Goal: Information Seeking & Learning: Learn about a topic

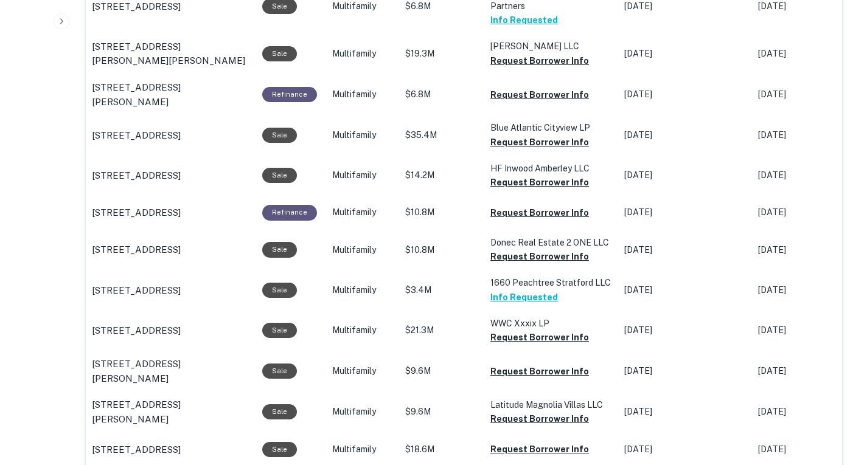
scroll to position [763, 0]
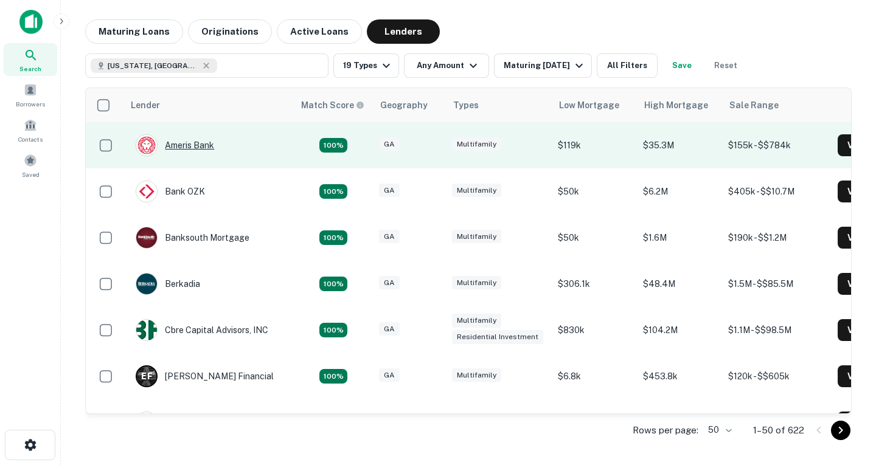
click at [214, 153] on div "Ameris Bank" at bounding box center [175, 145] width 78 height 22
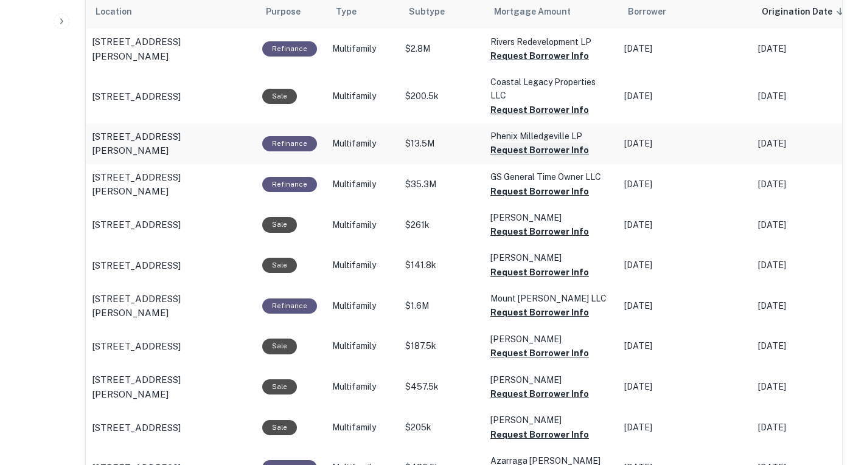
scroll to position [717, 0]
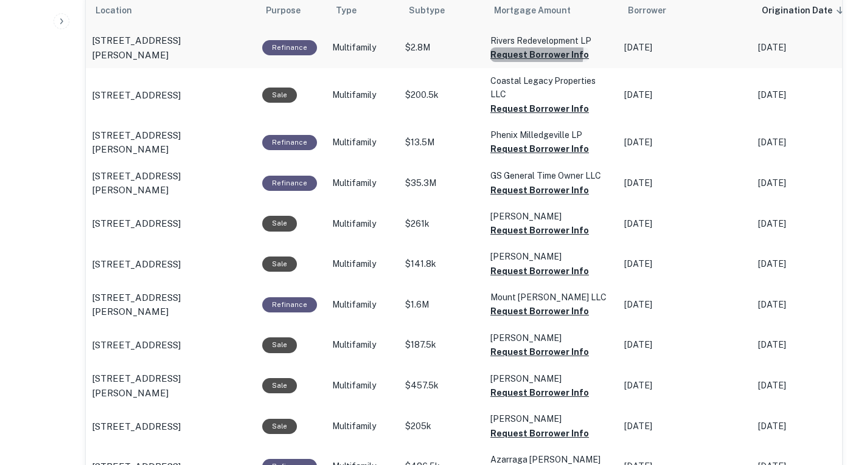
click at [527, 62] on button "Request Borrower Info" at bounding box center [539, 54] width 99 height 15
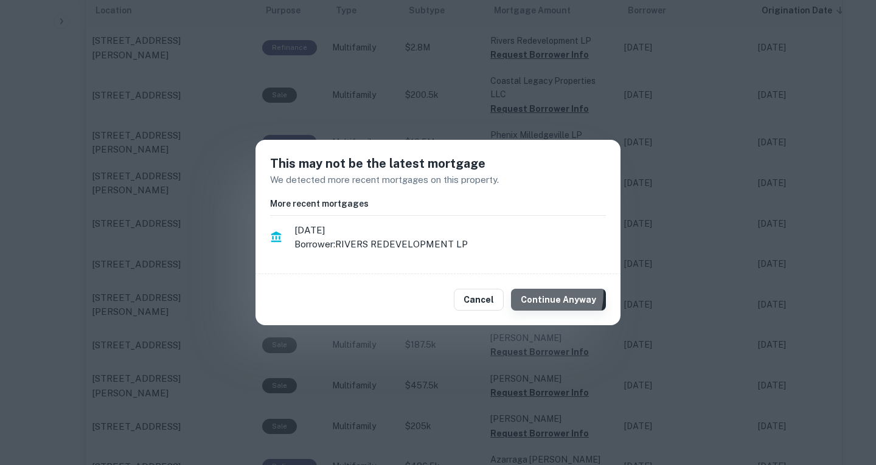
click at [533, 294] on button "Continue Anyway" at bounding box center [558, 300] width 95 height 22
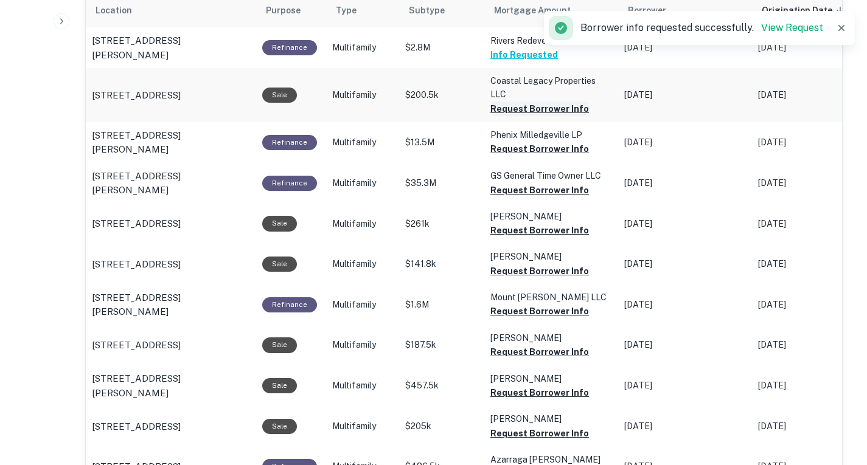
click at [546, 116] on button "Request Borrower Info" at bounding box center [539, 109] width 99 height 15
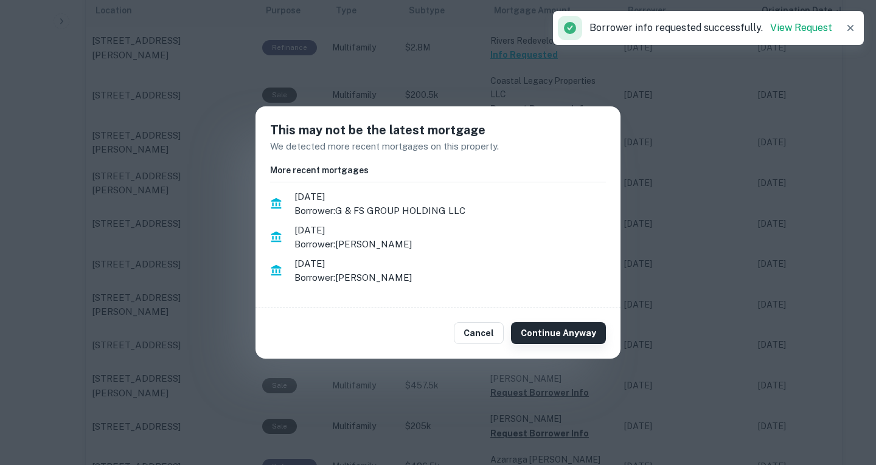
click at [561, 339] on button "Continue Anyway" at bounding box center [558, 333] width 95 height 22
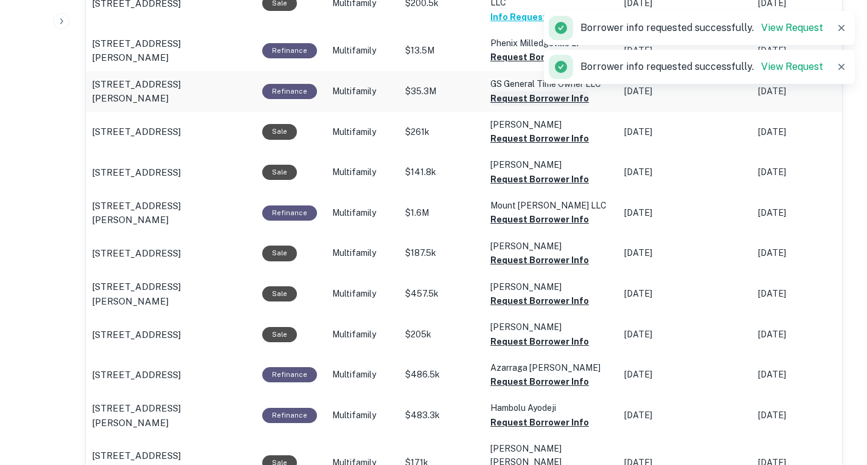
scroll to position [809, 0]
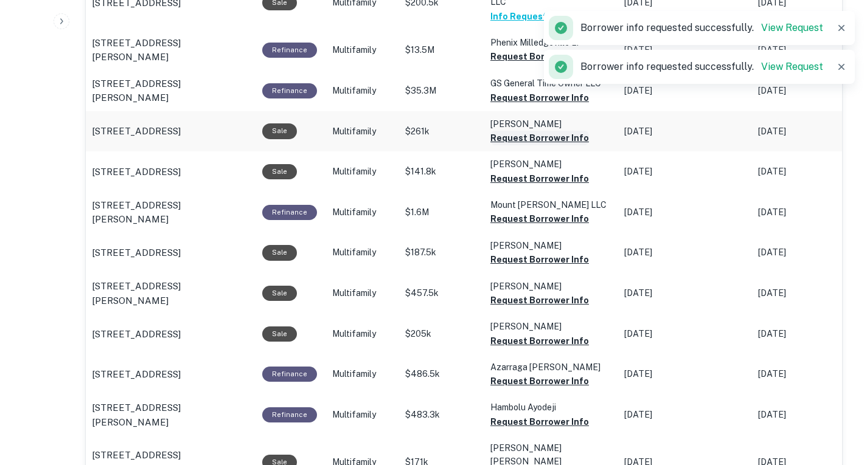
click at [552, 145] on button "Request Borrower Info" at bounding box center [539, 138] width 99 height 15
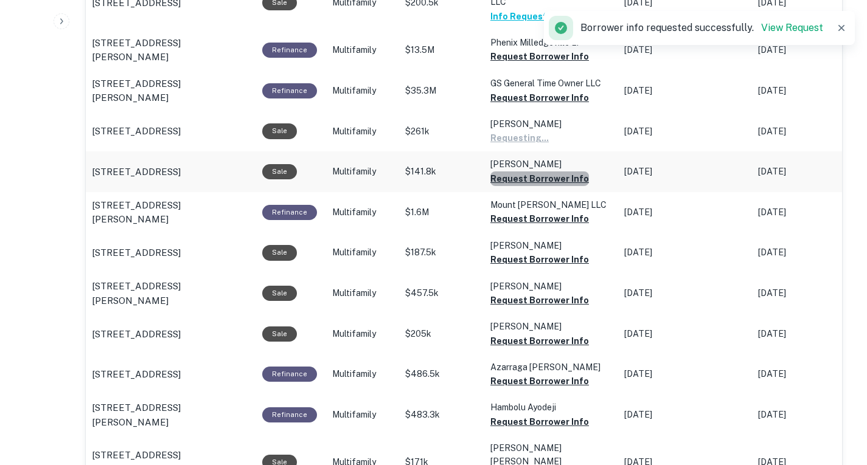
click at [546, 186] on button "Request Borrower Info" at bounding box center [539, 179] width 99 height 15
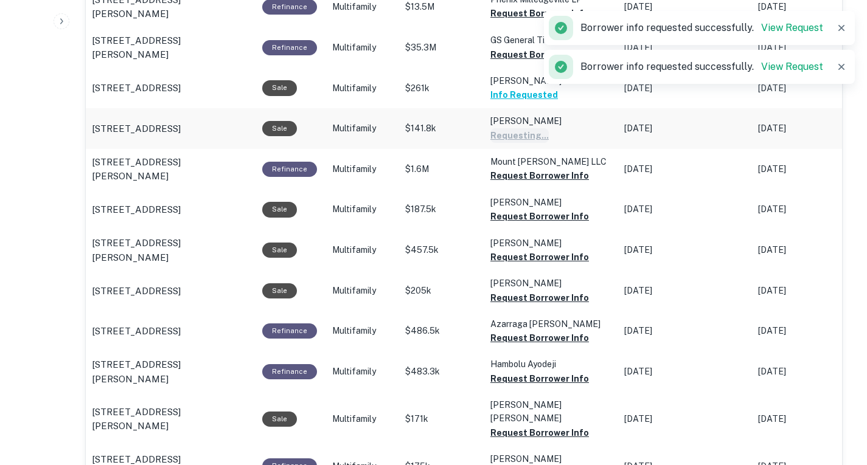
scroll to position [853, 0]
click at [546, 182] on button "Request Borrower Info" at bounding box center [539, 175] width 99 height 15
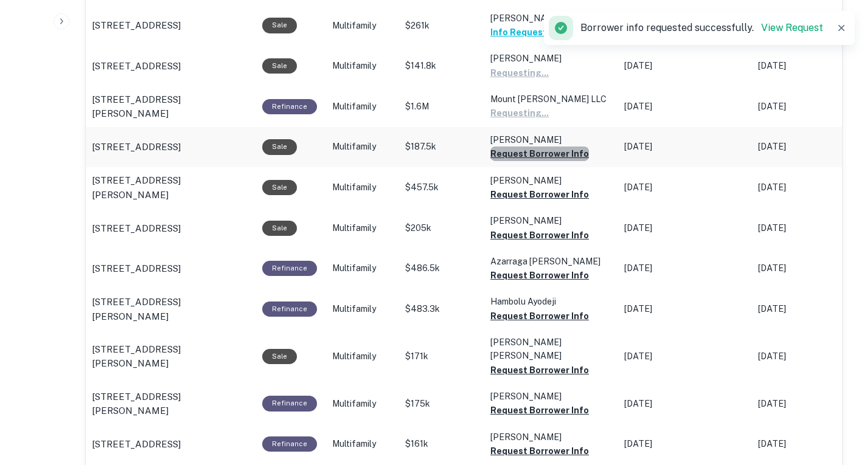
click at [550, 161] on button "Request Borrower Info" at bounding box center [539, 154] width 99 height 15
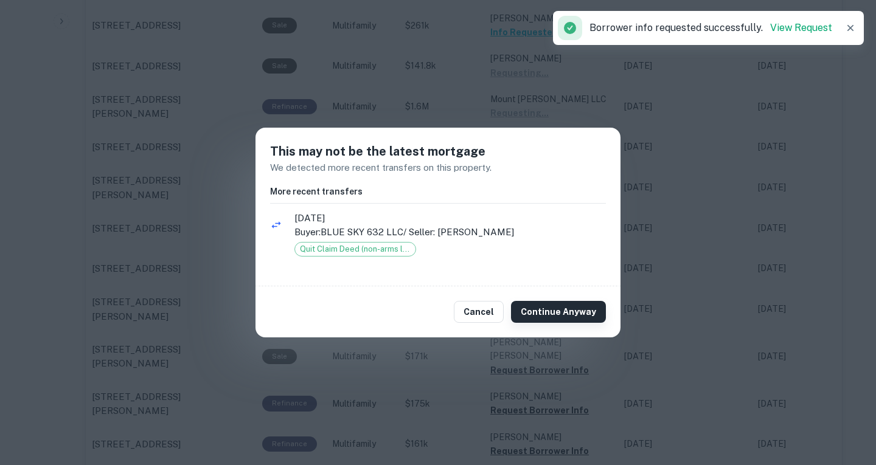
click at [537, 308] on button "Continue Anyway" at bounding box center [558, 312] width 95 height 22
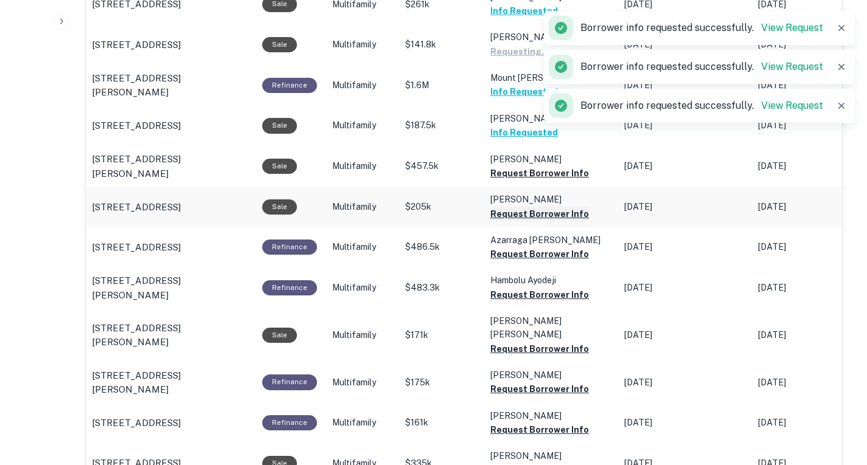
scroll to position [937, 0]
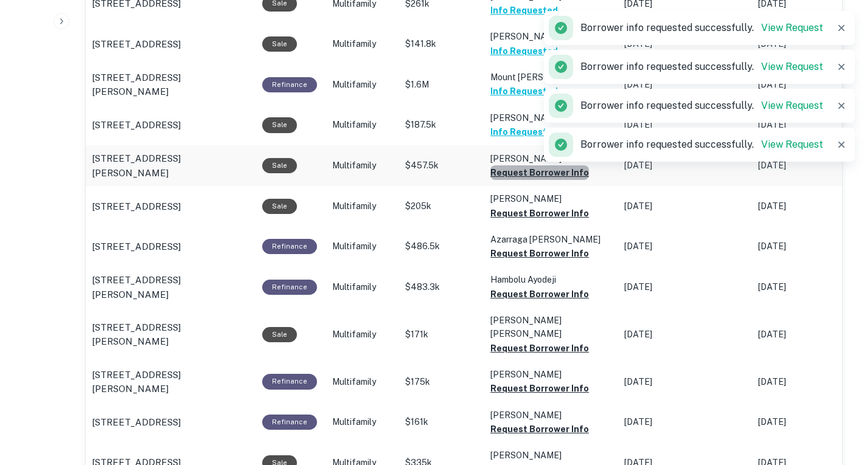
click at [539, 180] on button "Request Borrower Info" at bounding box center [539, 172] width 99 height 15
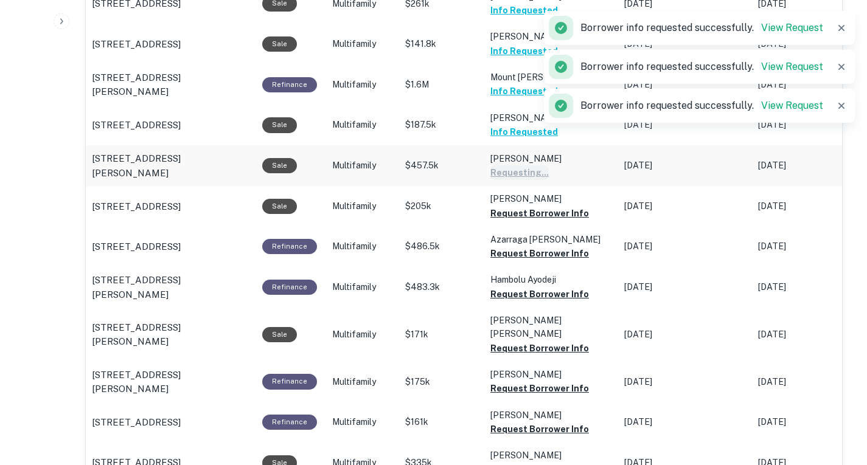
scroll to position [995, 0]
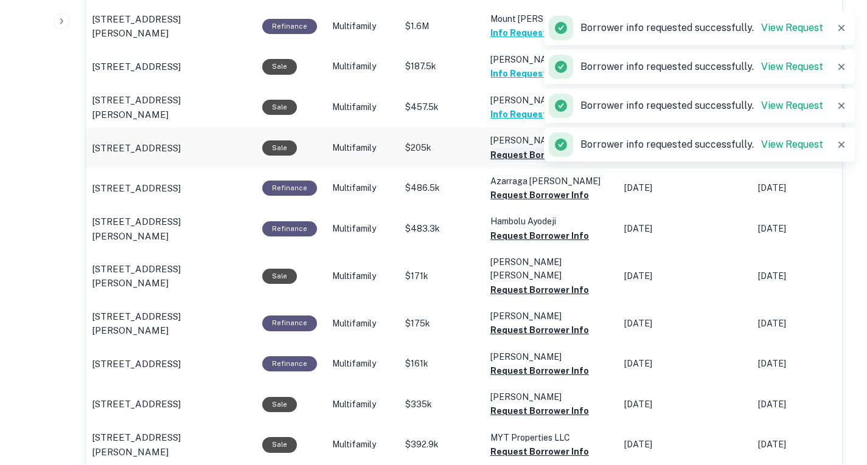
click at [539, 162] on button "Request Borrower Info" at bounding box center [539, 155] width 99 height 15
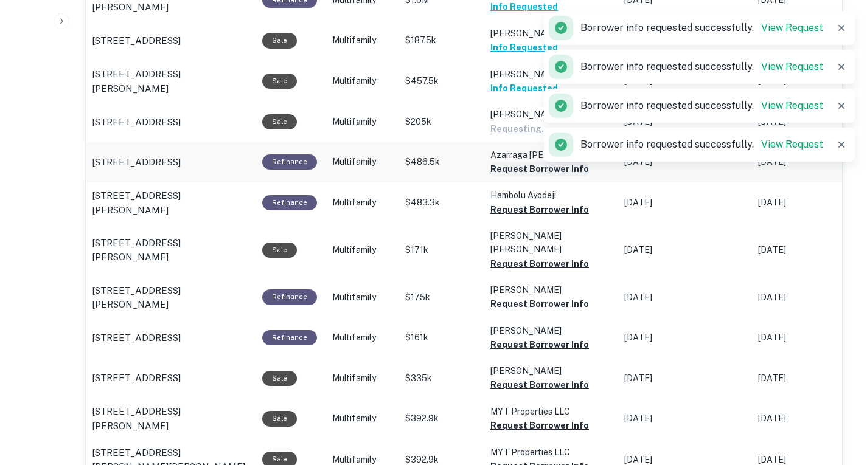
click at [539, 176] on button "Request Borrower Info" at bounding box center [539, 169] width 99 height 15
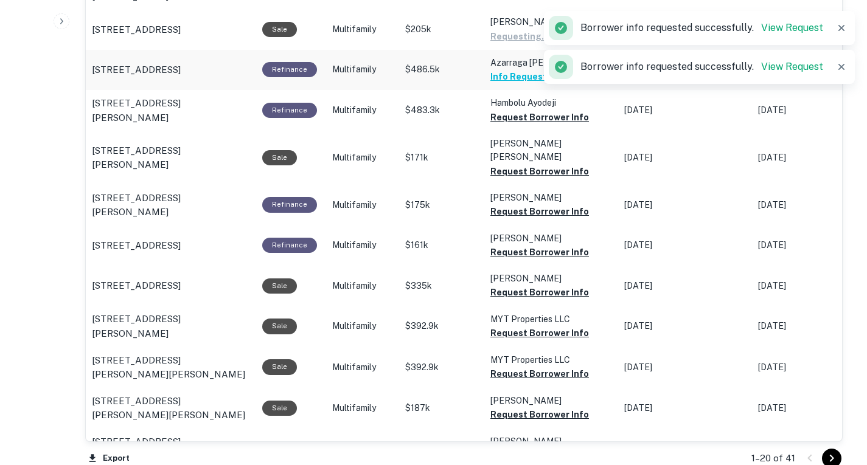
scroll to position [1115, 0]
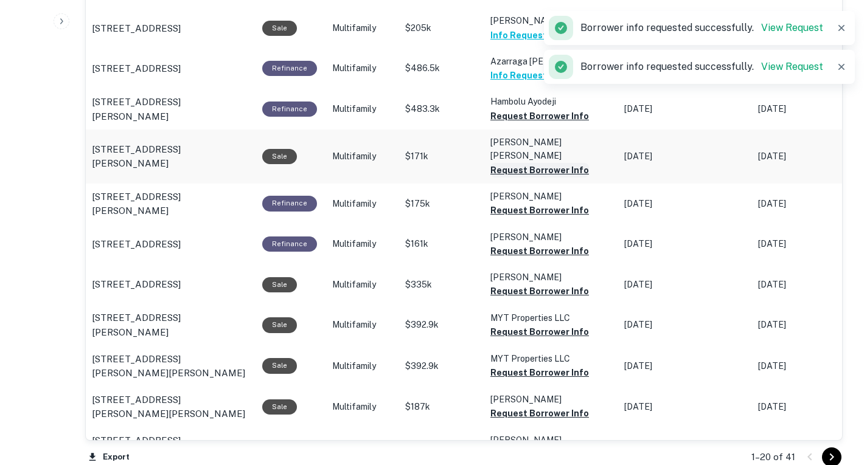
click at [543, 178] on button "Request Borrower Info" at bounding box center [539, 170] width 99 height 15
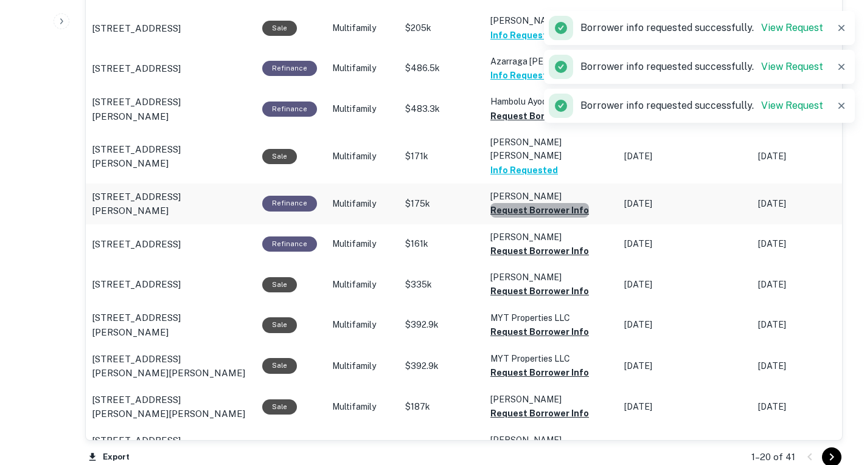
click at [547, 218] on button "Request Borrower Info" at bounding box center [539, 210] width 99 height 15
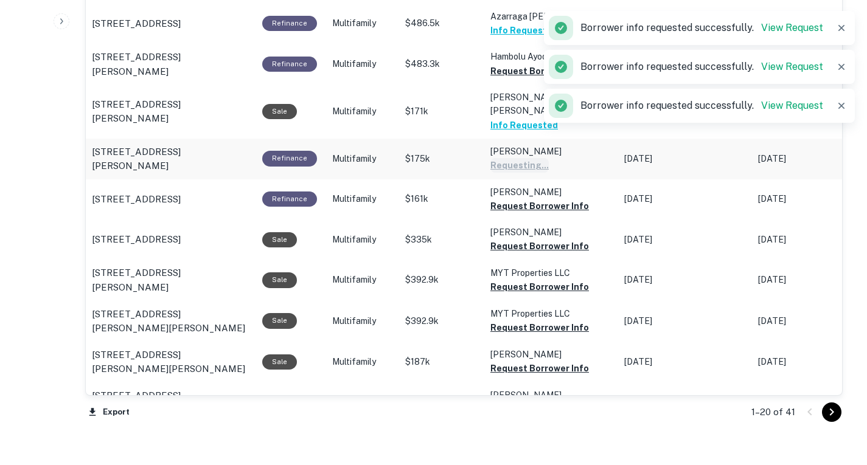
scroll to position [1161, 0]
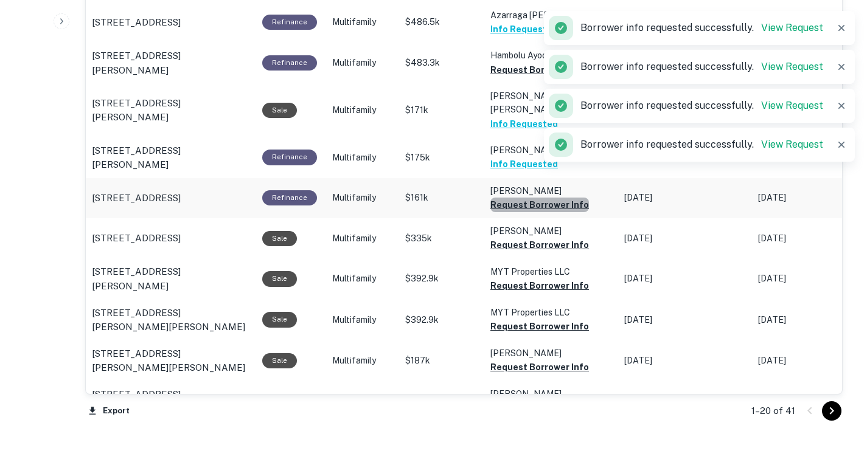
click at [547, 212] on button "Request Borrower Info" at bounding box center [539, 205] width 99 height 15
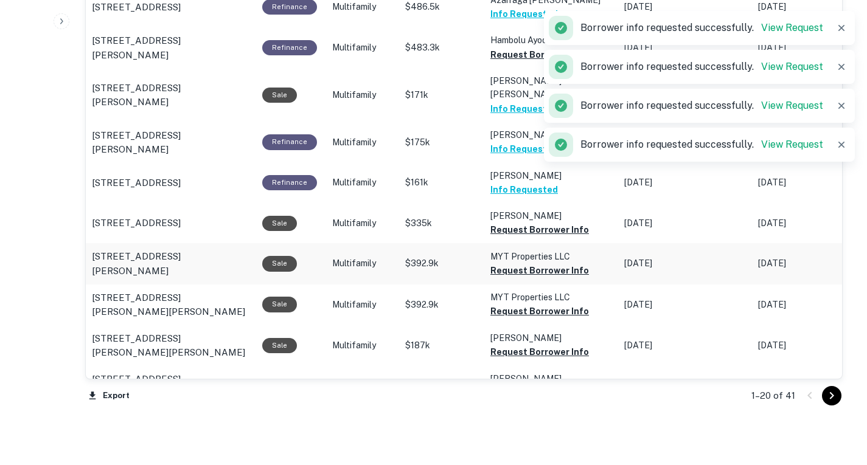
scroll to position [1177, 0]
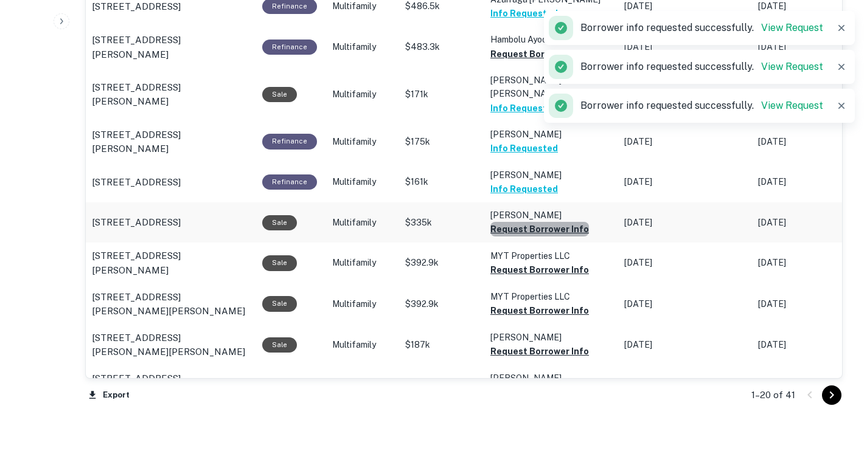
click at [542, 237] on button "Request Borrower Info" at bounding box center [539, 229] width 99 height 15
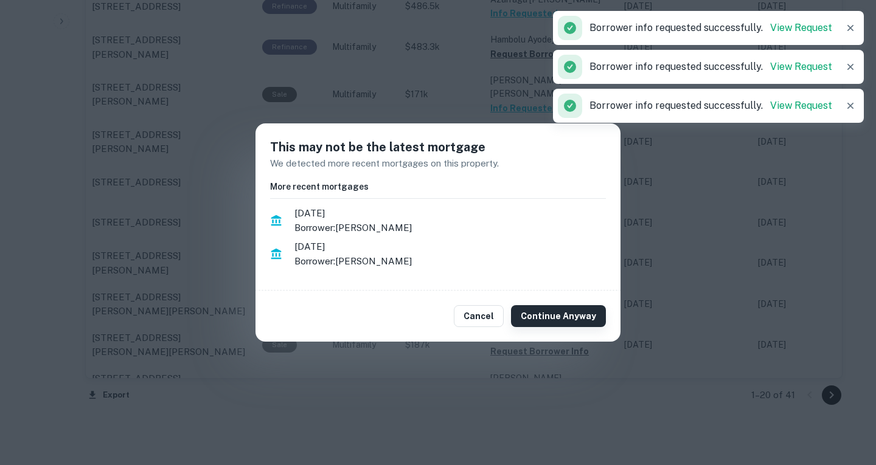
click at [547, 308] on button "Continue Anyway" at bounding box center [558, 316] width 95 height 22
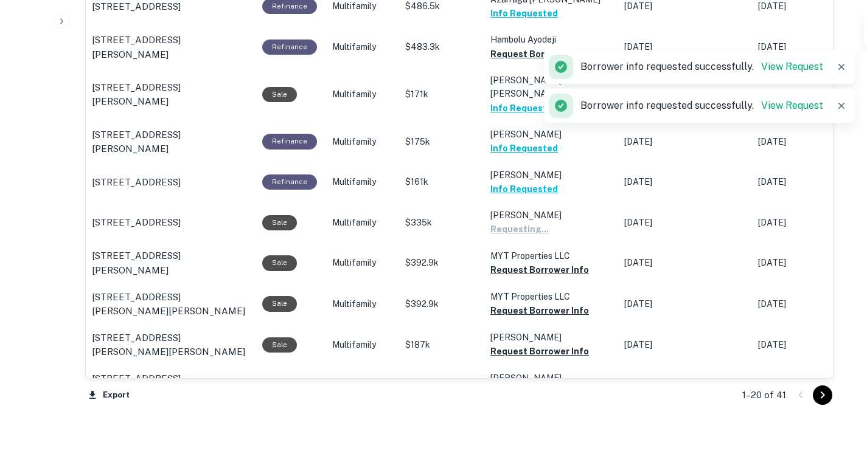
scroll to position [1184, 0]
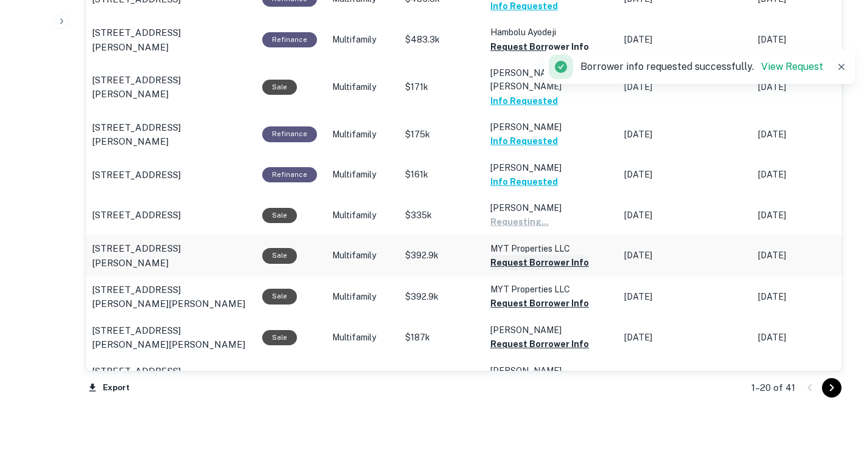
click at [546, 270] on button "Request Borrower Info" at bounding box center [539, 262] width 99 height 15
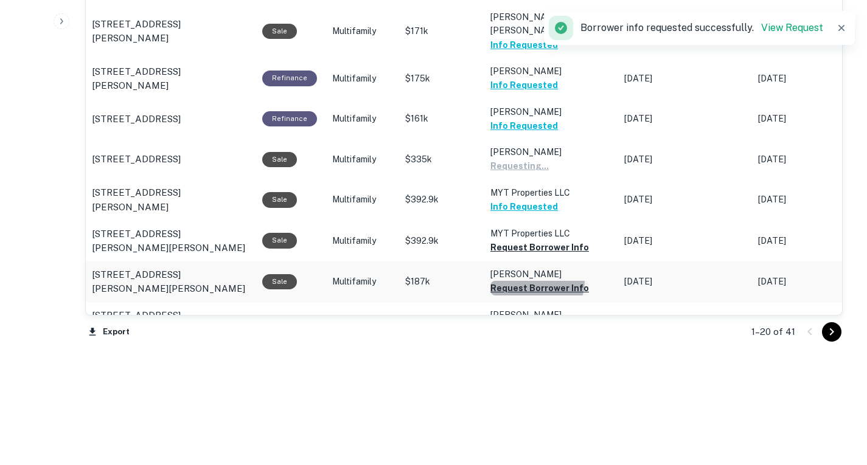
click at [533, 296] on button "Request Borrower Info" at bounding box center [539, 288] width 99 height 15
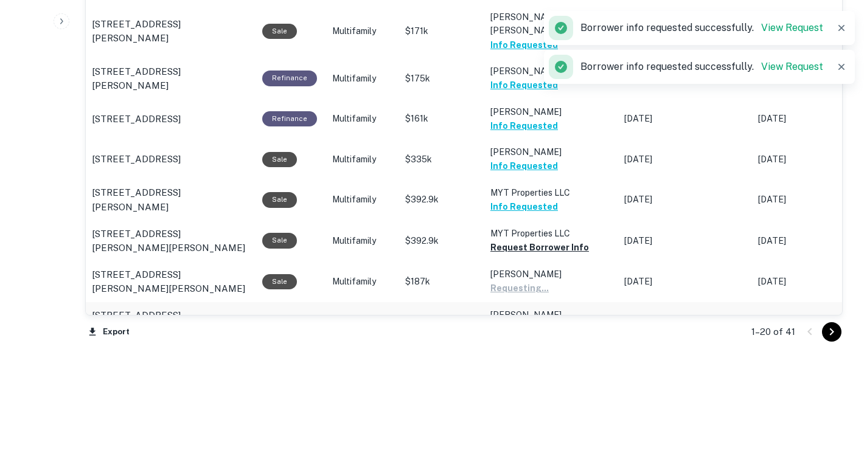
click at [532, 337] on button "Request Borrower Info" at bounding box center [539, 329] width 99 height 15
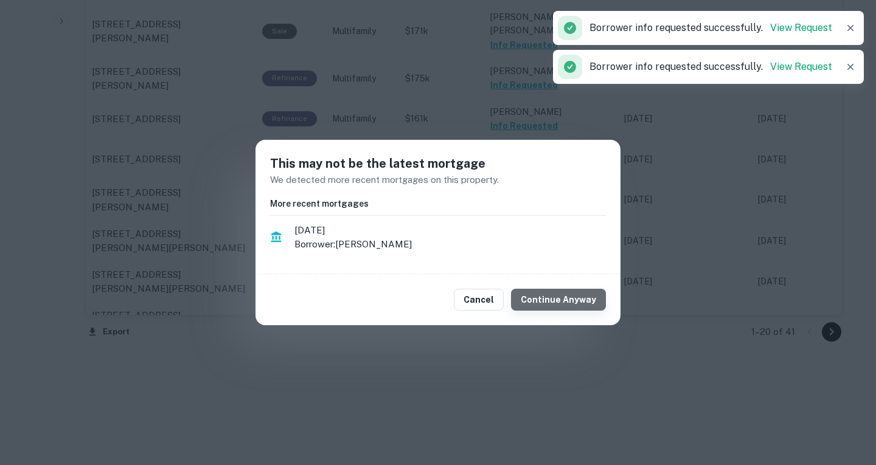
click at [594, 302] on button "Continue Anyway" at bounding box center [558, 300] width 95 height 22
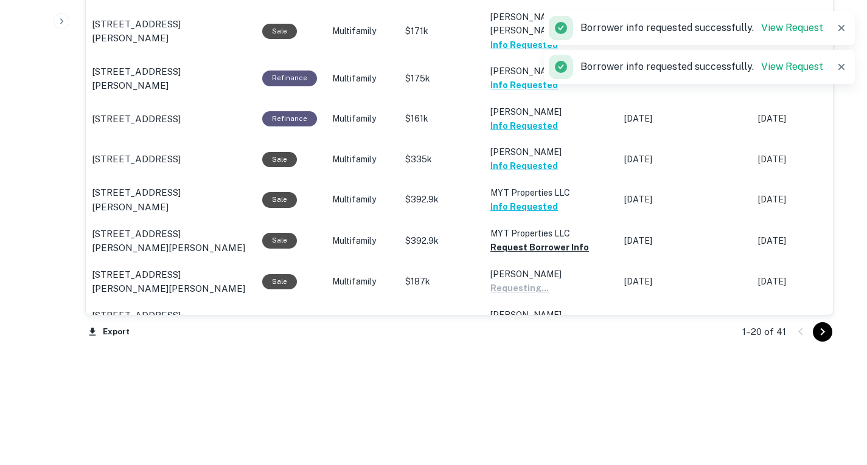
scroll to position [1294, 0]
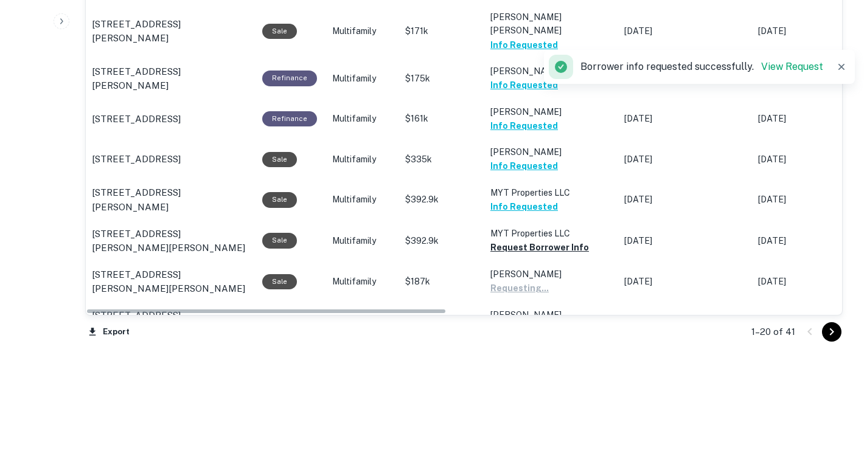
click at [822, 330] on button "Go to next page" at bounding box center [831, 331] width 19 height 19
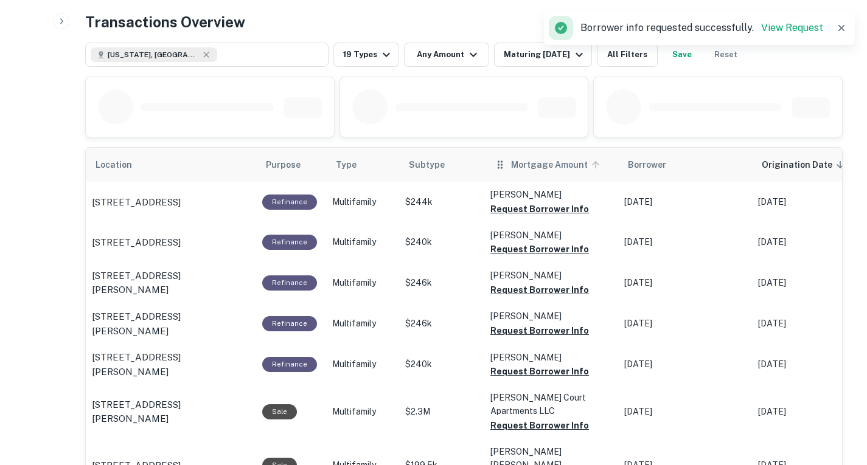
scroll to position [616, 0]
click at [535, 207] on button "Request Borrower Info" at bounding box center [539, 210] width 99 height 15
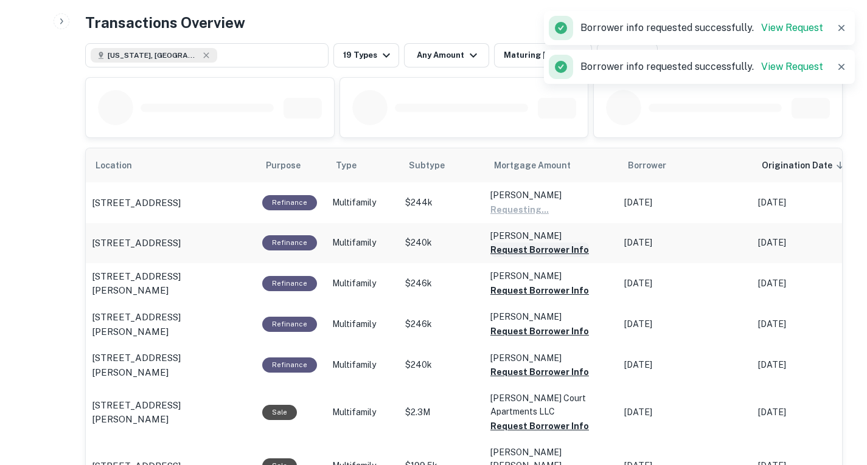
click at [532, 246] on button "Request Borrower Info" at bounding box center [539, 250] width 99 height 15
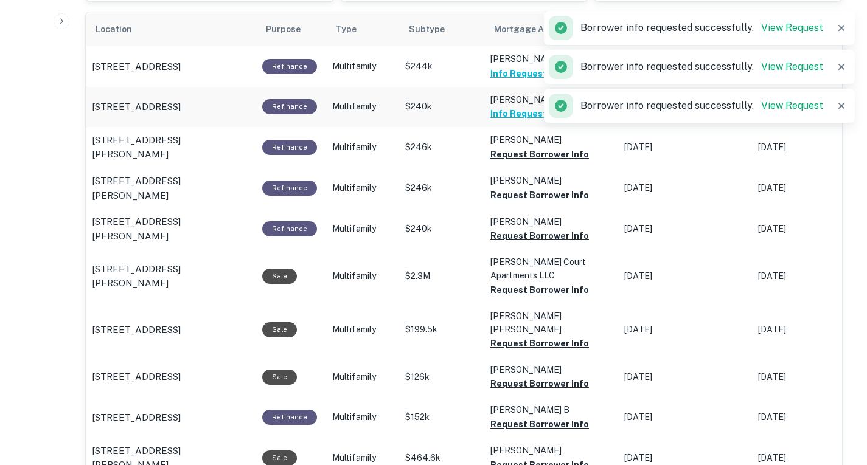
scroll to position [754, 0]
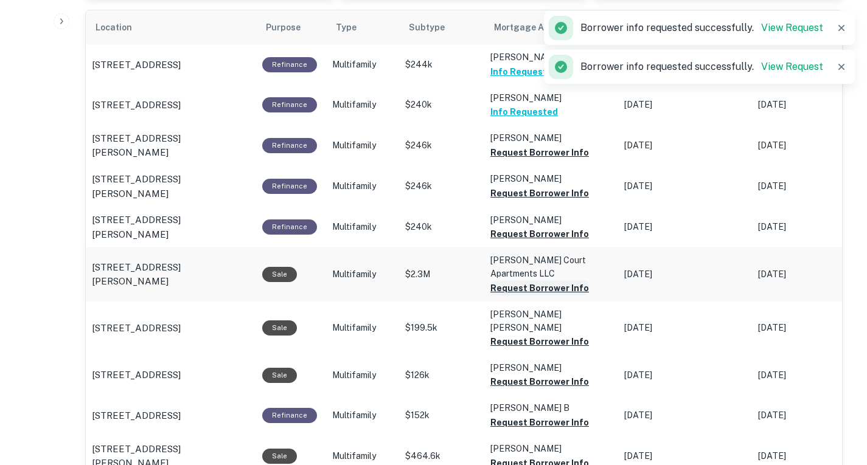
click at [533, 285] on button "Request Borrower Info" at bounding box center [539, 288] width 99 height 15
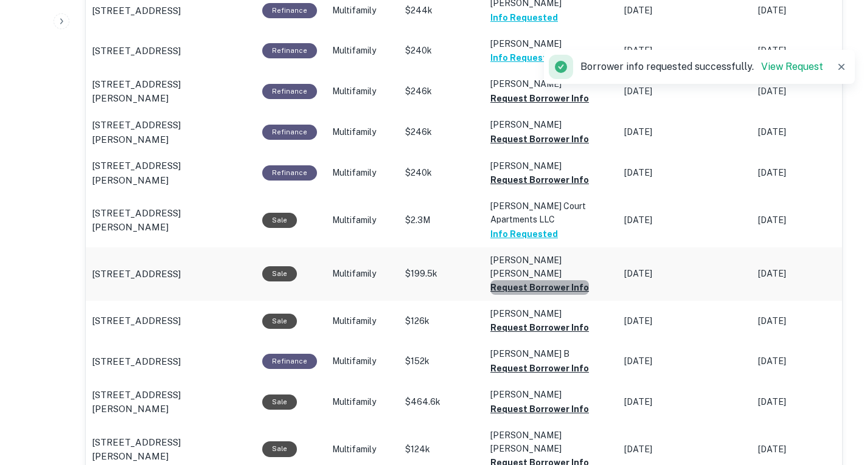
click at [538, 280] on button "Request Borrower Info" at bounding box center [539, 287] width 99 height 15
click at [538, 274] on td "[PERSON_NAME] [PERSON_NAME] Request Borrower Info" at bounding box center [551, 275] width 134 height 54
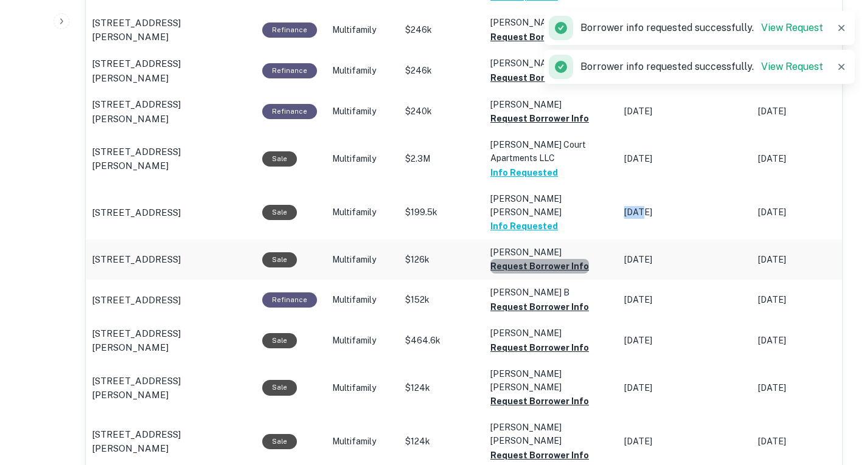
click at [538, 259] on button "Request Borrower Info" at bounding box center [539, 266] width 99 height 15
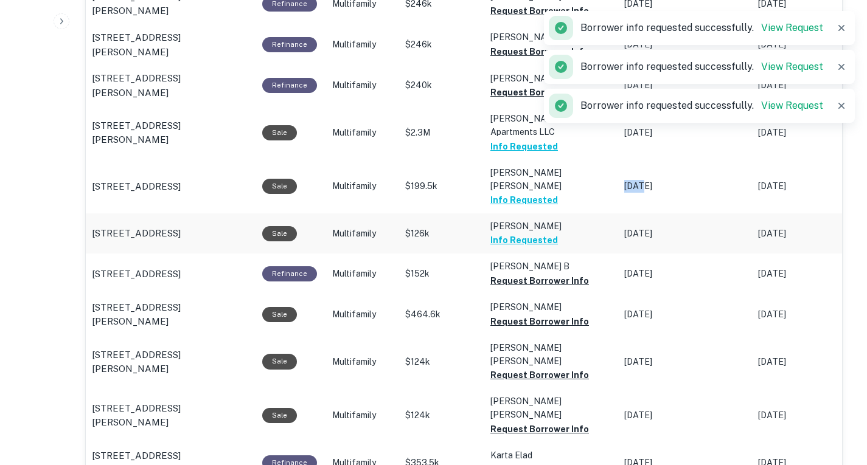
scroll to position [897, 0]
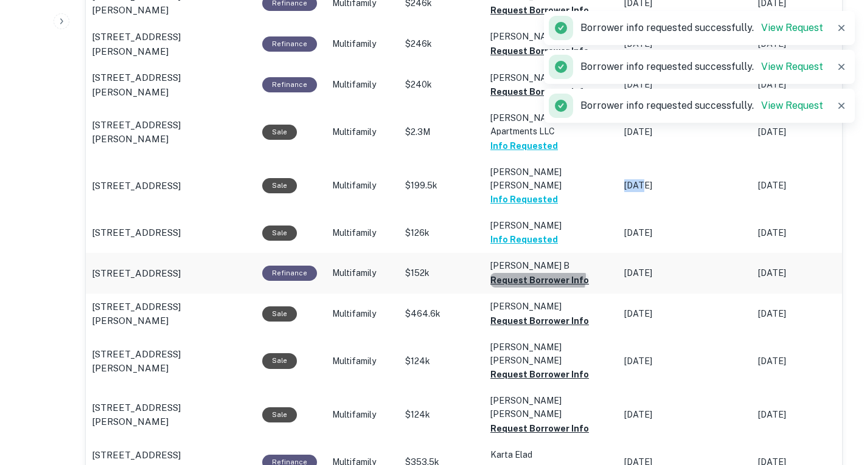
click at [536, 273] on button "Request Borrower Info" at bounding box center [539, 280] width 99 height 15
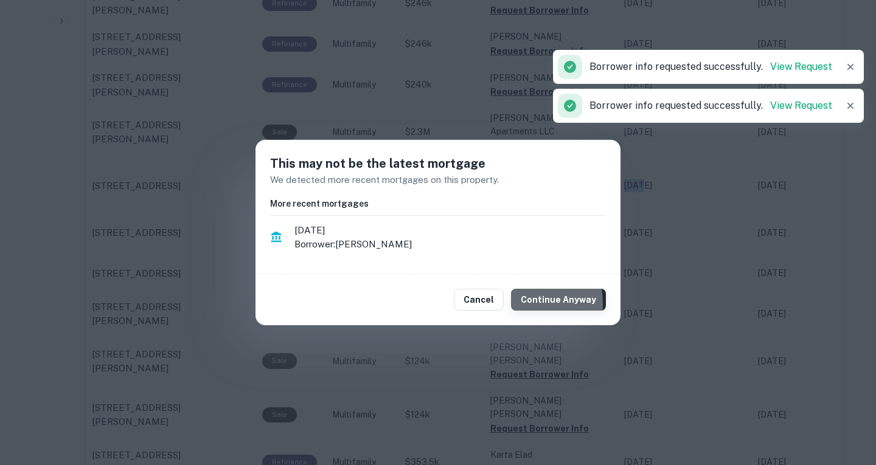
click at [532, 303] on button "Continue Anyway" at bounding box center [558, 300] width 95 height 22
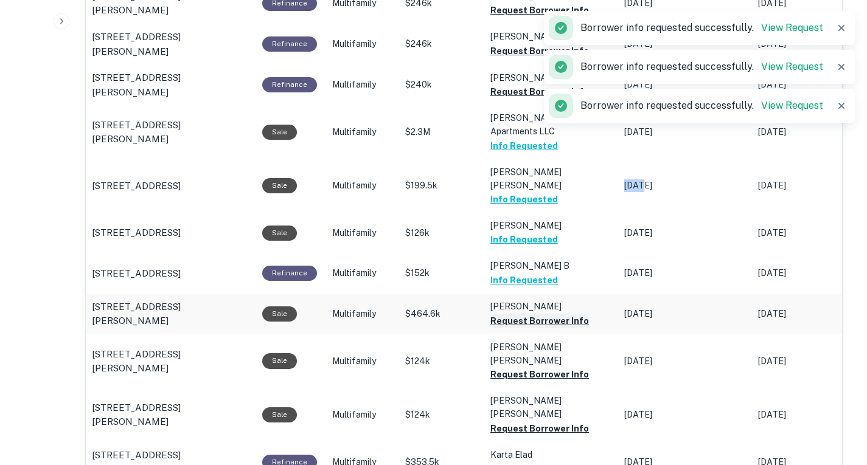
click at [532, 314] on button "Request Borrower Info" at bounding box center [539, 321] width 99 height 15
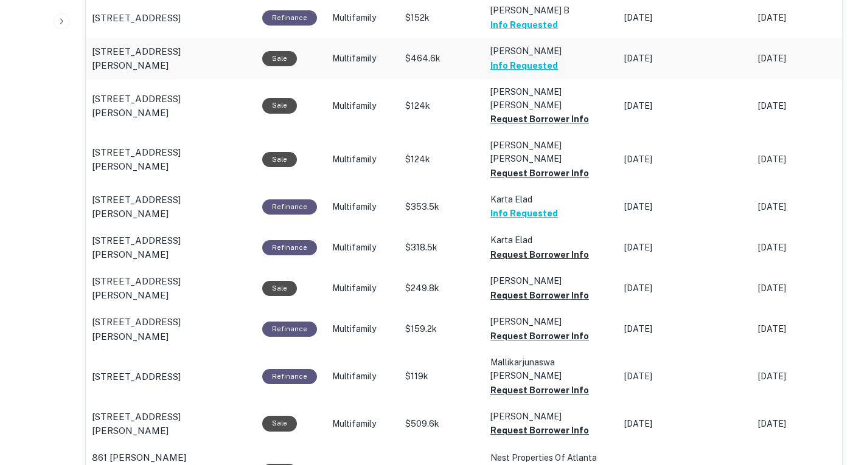
scroll to position [1155, 0]
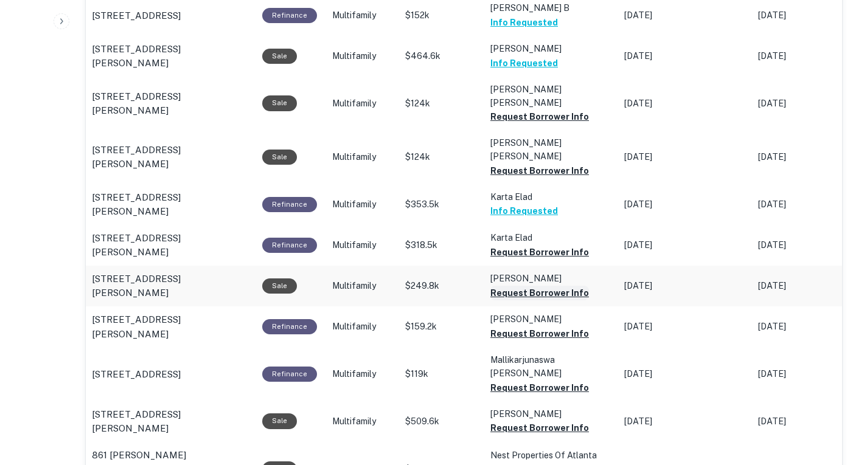
click at [558, 286] on button "Request Borrower Info" at bounding box center [539, 293] width 99 height 15
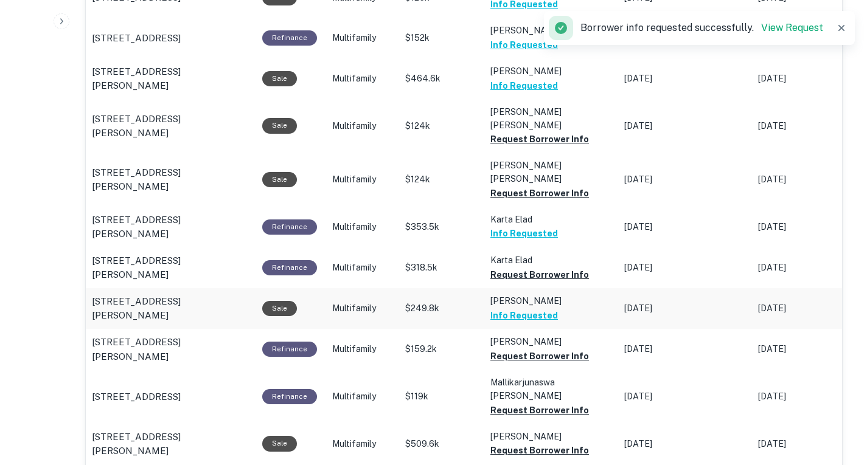
scroll to position [1131, 0]
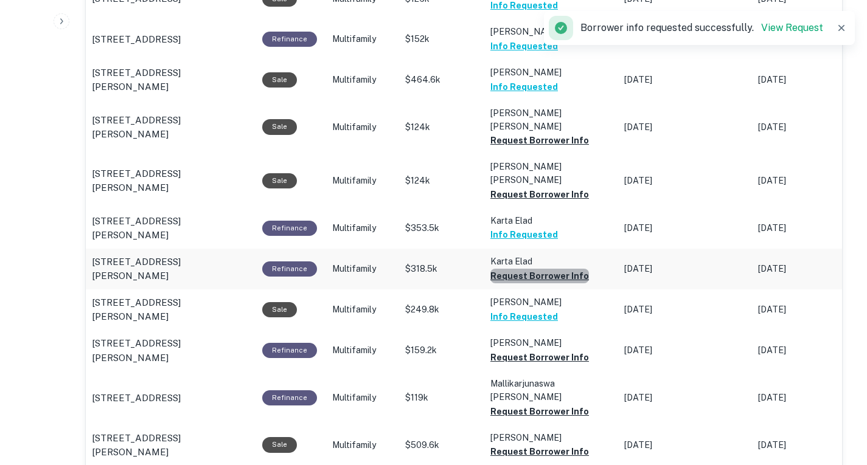
click at [560, 269] on button "Request Borrower Info" at bounding box center [539, 276] width 99 height 15
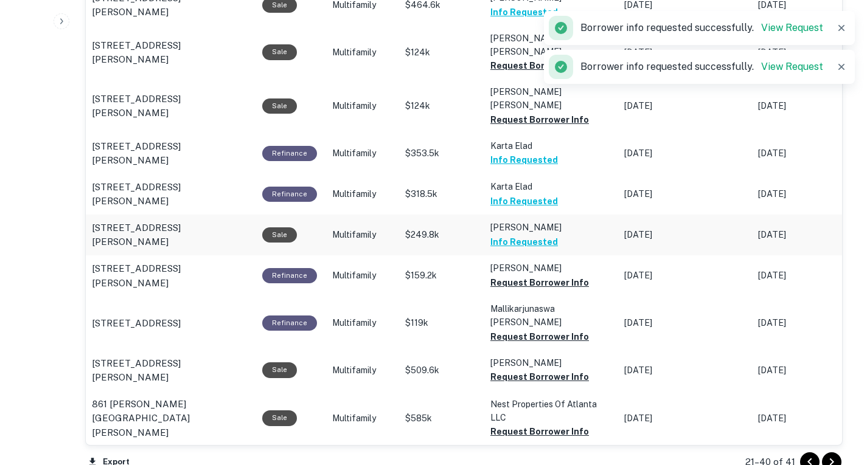
scroll to position [1206, 0]
click at [573, 275] on button "Request Borrower Info" at bounding box center [539, 282] width 99 height 15
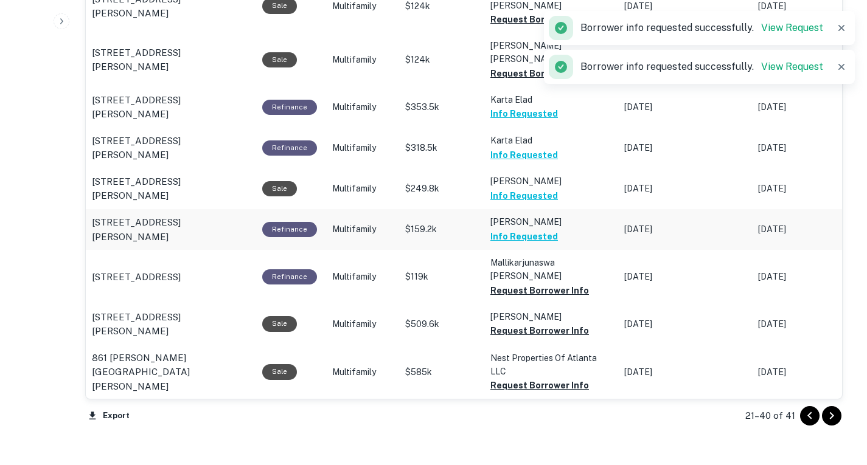
scroll to position [1253, 0]
click at [548, 323] on button "Request Borrower Info" at bounding box center [539, 330] width 99 height 15
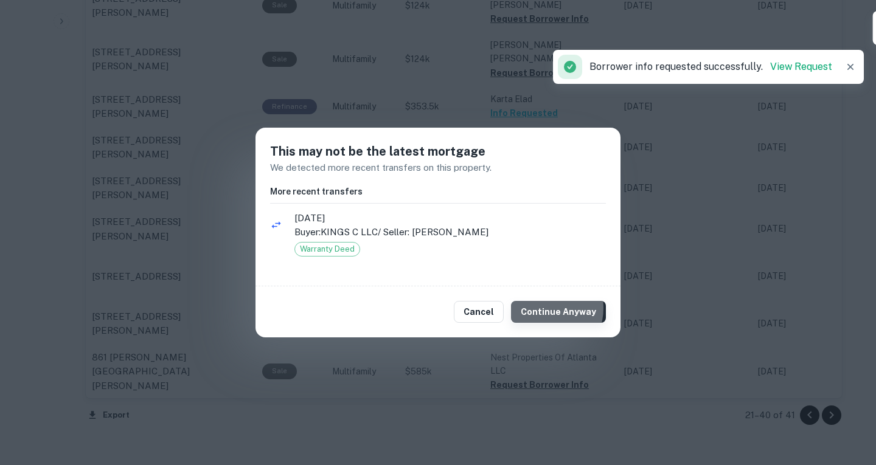
click at [546, 308] on button "Continue Anyway" at bounding box center [558, 312] width 95 height 22
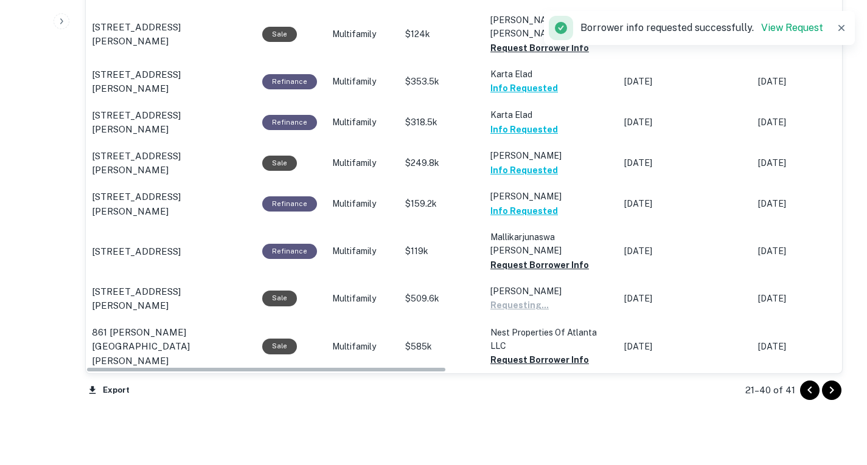
scroll to position [1278, 0]
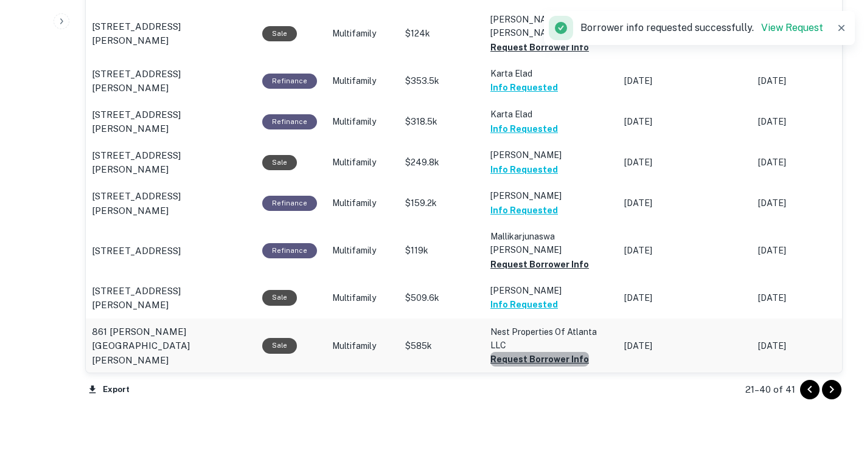
click at [544, 352] on button "Request Borrower Info" at bounding box center [539, 359] width 99 height 15
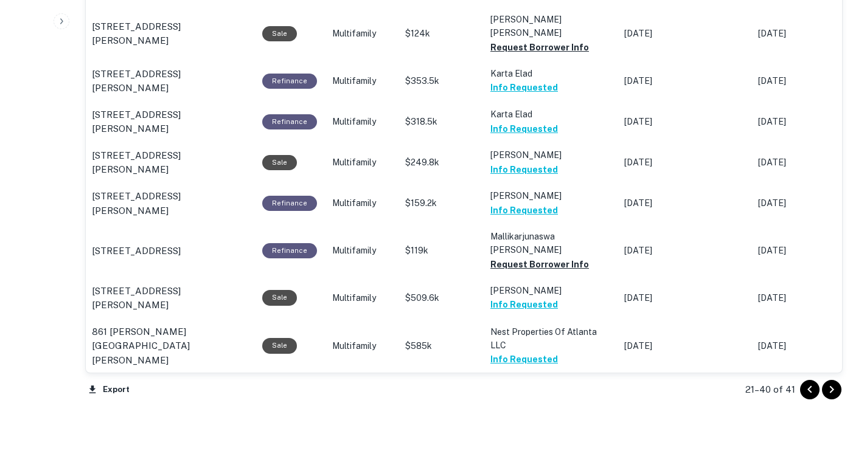
click at [543, 394] on button "Request Borrower Info" at bounding box center [539, 401] width 99 height 15
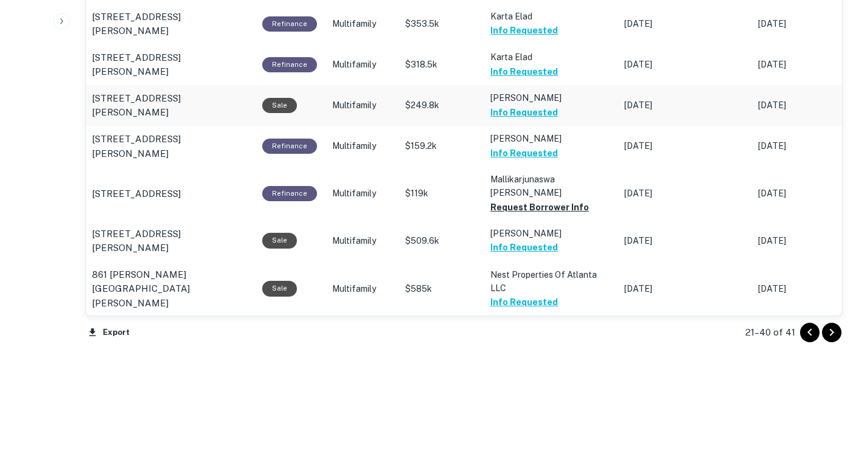
scroll to position [1148, 0]
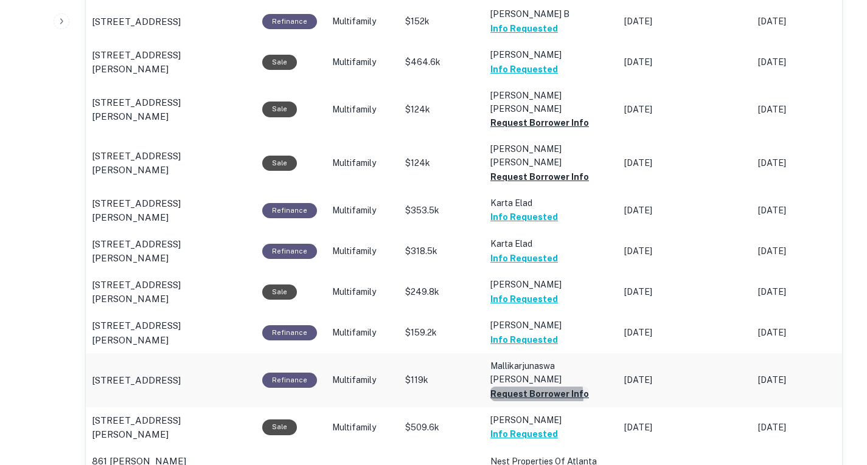
click at [533, 387] on button "Request Borrower Info" at bounding box center [539, 394] width 99 height 15
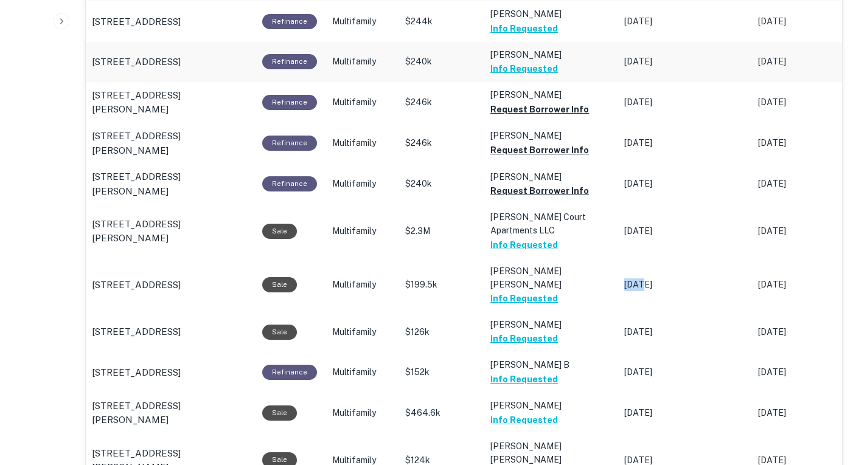
scroll to position [673, 0]
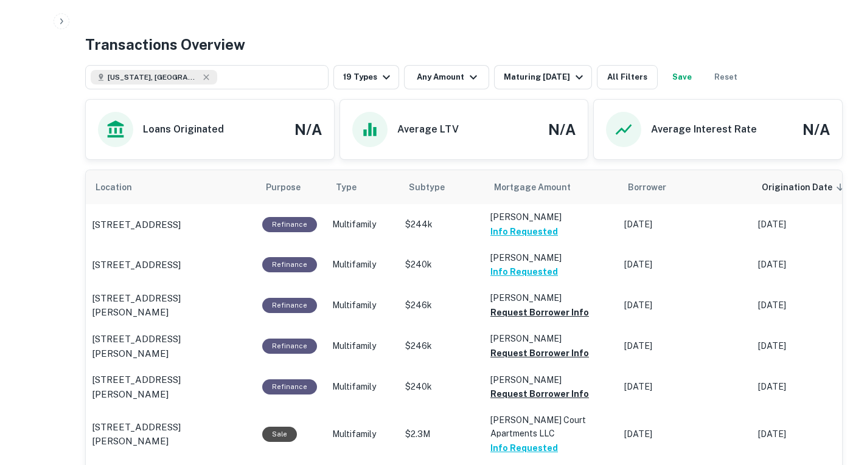
scroll to position [523, 0]
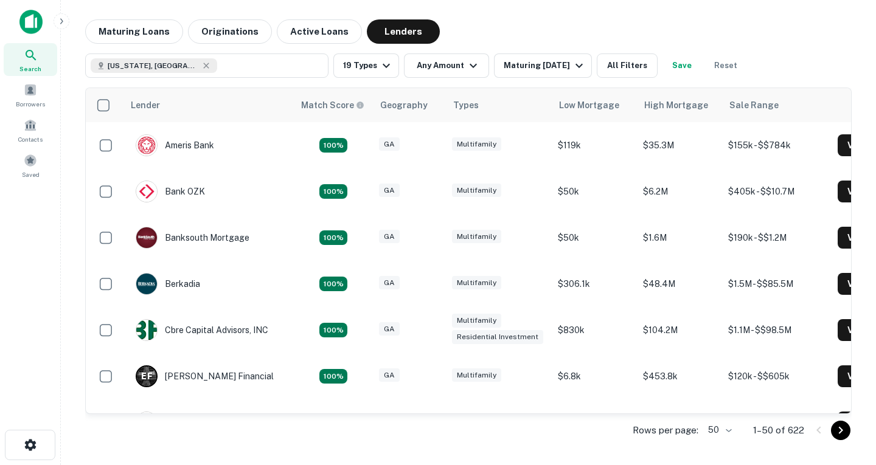
click at [418, 230] on div "GA" at bounding box center [409, 238] width 61 height 16
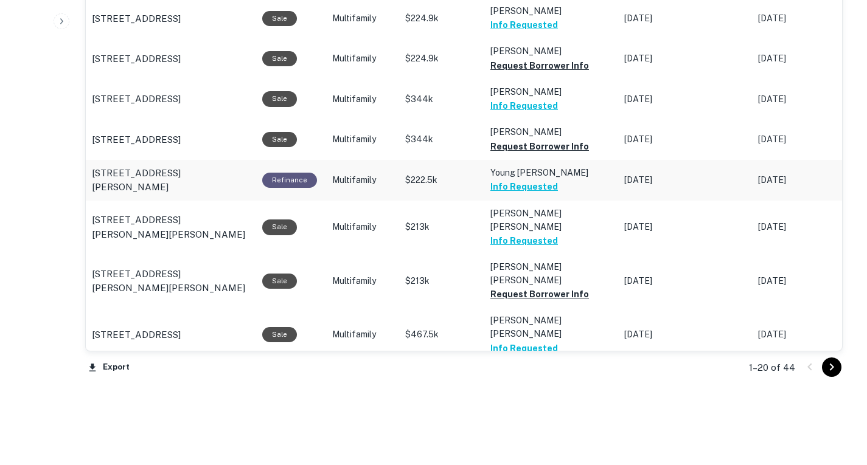
scroll to position [1277, 0]
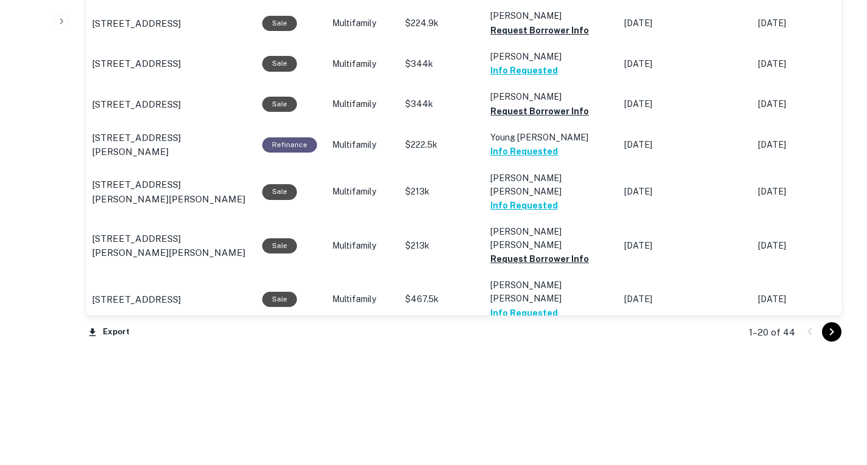
click at [826, 326] on icon "Go to next page" at bounding box center [831, 332] width 15 height 15
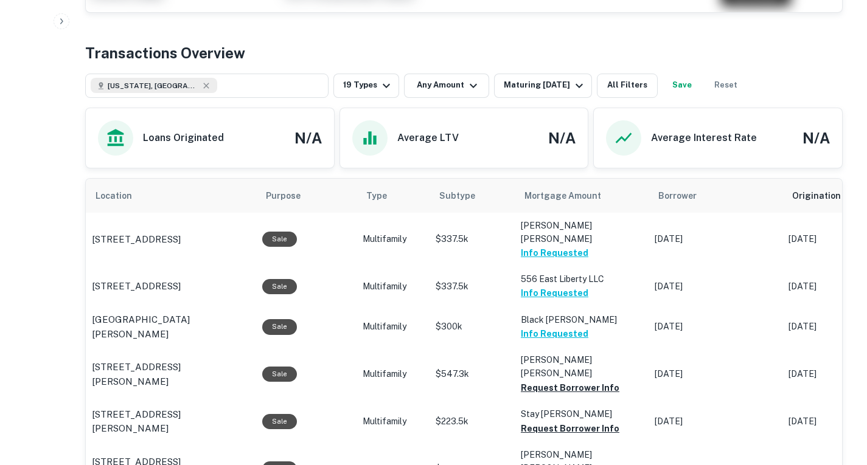
scroll to position [564, 0]
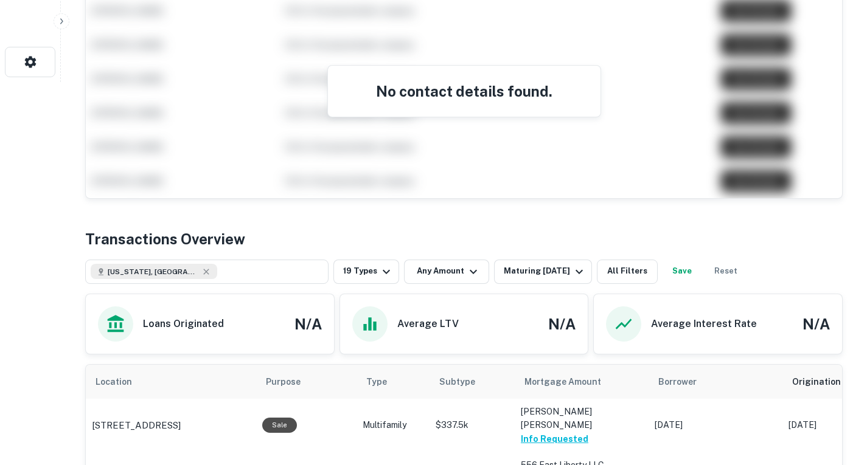
scroll to position [610, 0]
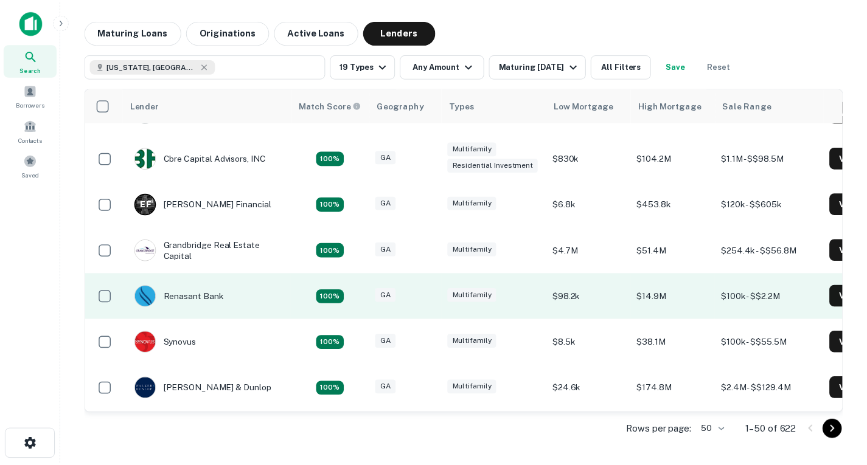
scroll to position [245, 0]
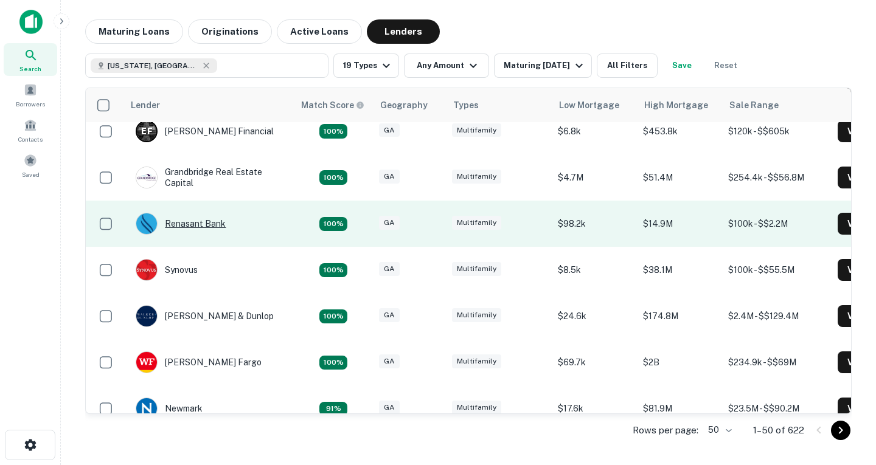
click at [210, 225] on div "Renasant Bank" at bounding box center [181, 224] width 90 height 22
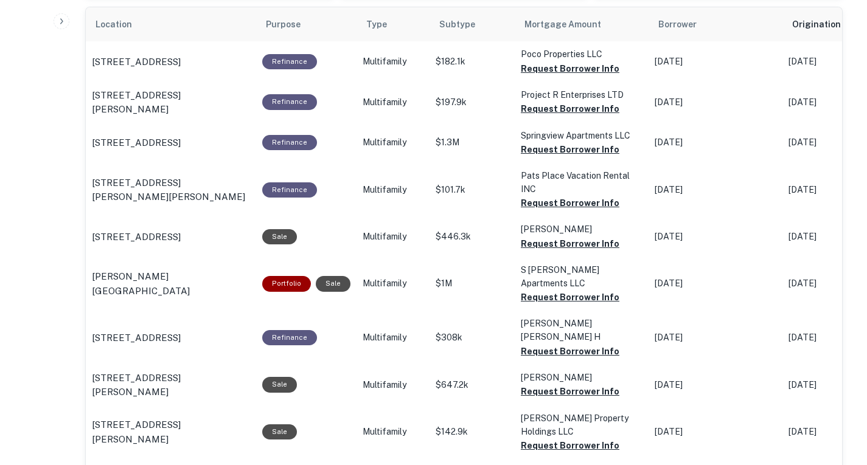
scroll to position [658, 0]
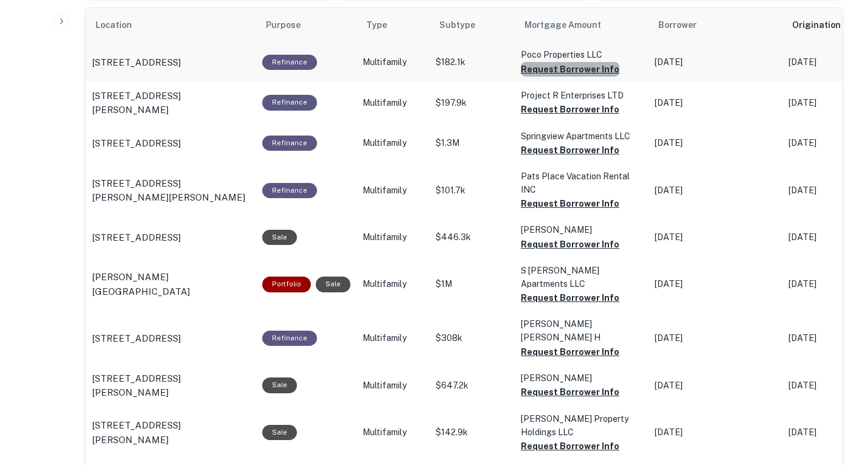
click at [569, 77] on button "Request Borrower Info" at bounding box center [570, 69] width 99 height 15
click at [571, 117] on button "Request Borrower Info" at bounding box center [570, 109] width 99 height 15
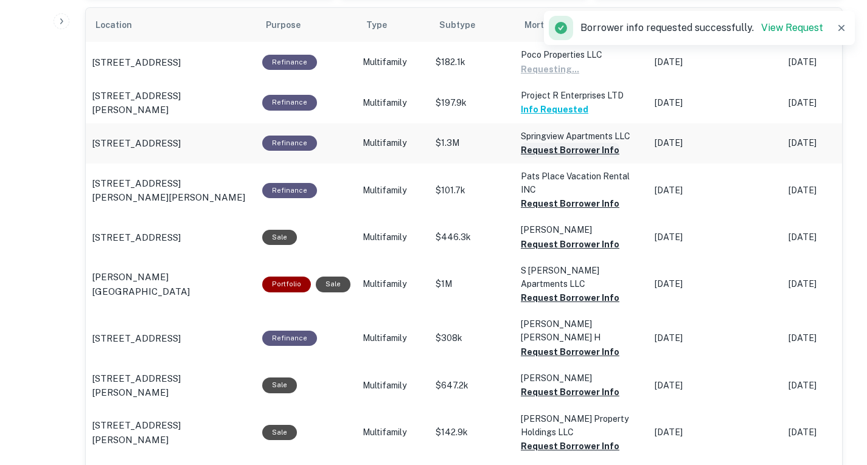
click at [561, 158] on button "Request Borrower Info" at bounding box center [570, 150] width 99 height 15
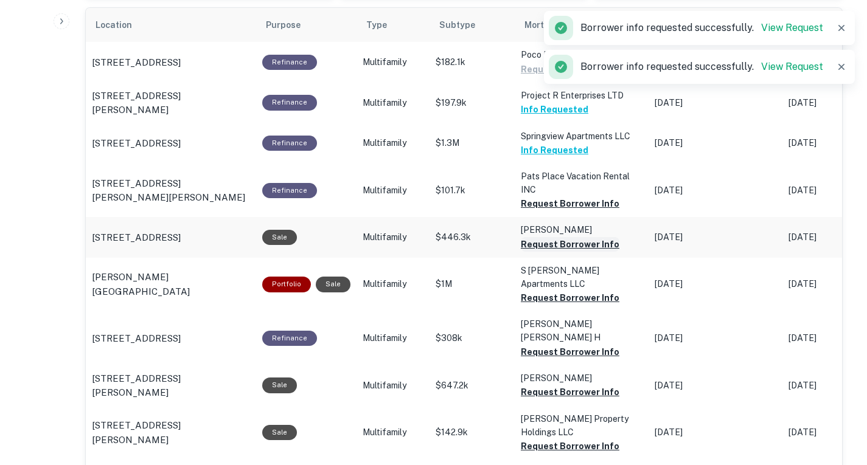
scroll to position [665, 0]
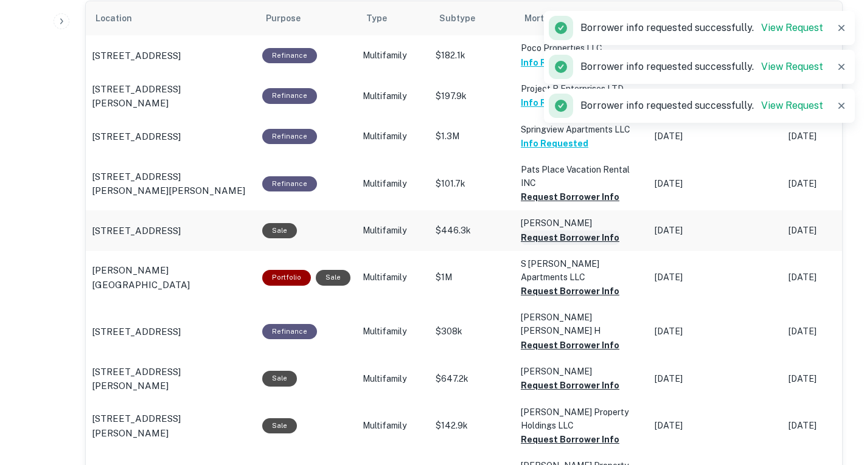
click at [591, 245] on button "Request Borrower Info" at bounding box center [570, 238] width 99 height 15
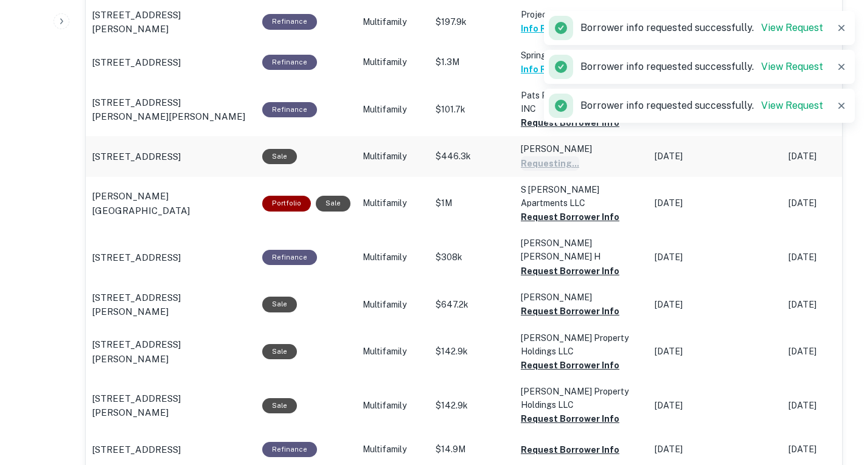
scroll to position [741, 0]
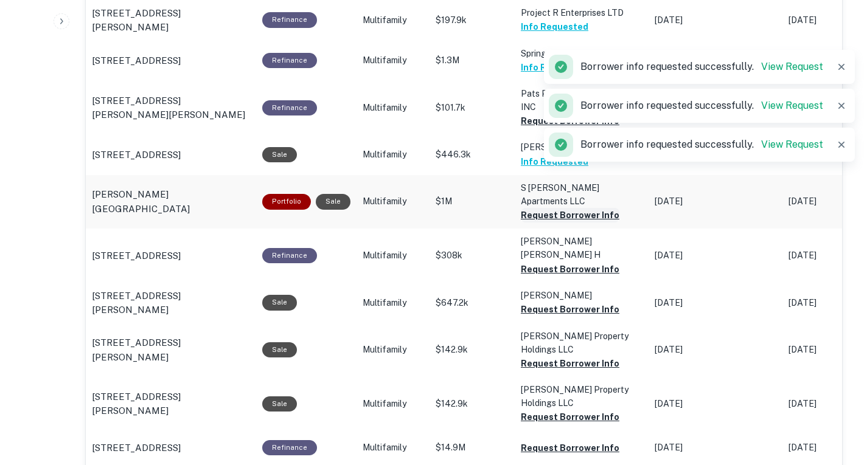
click at [591, 223] on button "Request Borrower Info" at bounding box center [570, 215] width 99 height 15
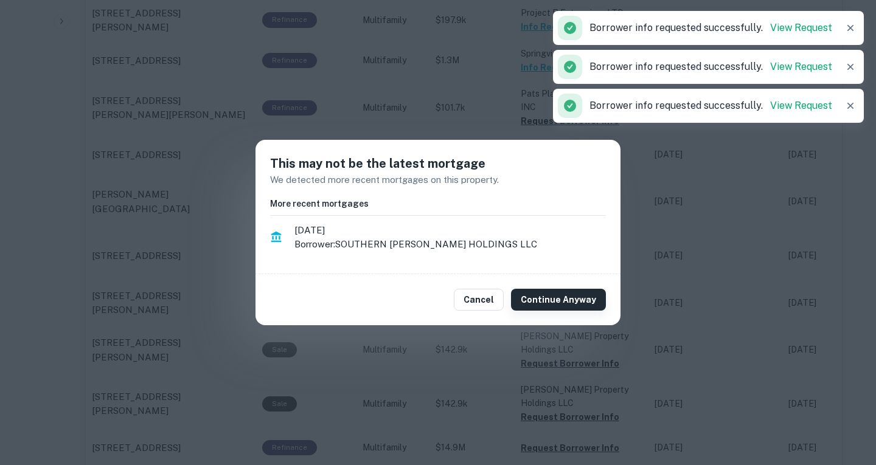
click at [576, 296] on button "Continue Anyway" at bounding box center [558, 300] width 95 height 22
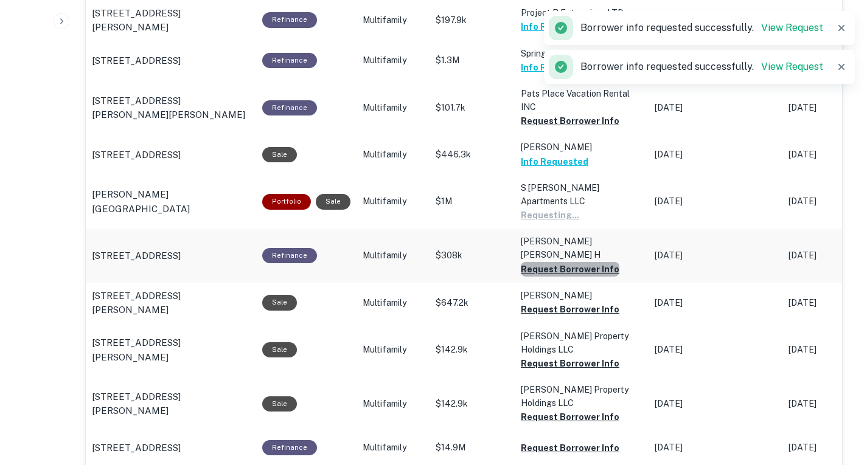
click at [577, 277] on button "Request Borrower Info" at bounding box center [570, 269] width 99 height 15
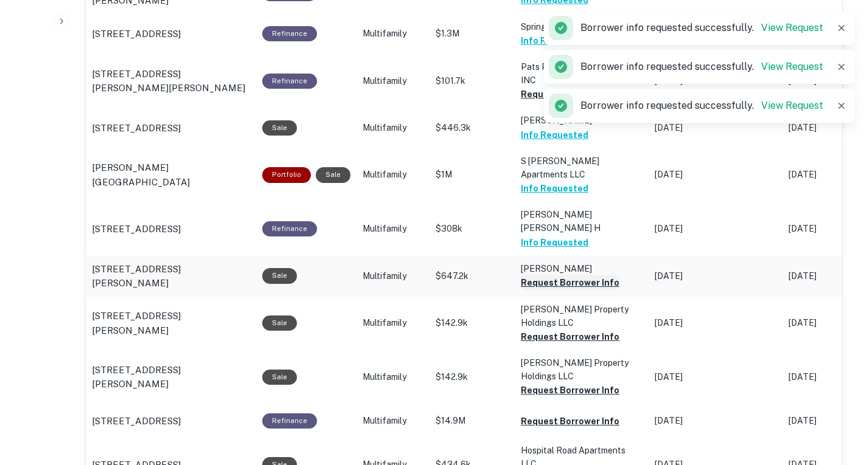
click at [572, 290] on button "Request Borrower Info" at bounding box center [570, 283] width 99 height 15
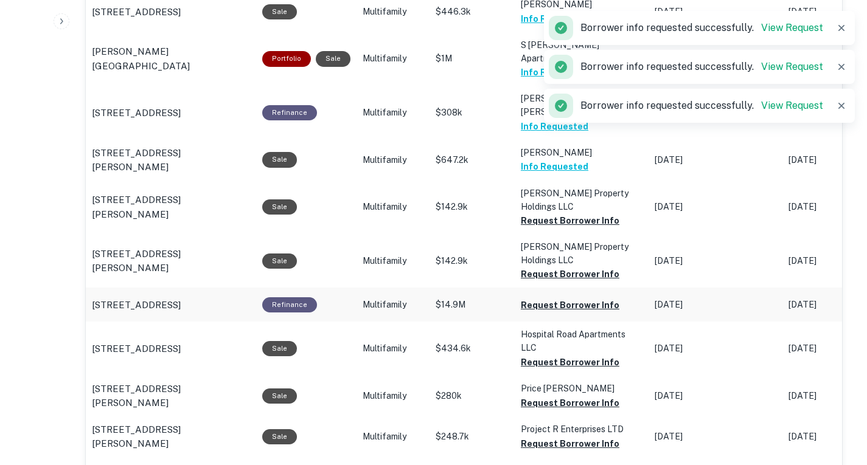
scroll to position [884, 0]
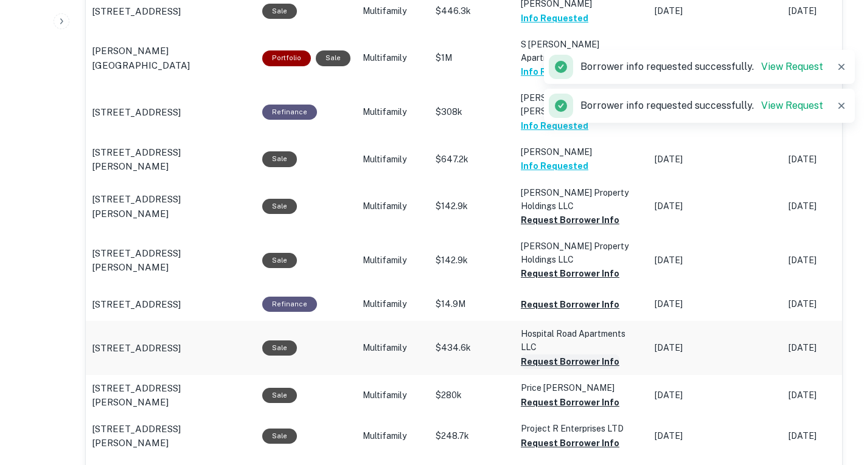
click at [566, 369] on button "Request Borrower Info" at bounding box center [570, 362] width 99 height 15
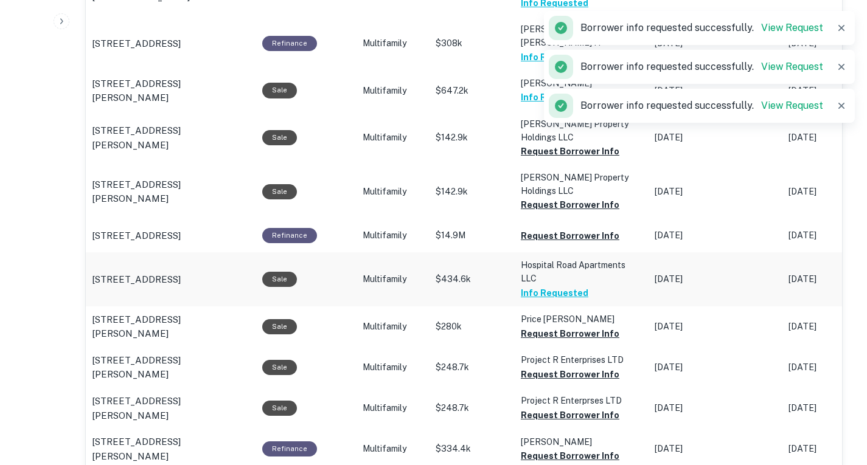
scroll to position [954, 0]
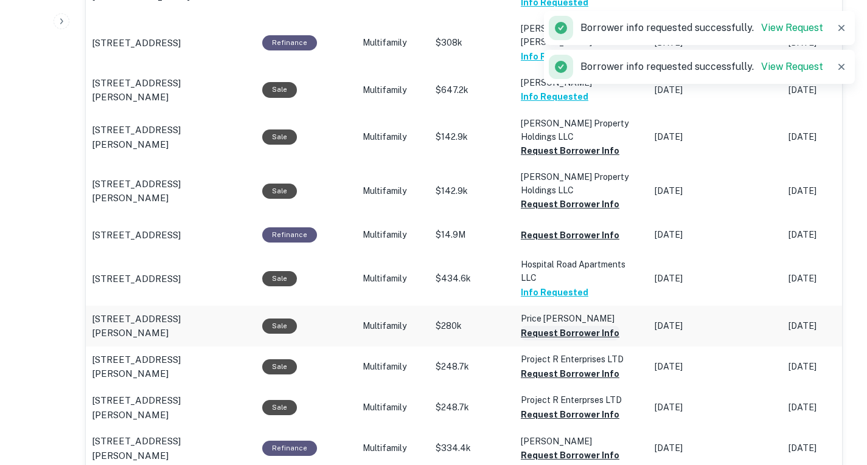
click at [572, 341] on button "Request Borrower Info" at bounding box center [570, 333] width 99 height 15
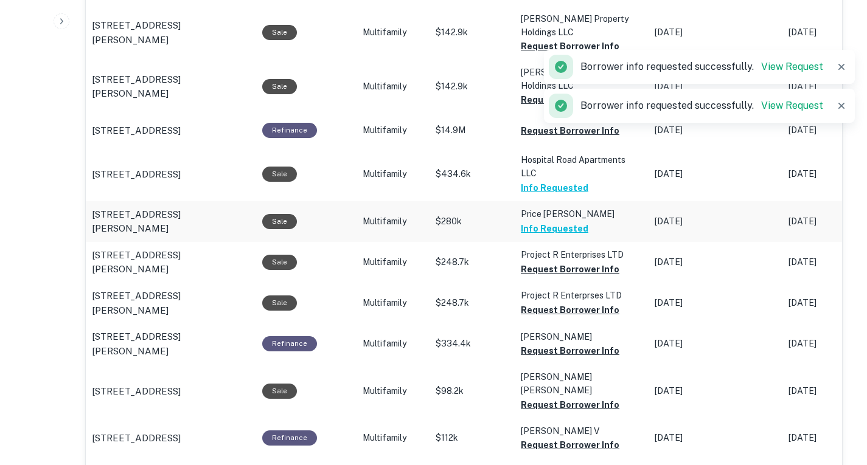
scroll to position [1060, 0]
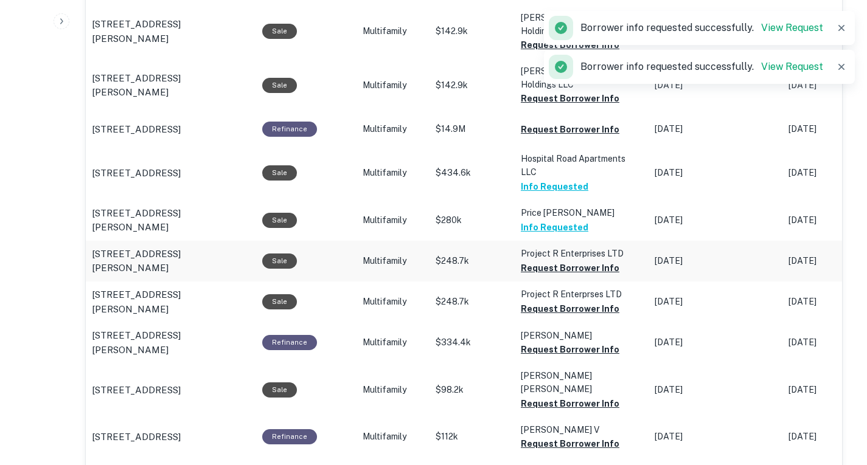
click at [580, 282] on td "Project R Enterprises LTD Request Borrower Info" at bounding box center [582, 261] width 134 height 41
click at [582, 276] on button "Request Borrower Info" at bounding box center [570, 268] width 99 height 15
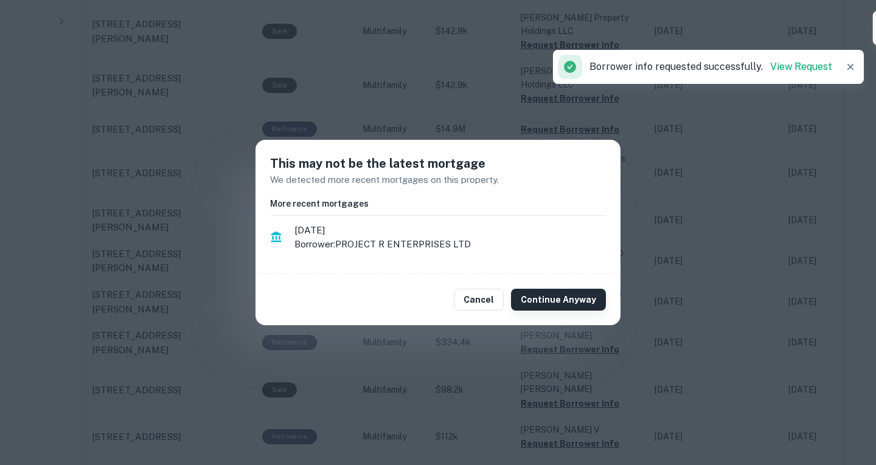
click at [574, 291] on button "Continue Anyway" at bounding box center [558, 300] width 95 height 22
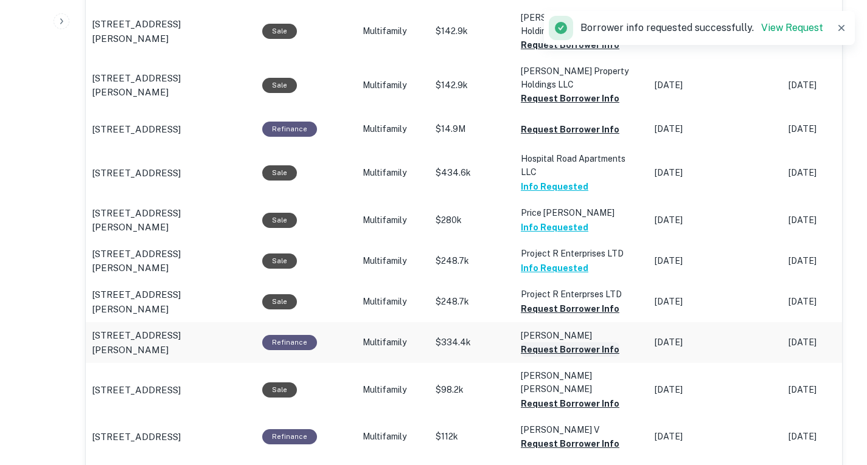
click at [577, 352] on button "Request Borrower Info" at bounding box center [570, 349] width 99 height 15
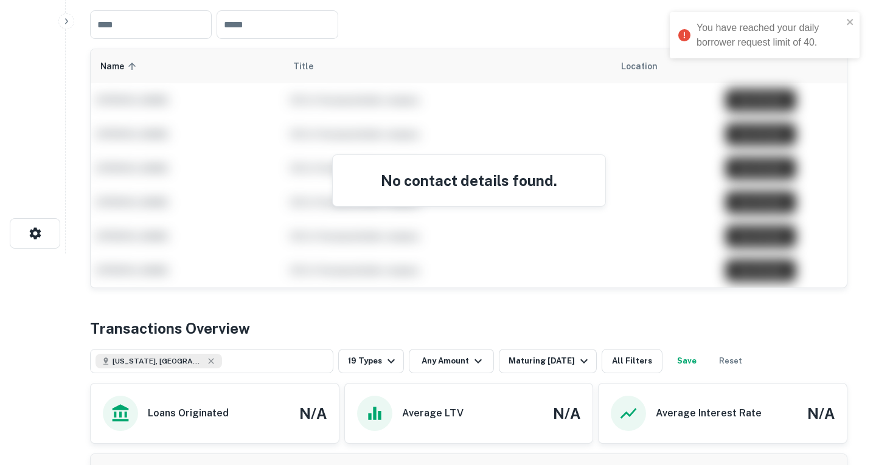
scroll to position [0, 0]
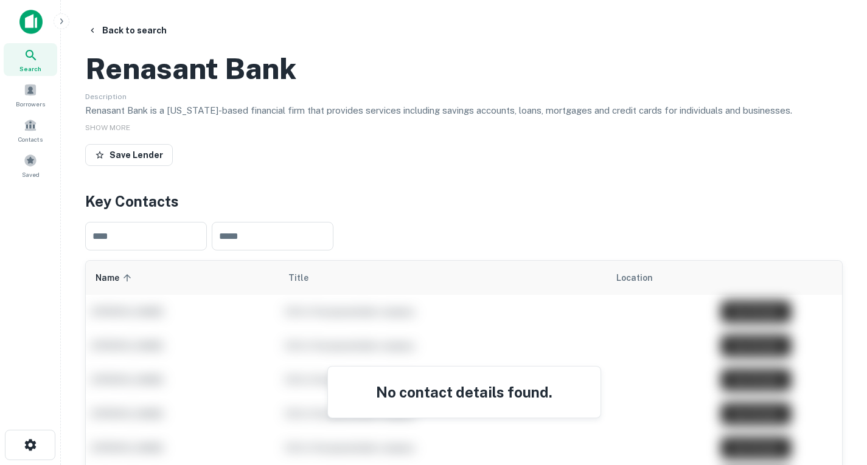
click at [35, 10] on img at bounding box center [30, 22] width 23 height 24
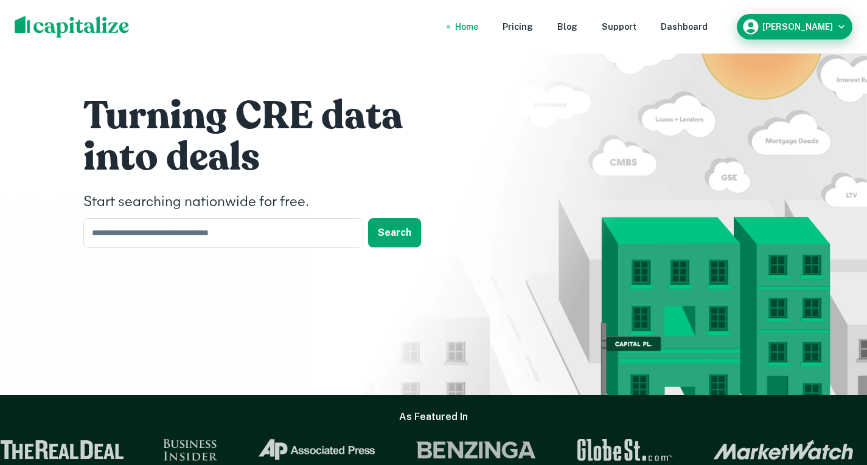
click at [837, 38] on button "[PERSON_NAME]" at bounding box center [795, 27] width 116 height 26
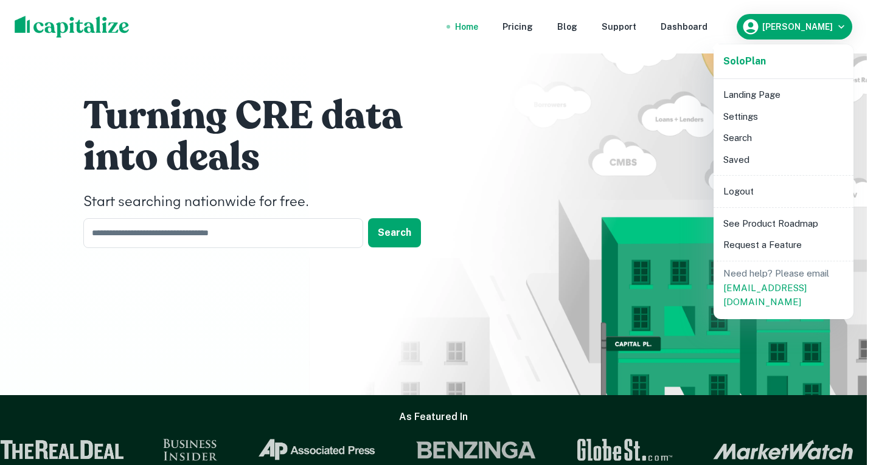
click at [804, 191] on li "Logout" at bounding box center [783, 192] width 130 height 22
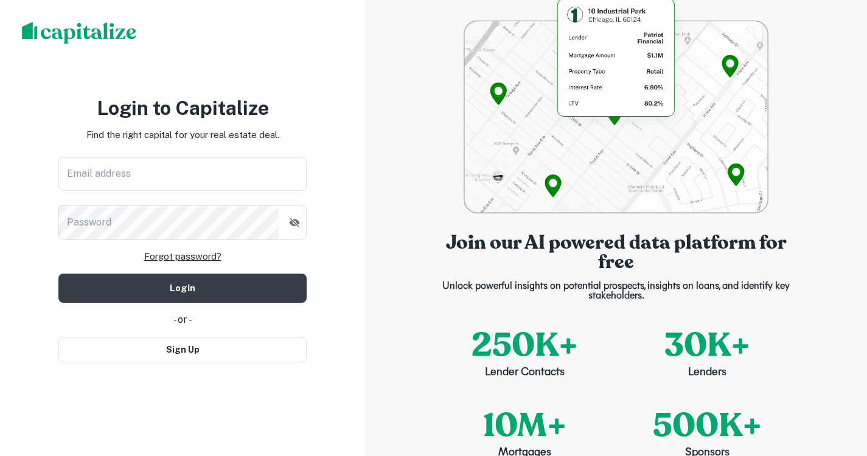
type input "**********"
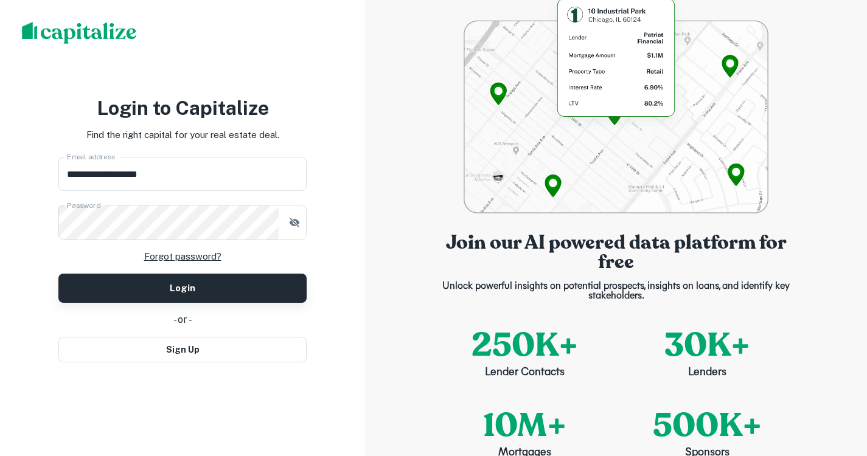
click at [237, 301] on button "Login" at bounding box center [182, 288] width 248 height 29
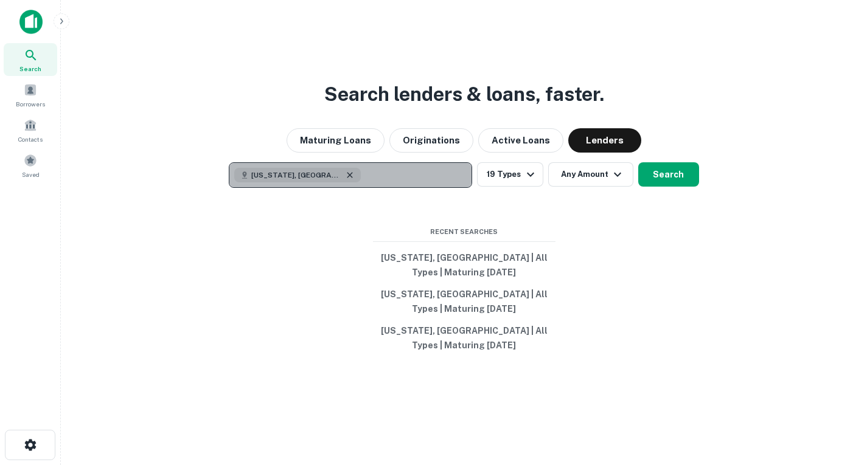
click at [345, 175] on icon "button" at bounding box center [350, 175] width 10 height 10
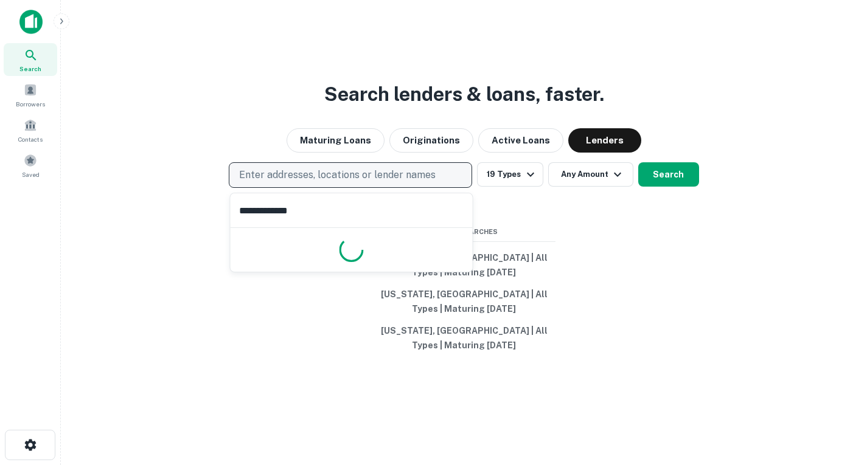
type input "**********"
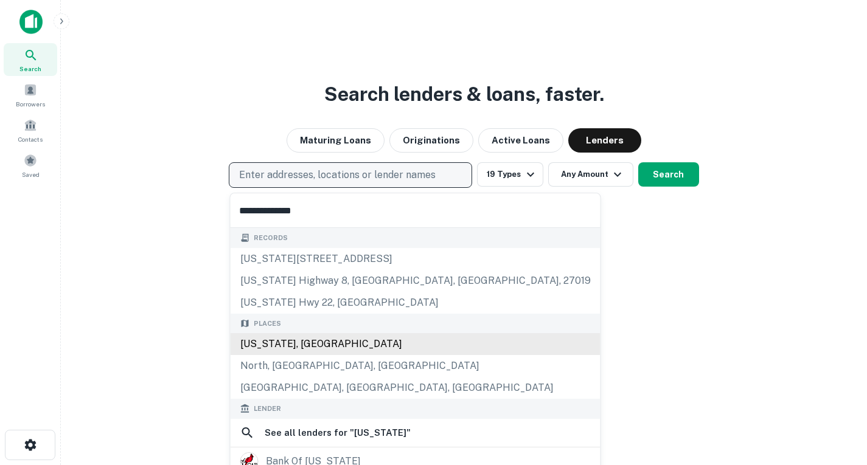
click at [332, 344] on div "[US_STATE], [GEOGRAPHIC_DATA]" at bounding box center [416, 344] width 370 height 22
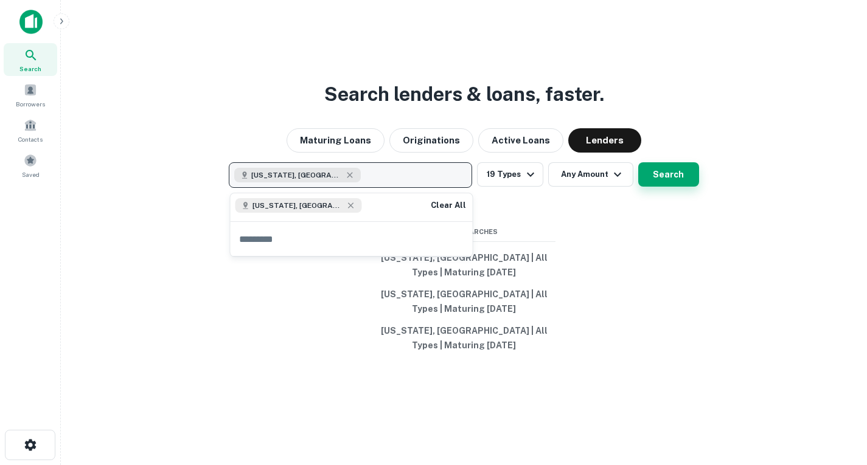
click at [652, 167] on button "Search" at bounding box center [668, 174] width 61 height 24
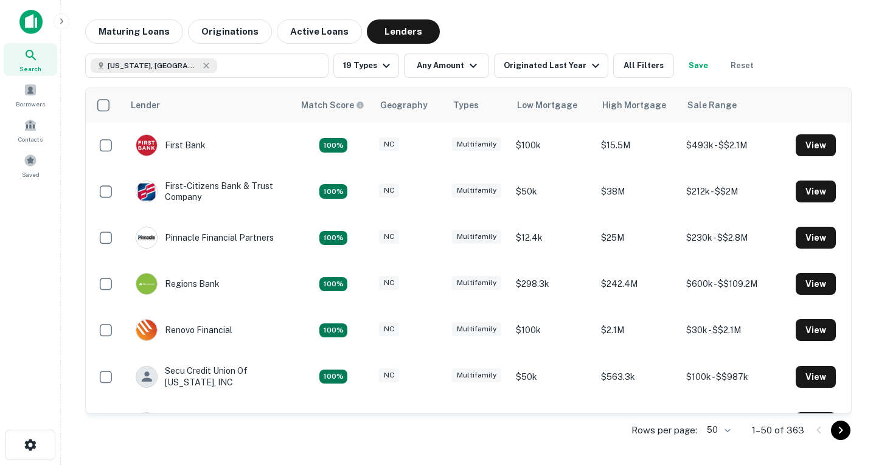
scroll to position [245, 0]
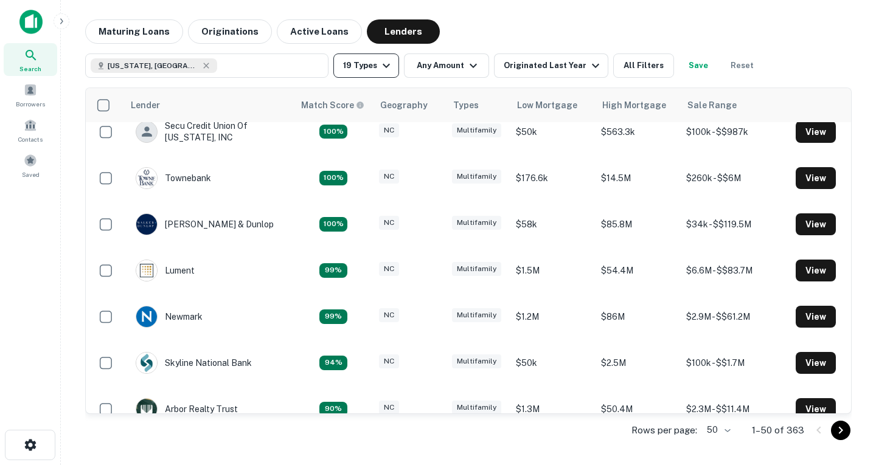
click at [384, 66] on icon "button" at bounding box center [386, 66] width 7 height 4
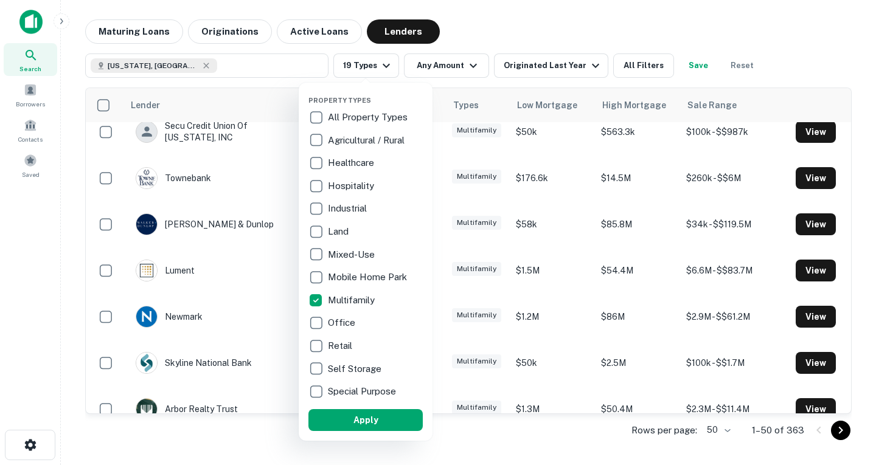
click at [588, 57] on div at bounding box center [438, 232] width 876 height 465
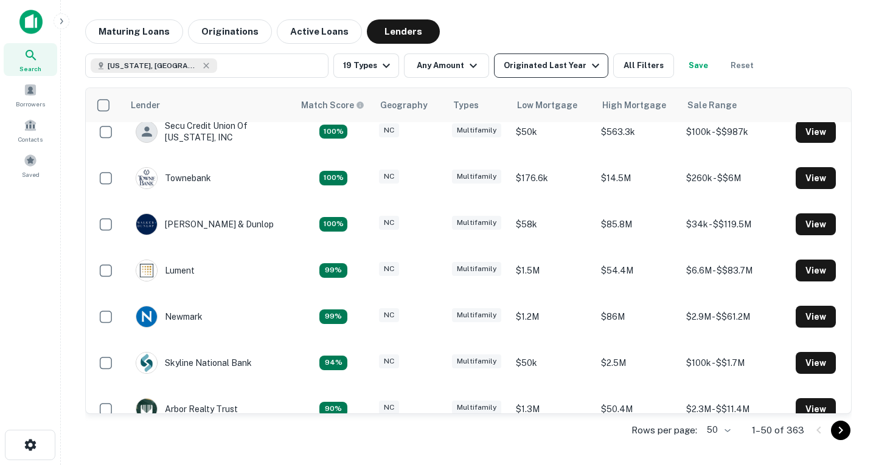
click at [596, 71] on button "Originated Last Year" at bounding box center [551, 66] width 114 height 24
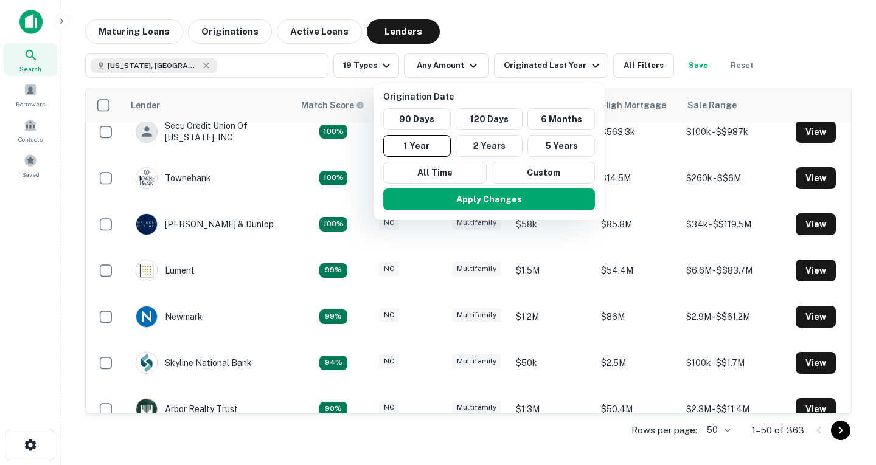
click at [620, 70] on div at bounding box center [438, 232] width 876 height 465
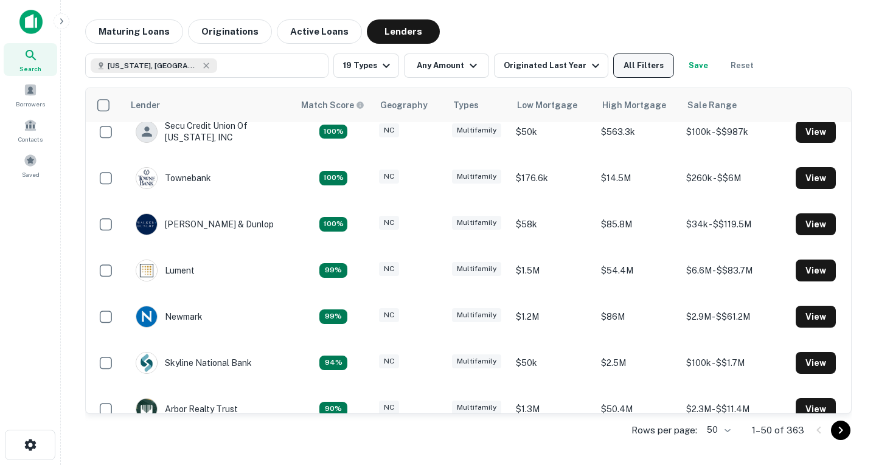
click at [633, 68] on button "All Filters" at bounding box center [643, 66] width 61 height 24
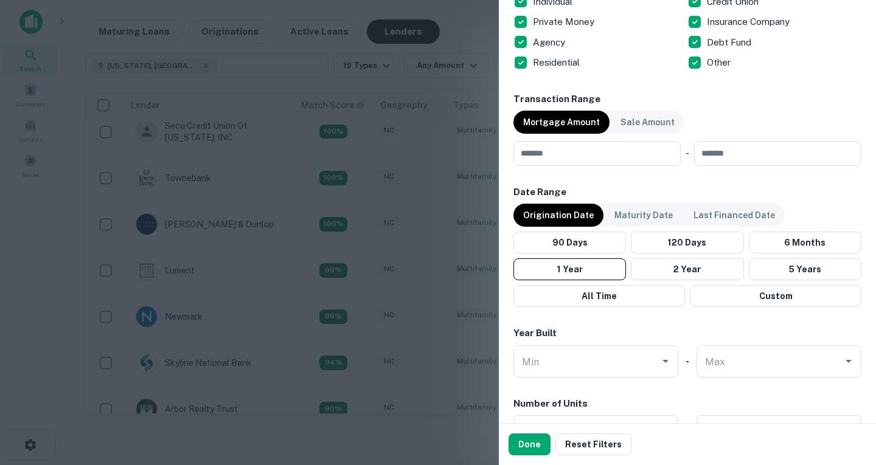
scroll to position [710, 0]
click at [651, 214] on p "Maturity Date" at bounding box center [643, 214] width 58 height 13
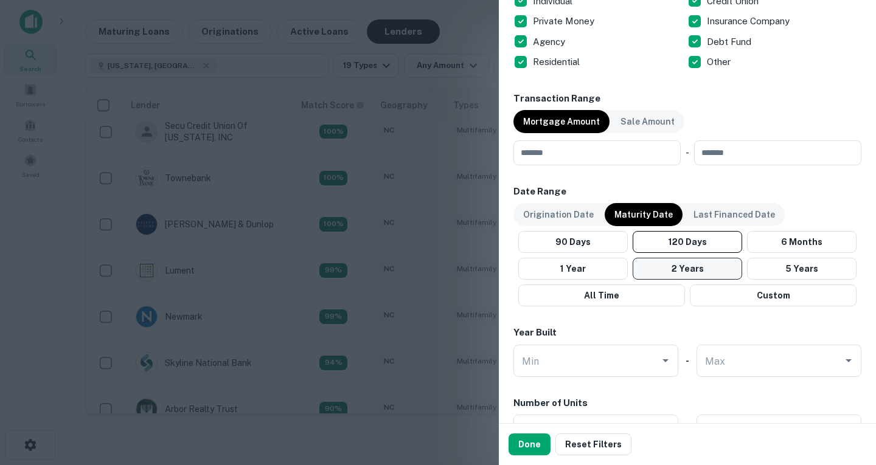
click at [714, 271] on button "2 Years" at bounding box center [687, 269] width 109 height 22
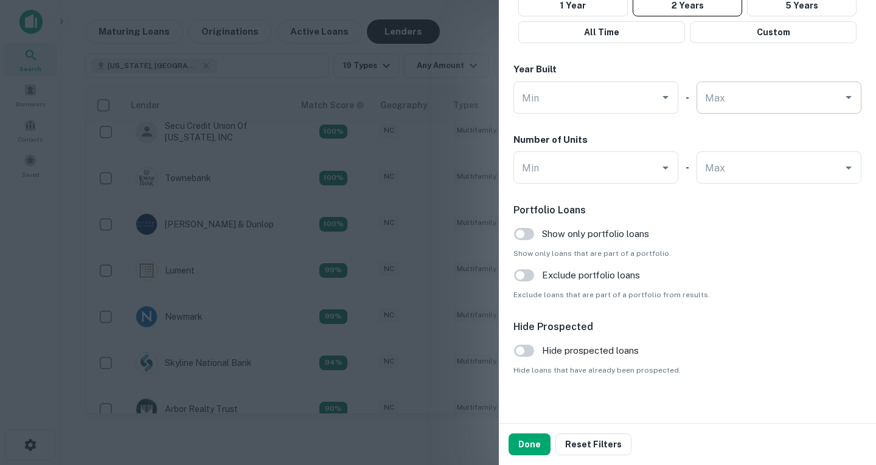
scroll to position [984, 0]
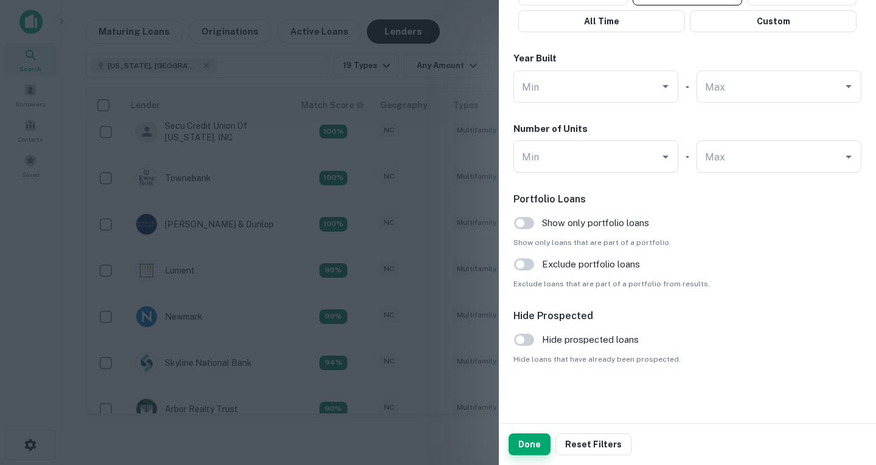
click at [512, 447] on button "Done" at bounding box center [530, 445] width 42 height 22
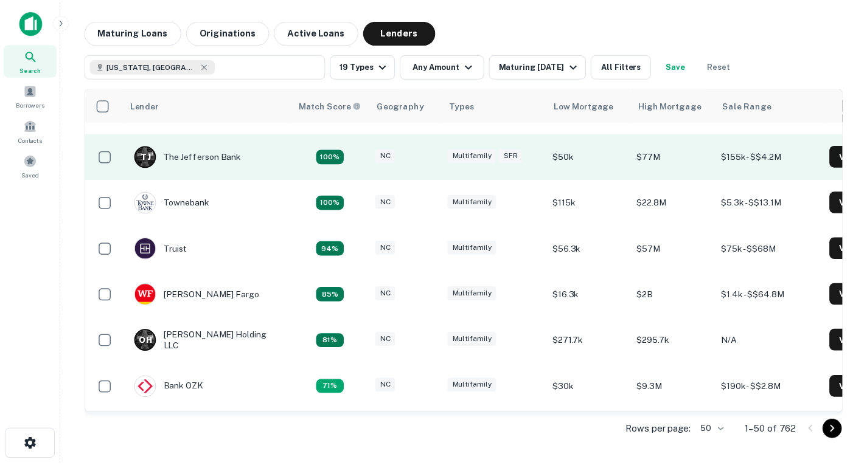
scroll to position [175, 0]
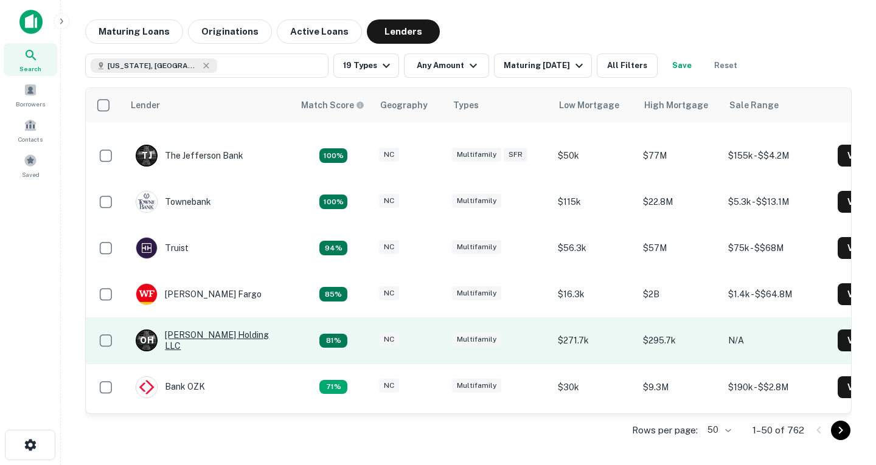
click at [223, 338] on div "O H [PERSON_NAME] Holding LLC" at bounding box center [209, 341] width 146 height 22
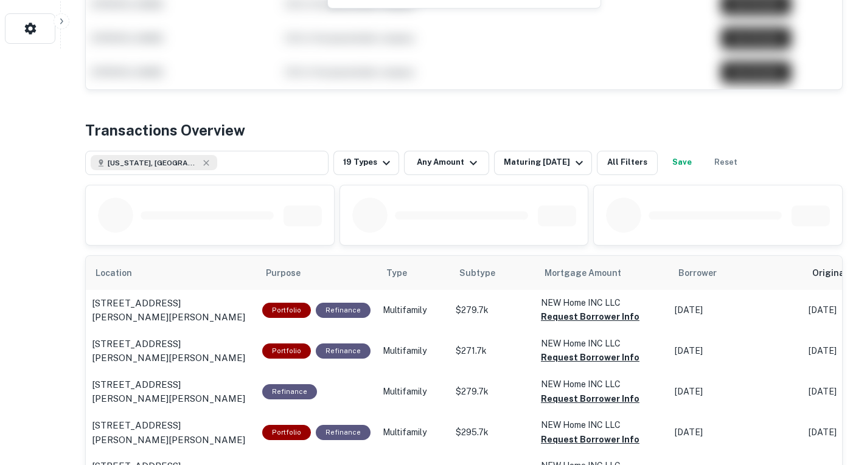
scroll to position [380, 0]
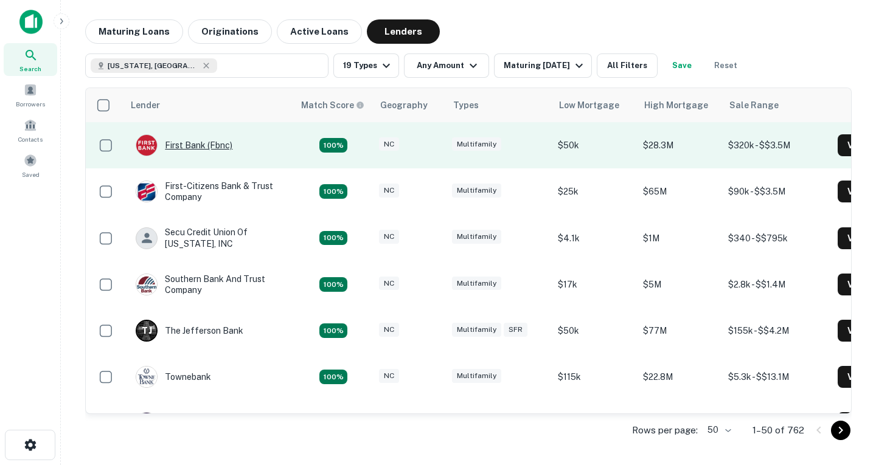
click at [206, 146] on div "First Bank (fbnc)" at bounding box center [184, 145] width 97 height 22
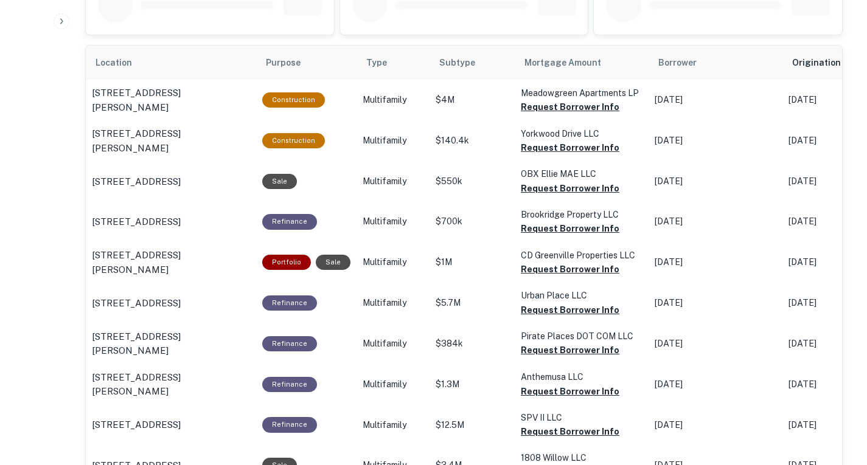
scroll to position [667, 0]
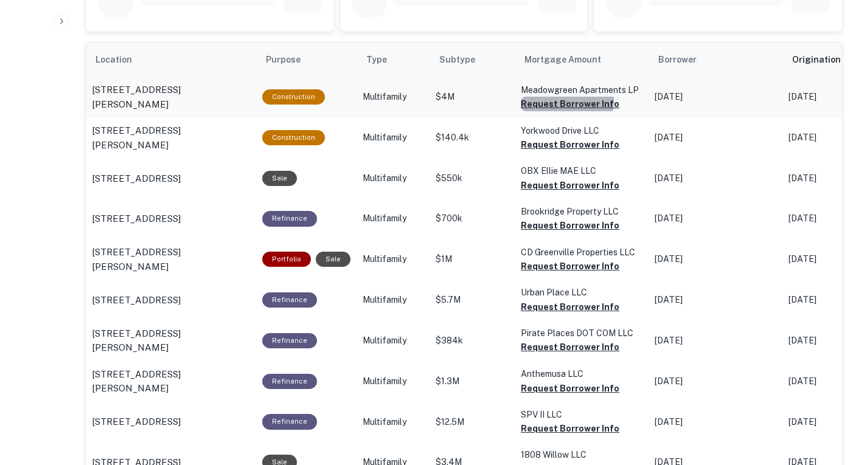
click at [544, 111] on button "Request Borrower Info" at bounding box center [570, 104] width 99 height 15
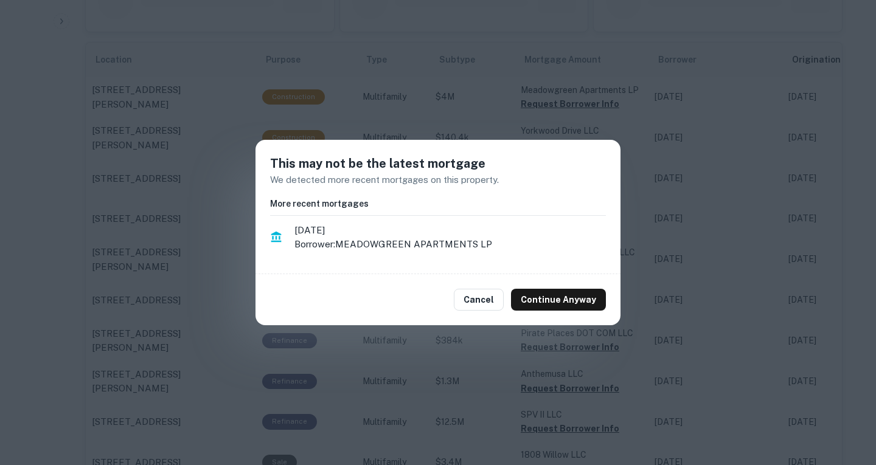
click at [569, 284] on div "Cancel Continue Anyway" at bounding box center [437, 299] width 365 height 51
click at [566, 297] on button "Continue Anyway" at bounding box center [558, 300] width 95 height 22
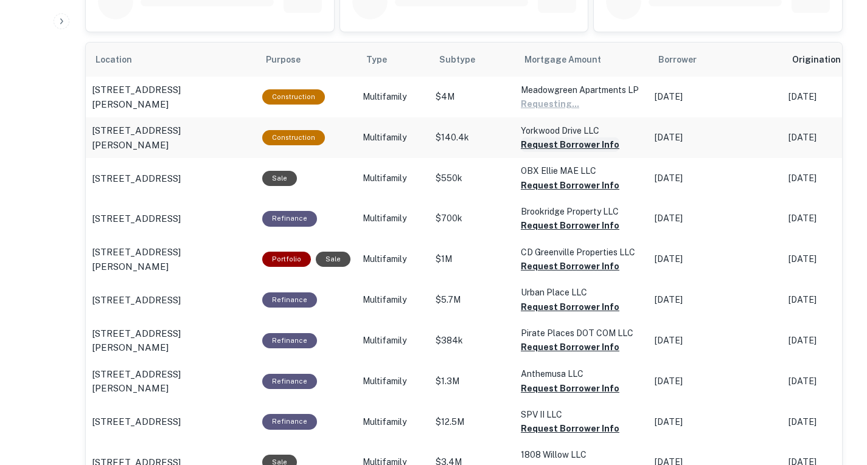
click at [576, 152] on button "Request Borrower Info" at bounding box center [570, 144] width 99 height 15
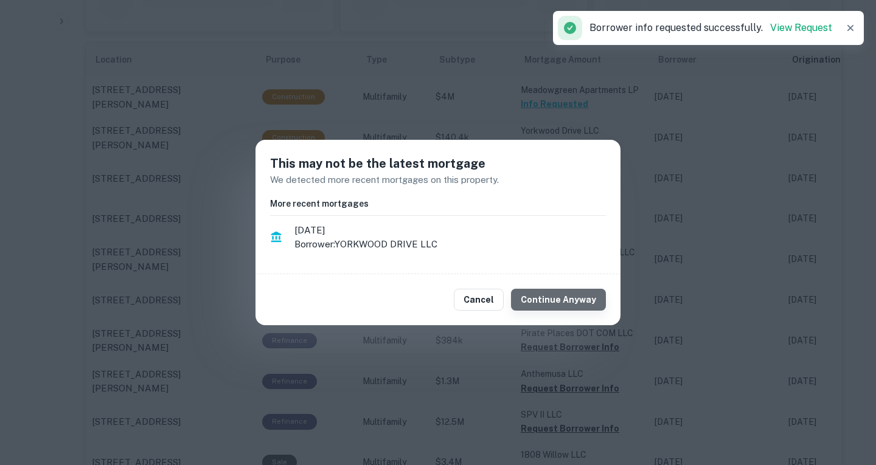
click at [565, 293] on button "Continue Anyway" at bounding box center [558, 300] width 95 height 22
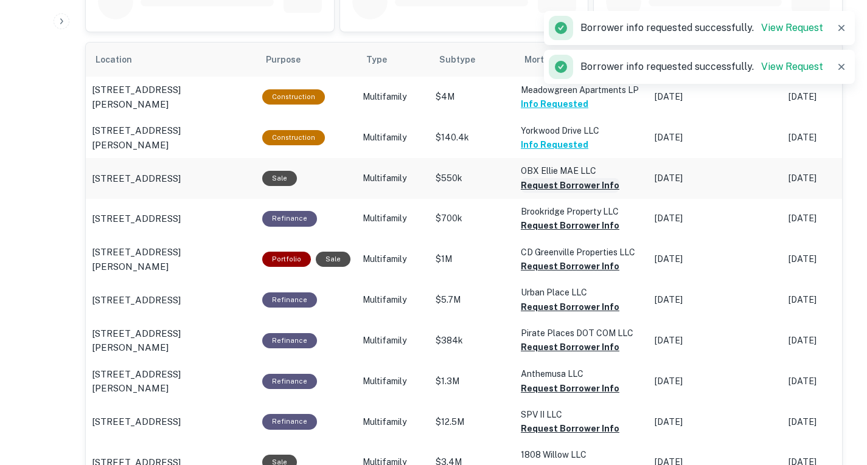
click at [573, 193] on button "Request Borrower Info" at bounding box center [570, 185] width 99 height 15
click at [568, 233] on button "Request Borrower Info" at bounding box center [570, 225] width 99 height 15
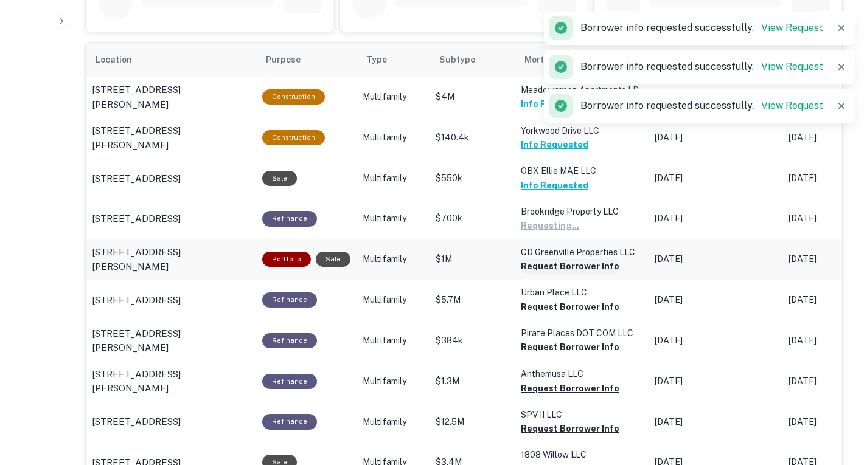
click at [565, 274] on button "Request Borrower Info" at bounding box center [570, 266] width 99 height 15
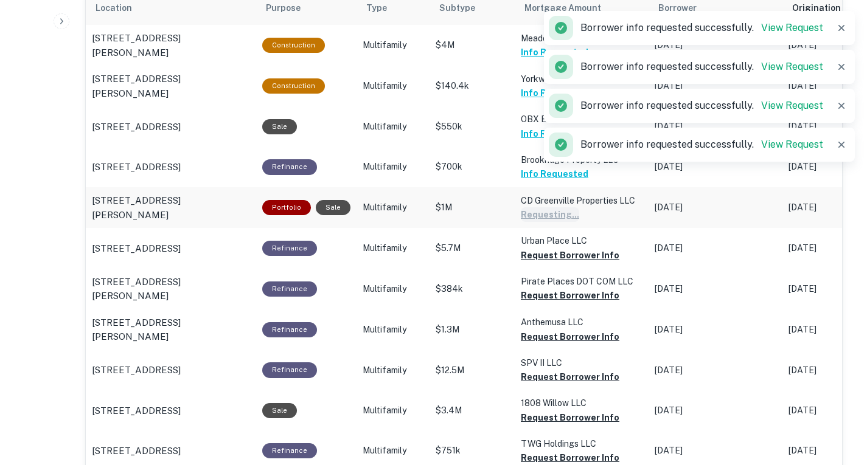
scroll to position [728, 0]
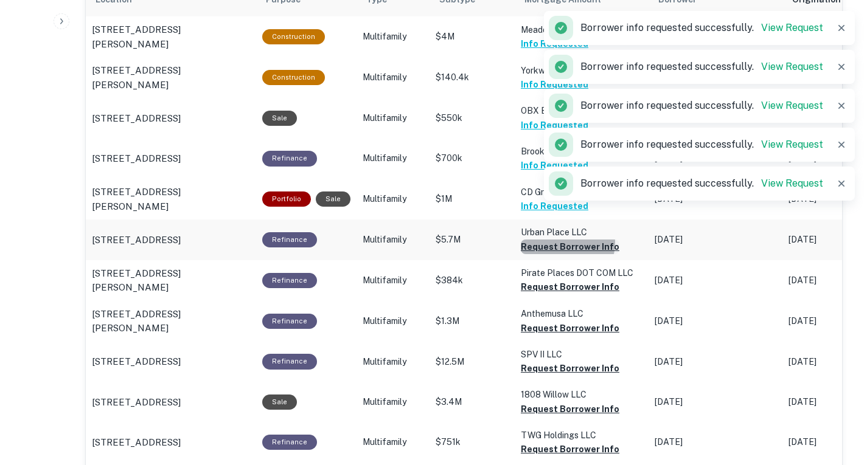
click at [563, 254] on button "Request Borrower Info" at bounding box center [570, 247] width 99 height 15
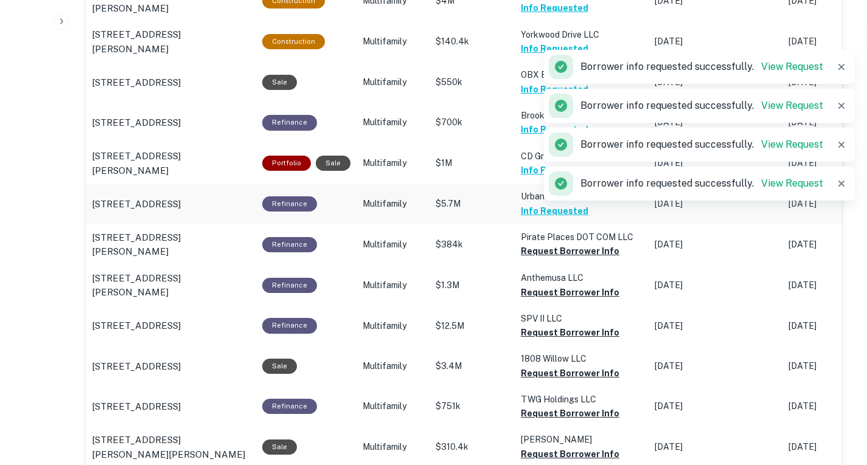
scroll to position [765, 0]
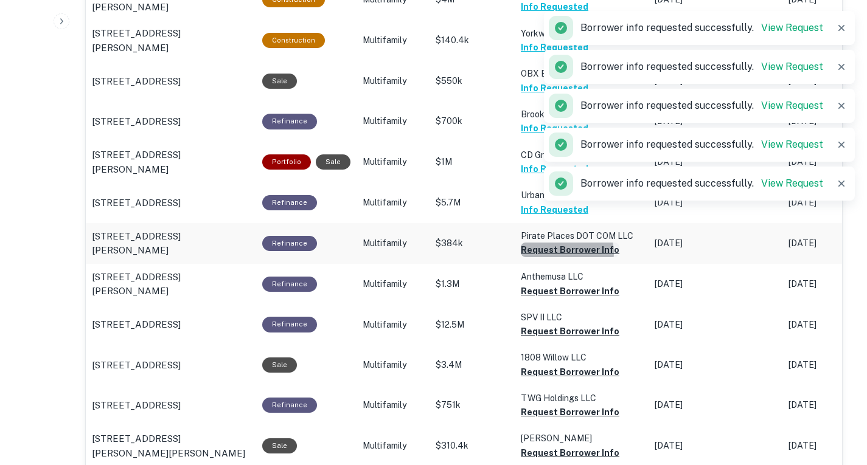
click at [560, 257] on button "Request Borrower Info" at bounding box center [570, 250] width 99 height 15
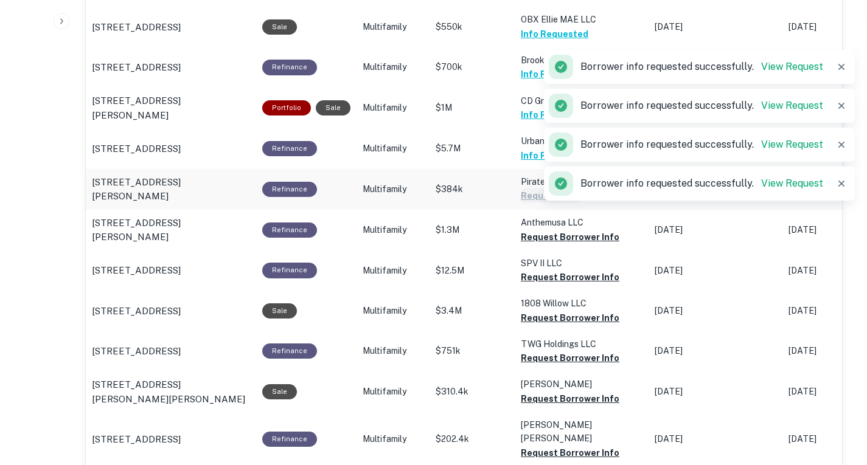
scroll to position [819, 0]
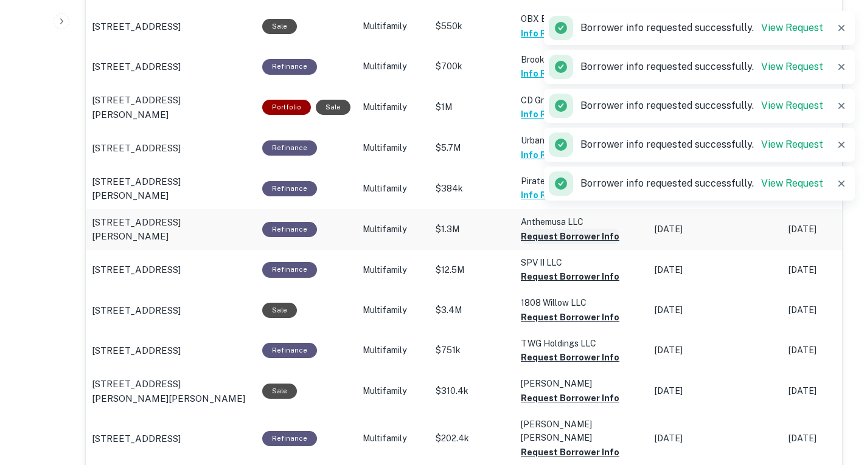
click at [561, 244] on button "Request Borrower Info" at bounding box center [570, 236] width 99 height 15
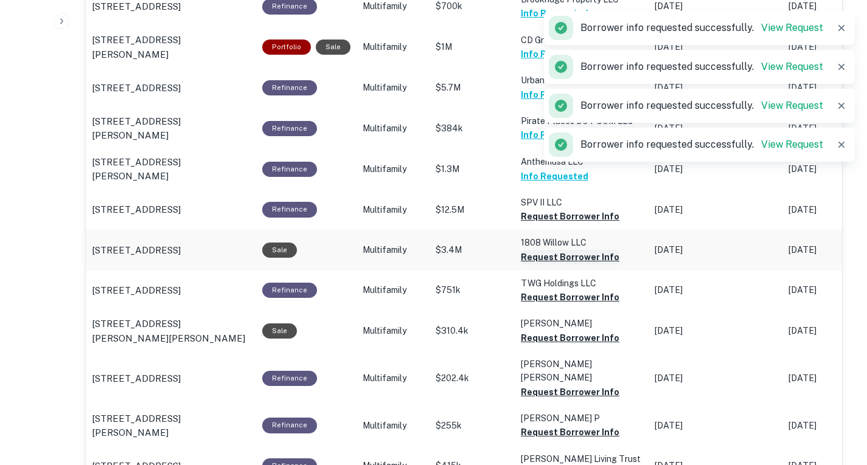
scroll to position [883, 0]
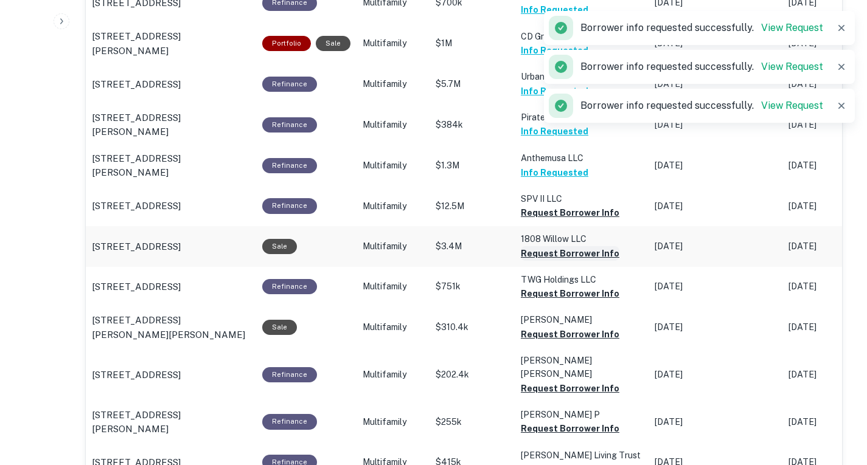
click at [560, 261] on button "Request Borrower Info" at bounding box center [570, 253] width 99 height 15
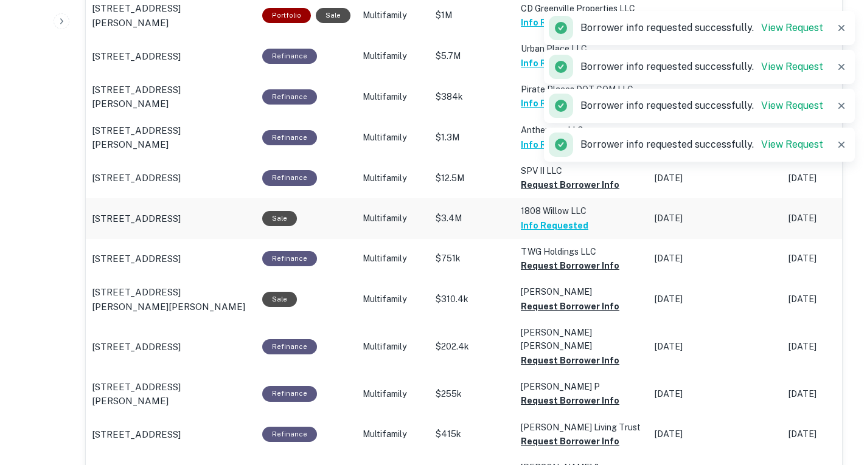
scroll to position [912, 0]
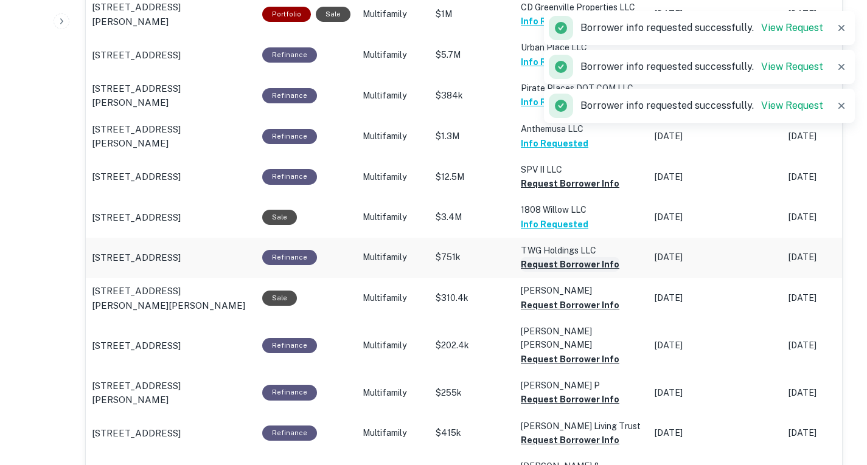
click at [558, 272] on button "Request Borrower Info" at bounding box center [570, 264] width 99 height 15
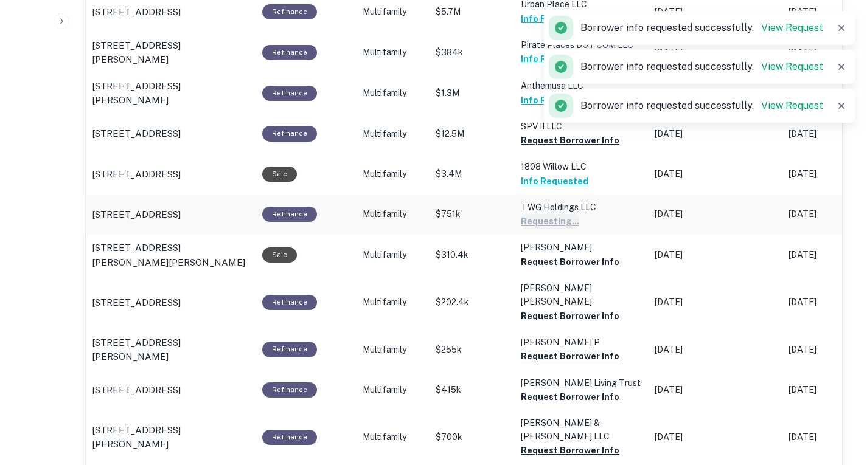
scroll to position [956, 0]
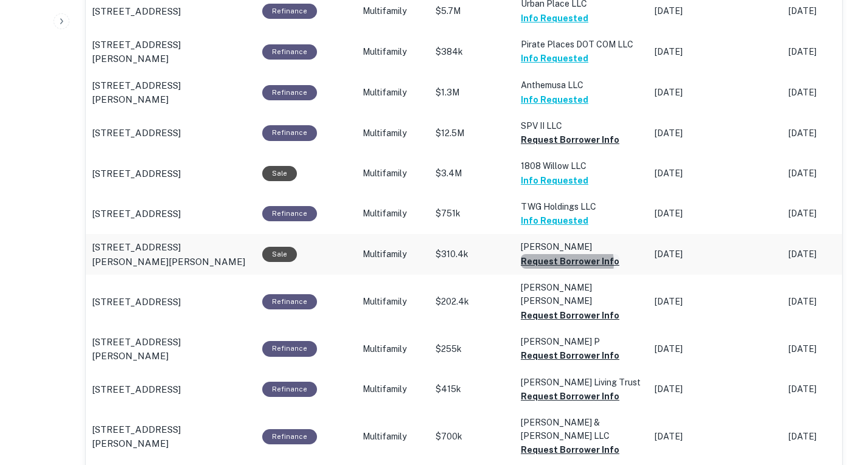
click at [558, 269] on button "Request Borrower Info" at bounding box center [570, 261] width 99 height 15
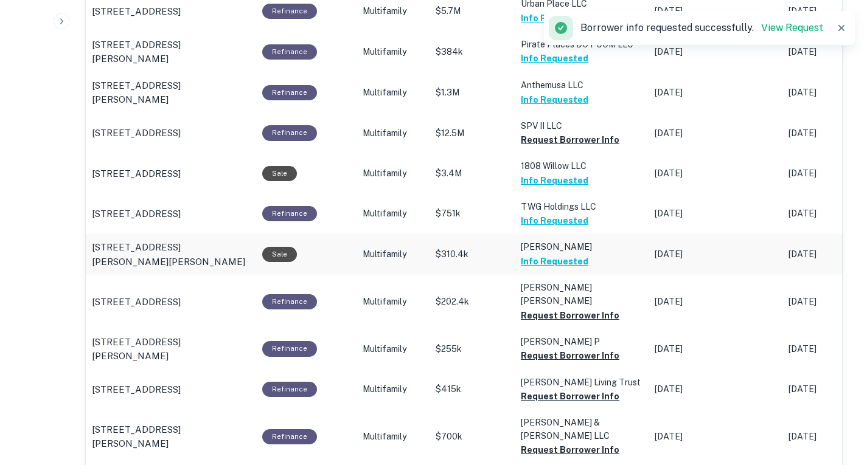
scroll to position [1009, 0]
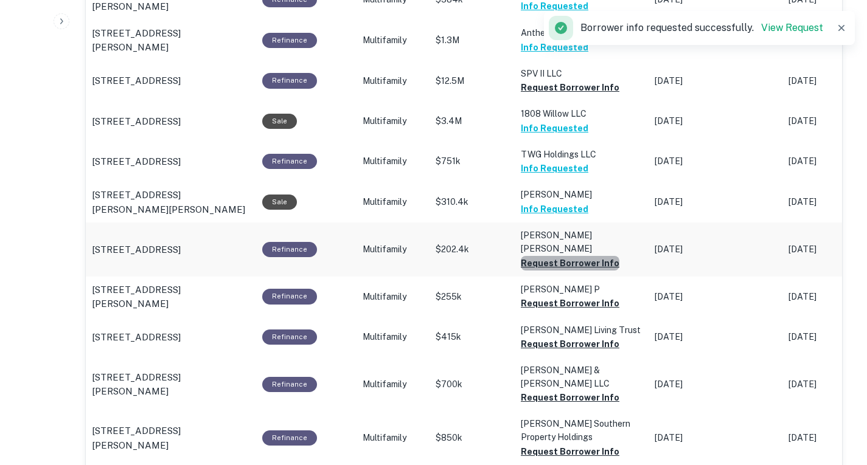
click at [573, 271] on button "Request Borrower Info" at bounding box center [570, 263] width 99 height 15
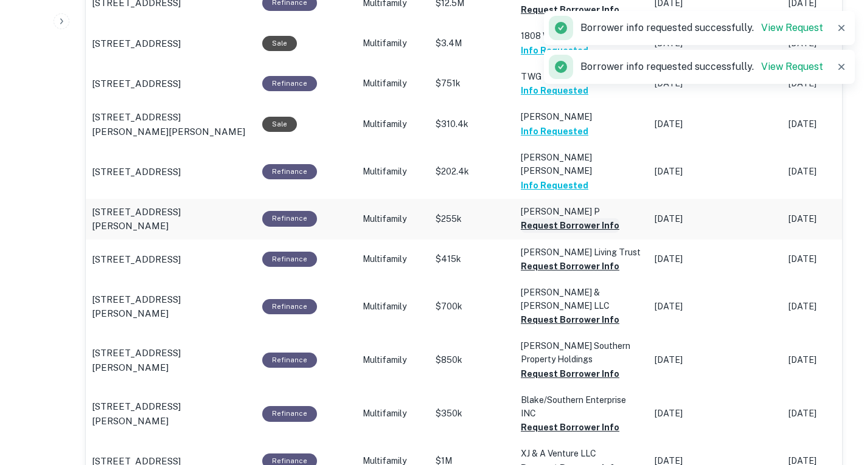
click at [567, 233] on button "Request Borrower Info" at bounding box center [570, 225] width 99 height 15
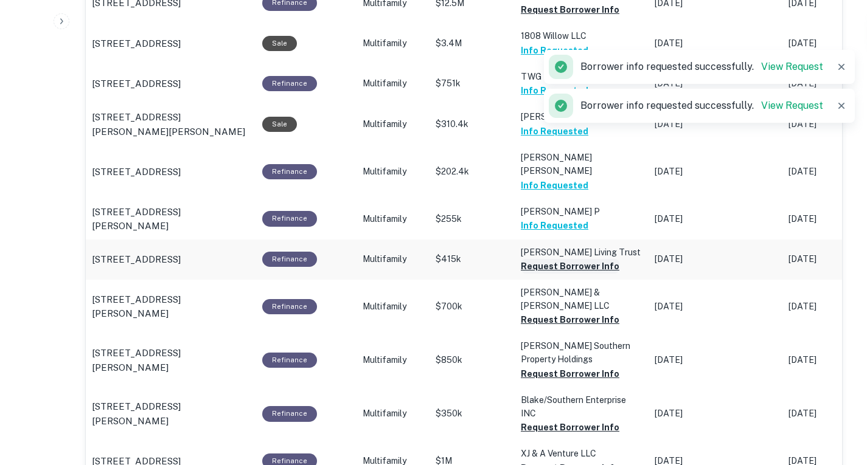
click at [565, 274] on button "Request Borrower Info" at bounding box center [570, 266] width 99 height 15
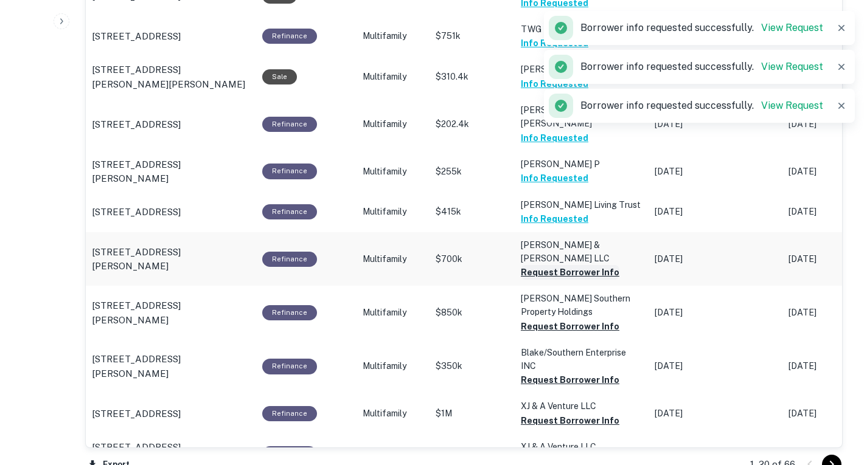
click at [565, 280] on button "Request Borrower Info" at bounding box center [570, 272] width 99 height 15
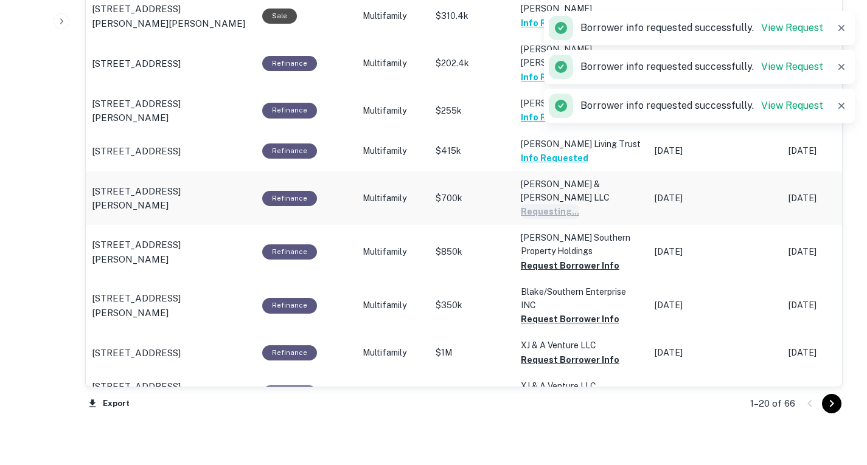
scroll to position [1195, 0]
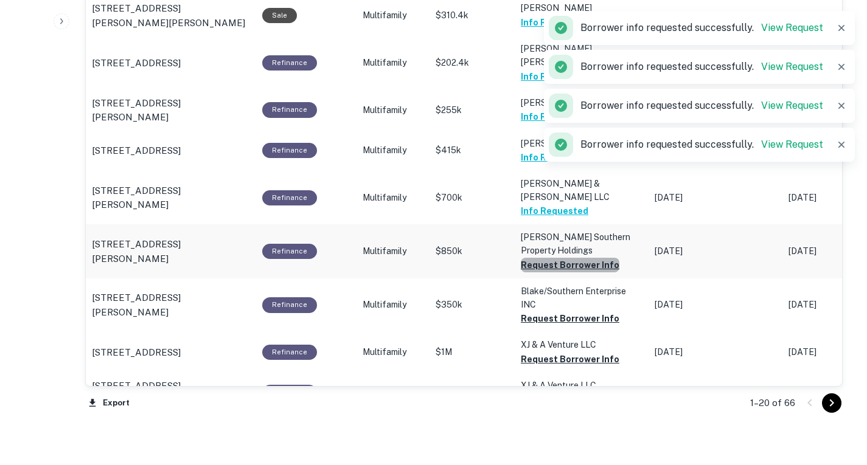
click at [566, 273] on button "Request Borrower Info" at bounding box center [570, 265] width 99 height 15
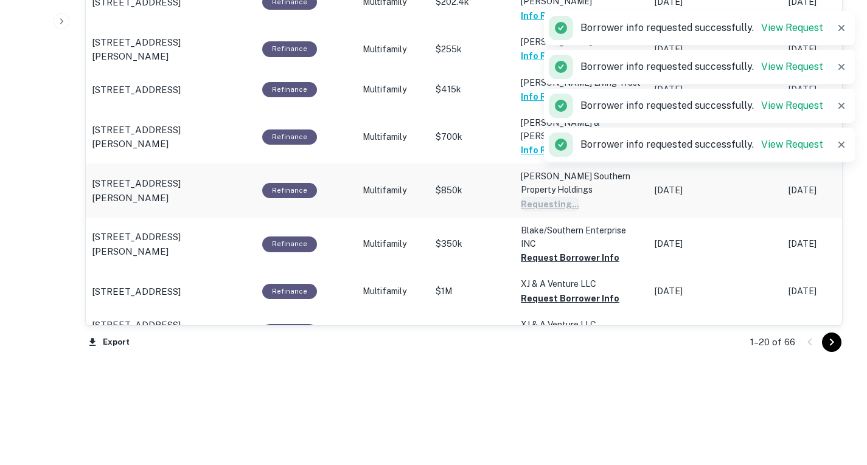
scroll to position [1259, 0]
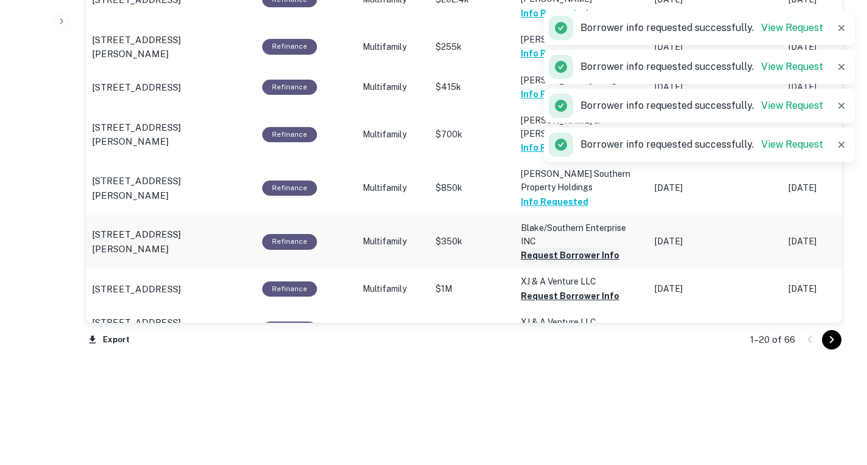
click at [565, 263] on button "Request Borrower Info" at bounding box center [570, 255] width 99 height 15
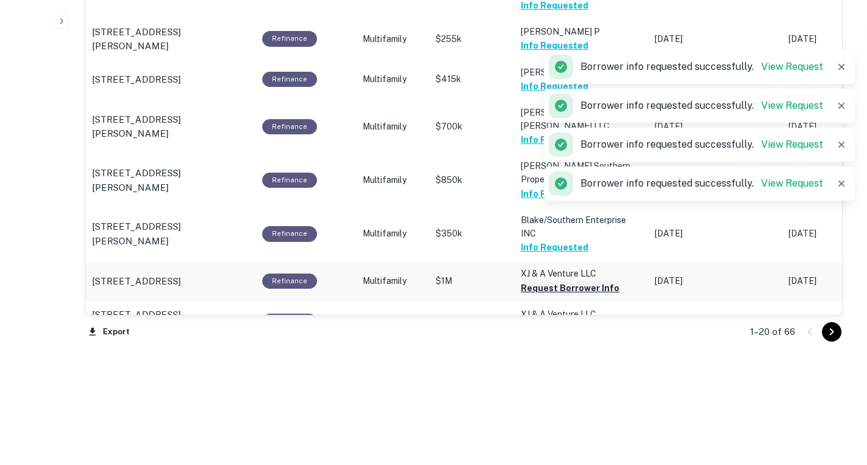
click at [567, 281] on button "Request Borrower Info" at bounding box center [570, 288] width 99 height 15
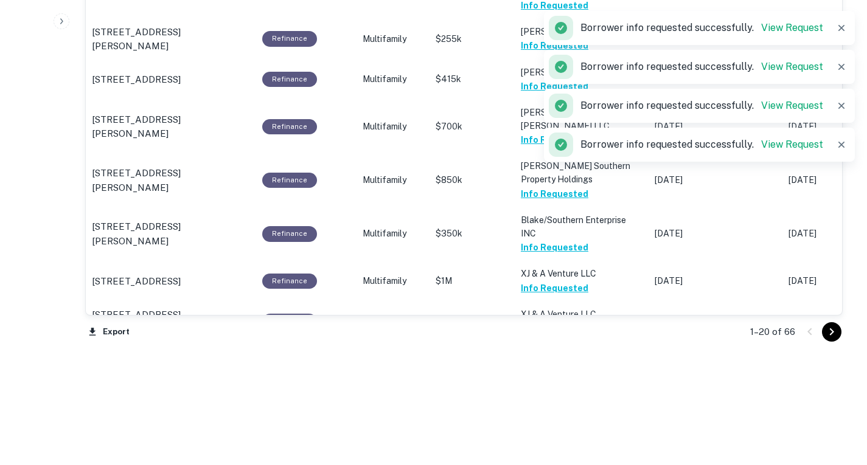
click at [835, 339] on icon "Go to next page" at bounding box center [831, 332] width 15 height 15
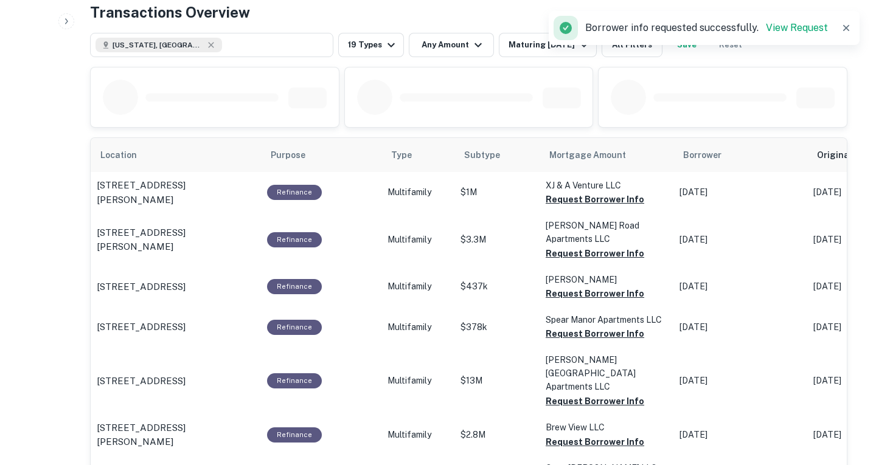
scroll to position [616, 0]
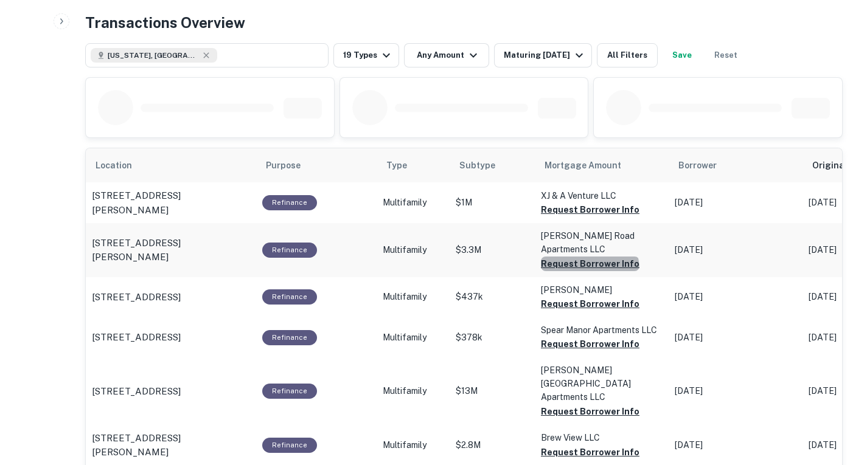
click at [582, 257] on button "Request Borrower Info" at bounding box center [590, 264] width 99 height 15
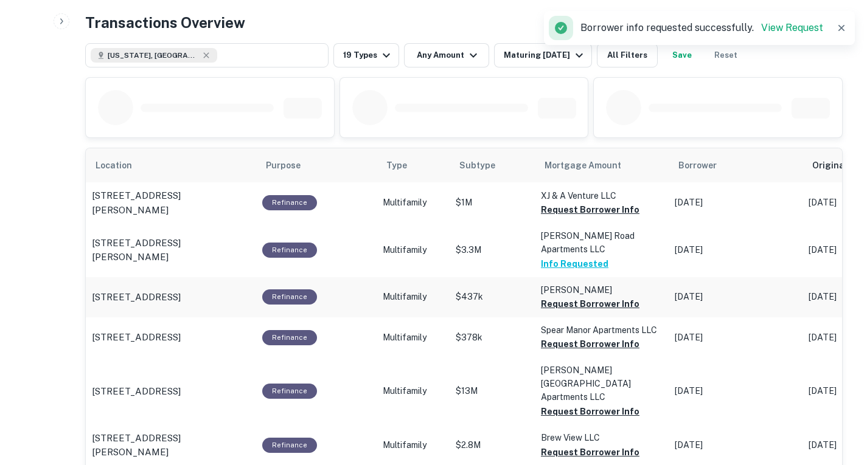
click at [585, 299] on td "[PERSON_NAME] Request Borrower Info" at bounding box center [602, 297] width 134 height 40
click at [584, 297] on button "Request Borrower Info" at bounding box center [590, 304] width 99 height 15
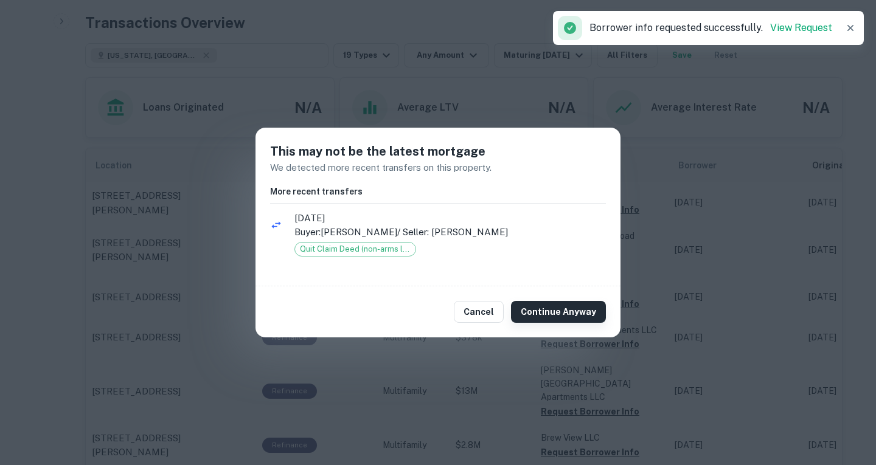
click at [571, 310] on button "Continue Anyway" at bounding box center [558, 312] width 95 height 22
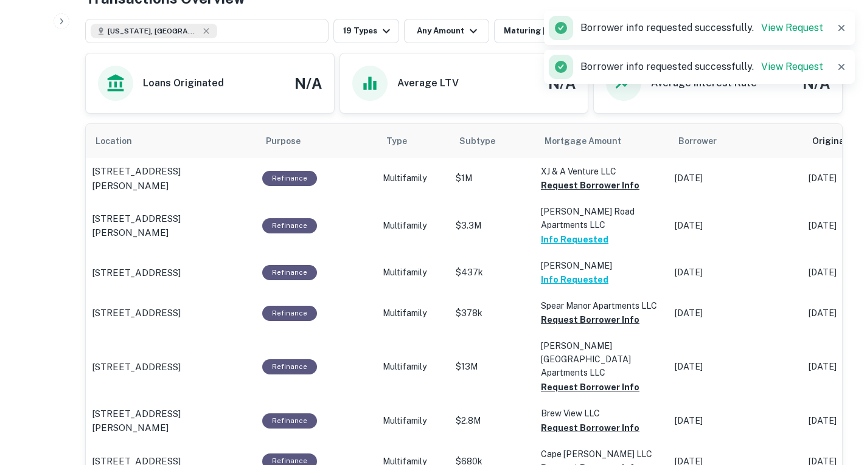
scroll to position [641, 0]
click at [574, 312] on button "Request Borrower Info" at bounding box center [590, 319] width 99 height 15
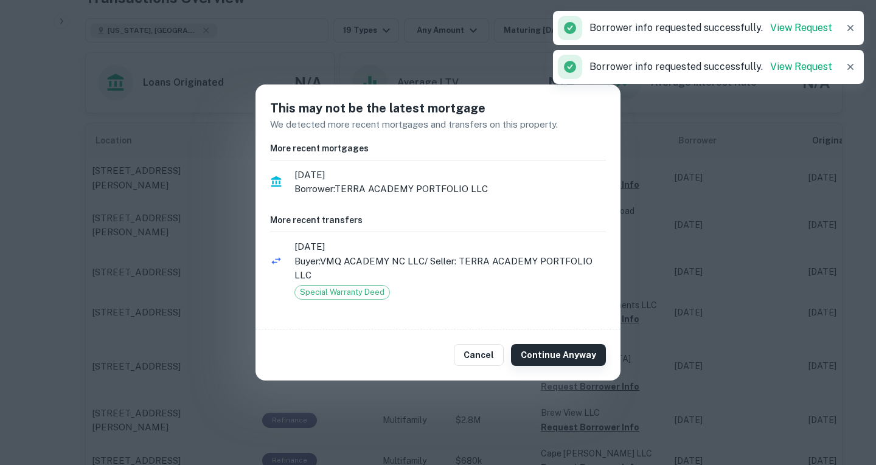
click at [561, 349] on button "Continue Anyway" at bounding box center [558, 355] width 95 height 22
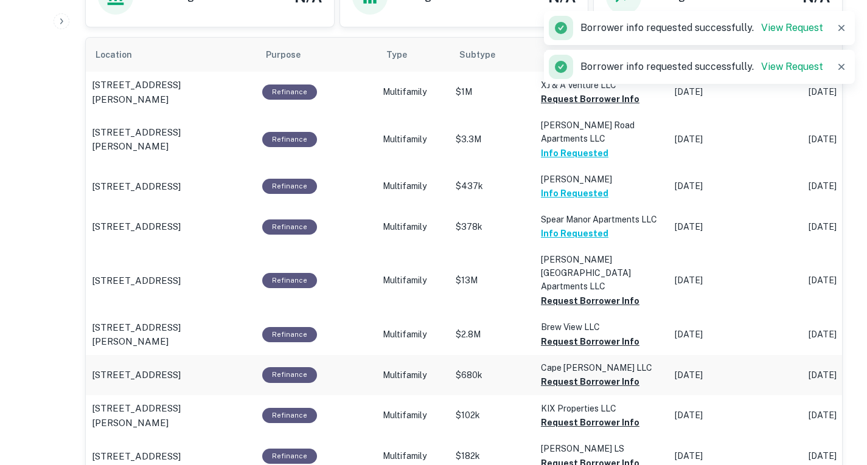
scroll to position [731, 0]
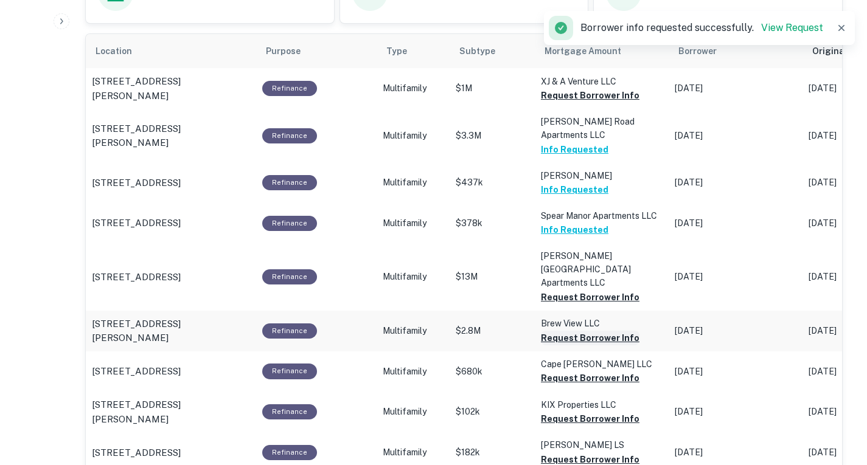
click at [569, 331] on button "Request Borrower Info" at bounding box center [590, 338] width 99 height 15
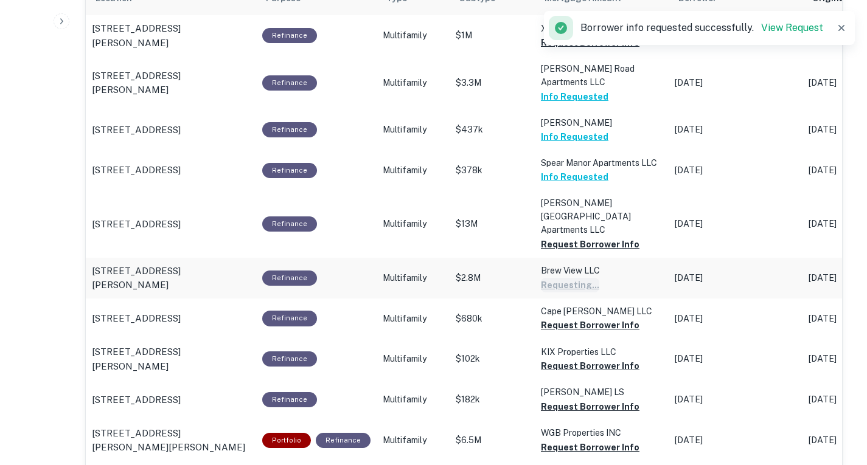
scroll to position [784, 0]
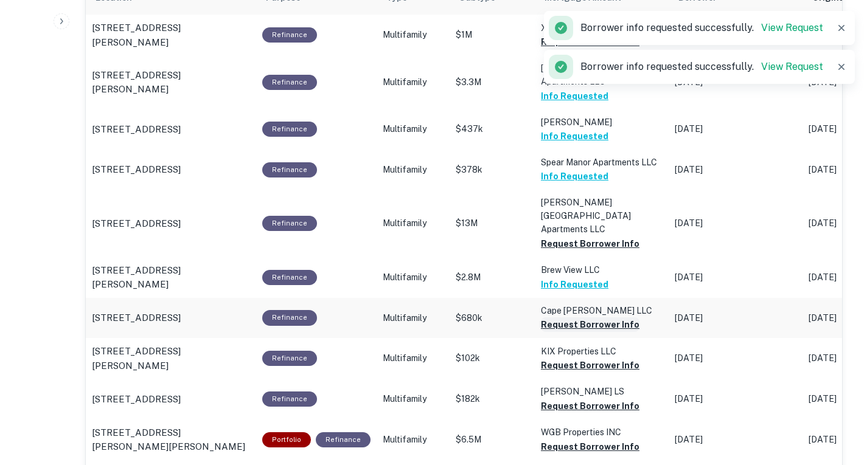
click at [571, 318] on button "Request Borrower Info" at bounding box center [590, 325] width 99 height 15
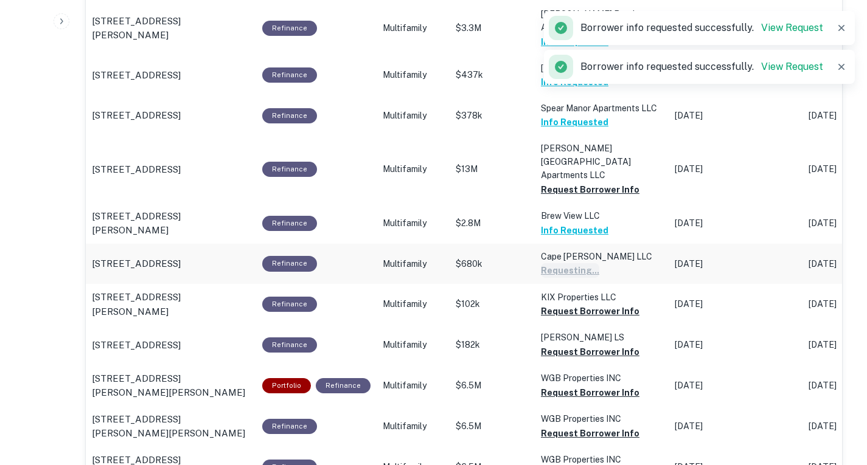
scroll to position [839, 0]
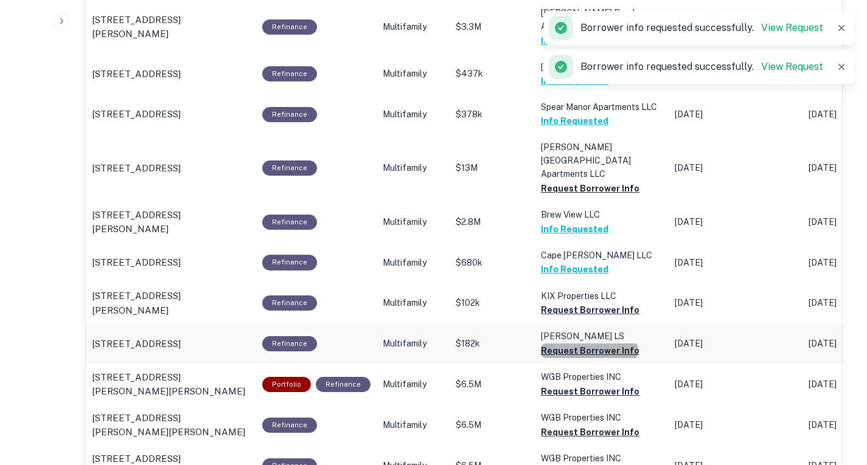
click at [582, 344] on button "Request Borrower Info" at bounding box center [590, 351] width 99 height 15
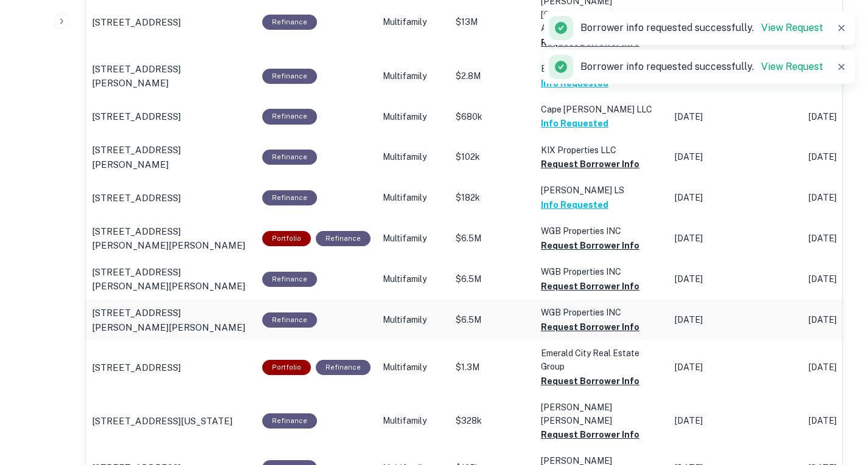
scroll to position [987, 0]
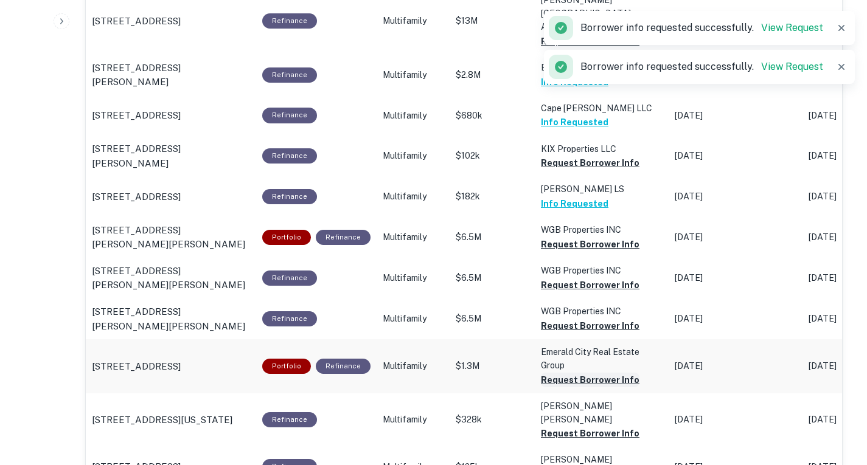
click at [581, 373] on button "Request Borrower Info" at bounding box center [590, 380] width 99 height 15
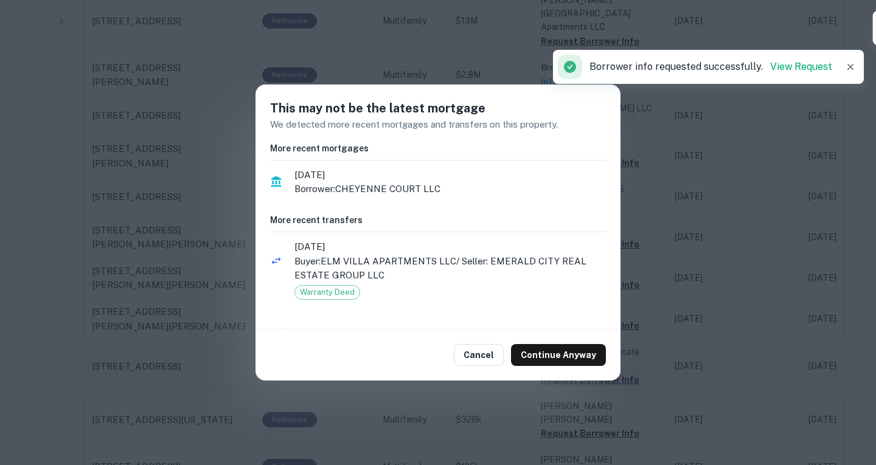
click at [581, 360] on button "Continue Anyway" at bounding box center [558, 355] width 95 height 22
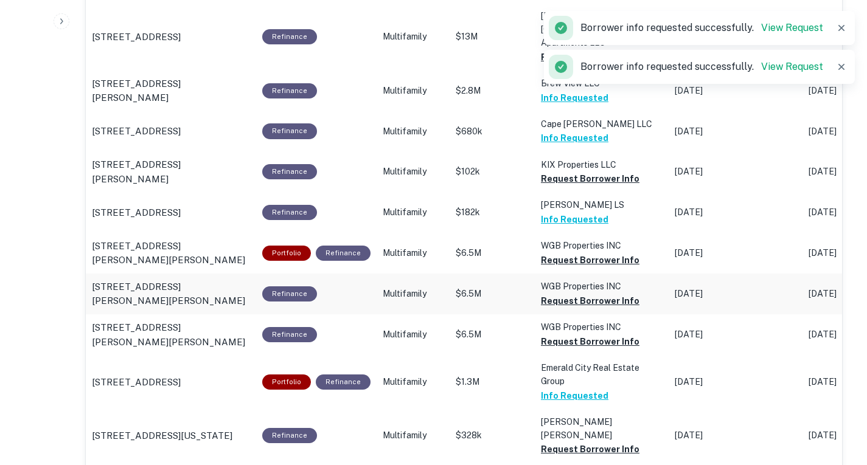
scroll to position [970, 0]
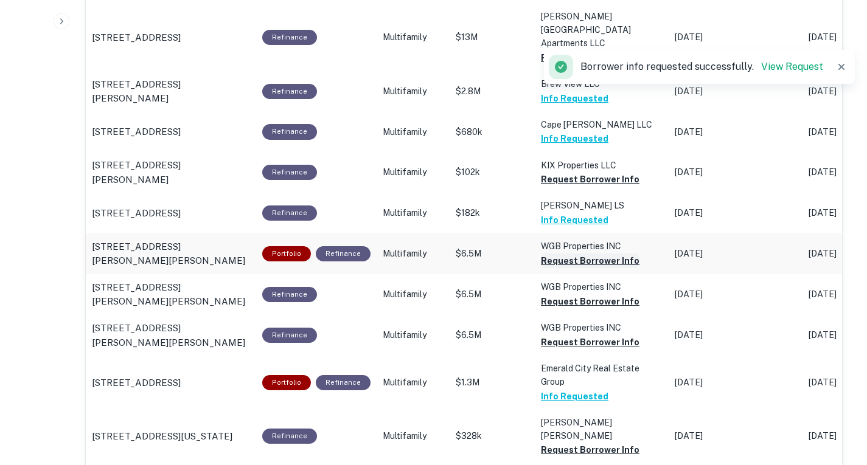
click at [589, 254] on button "Request Borrower Info" at bounding box center [590, 261] width 99 height 15
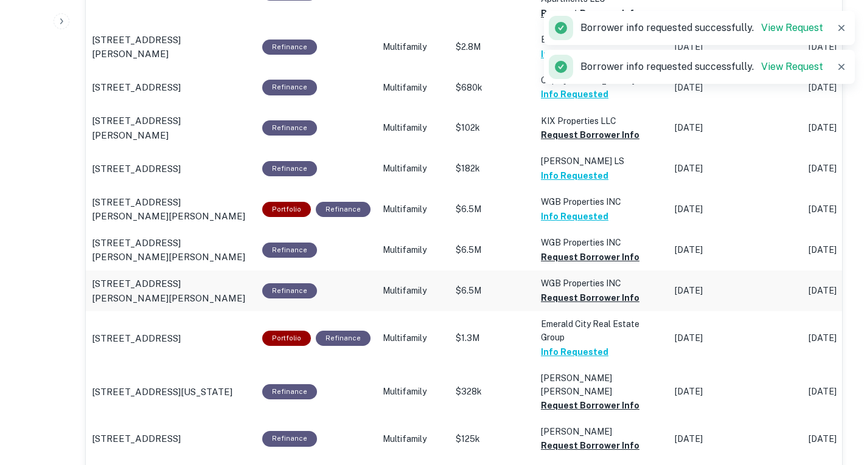
scroll to position [1016, 0]
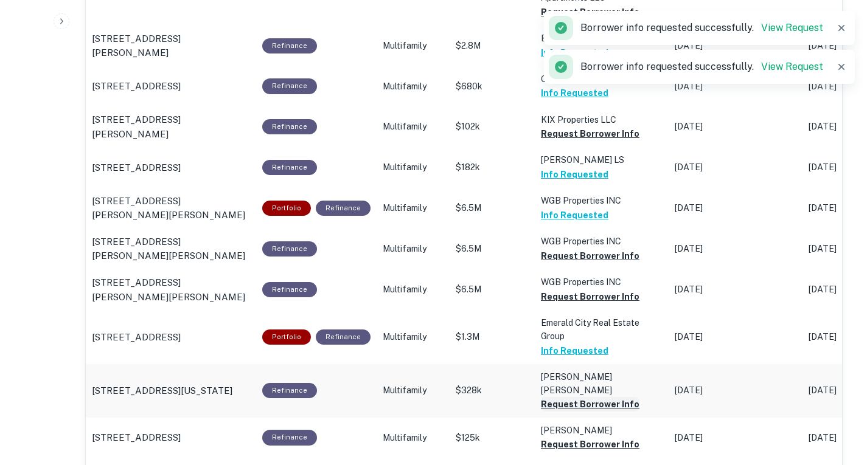
click at [580, 397] on button "Request Borrower Info" at bounding box center [590, 404] width 99 height 15
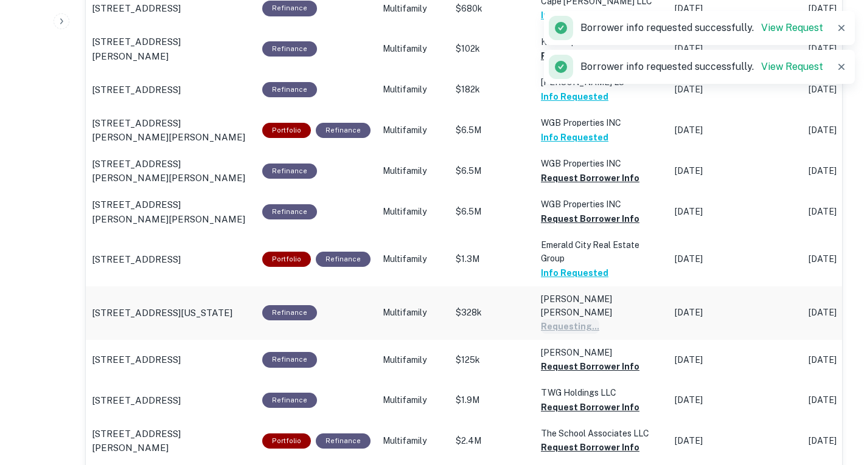
scroll to position [1095, 0]
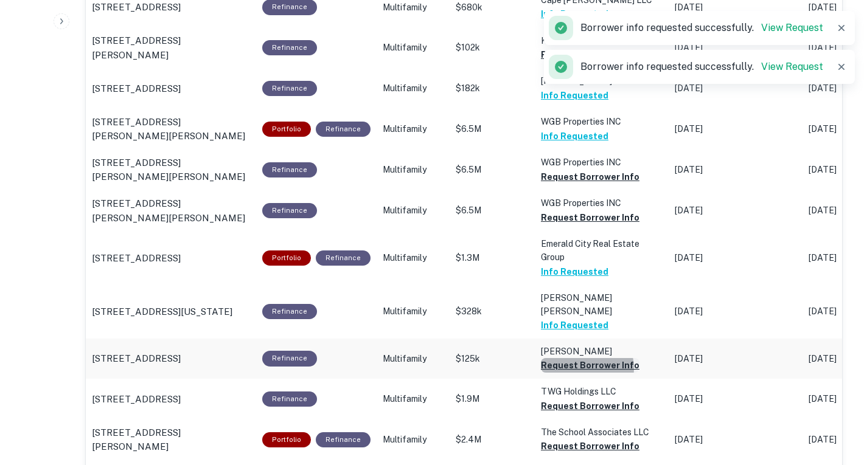
click at [574, 358] on button "Request Borrower Info" at bounding box center [590, 365] width 99 height 15
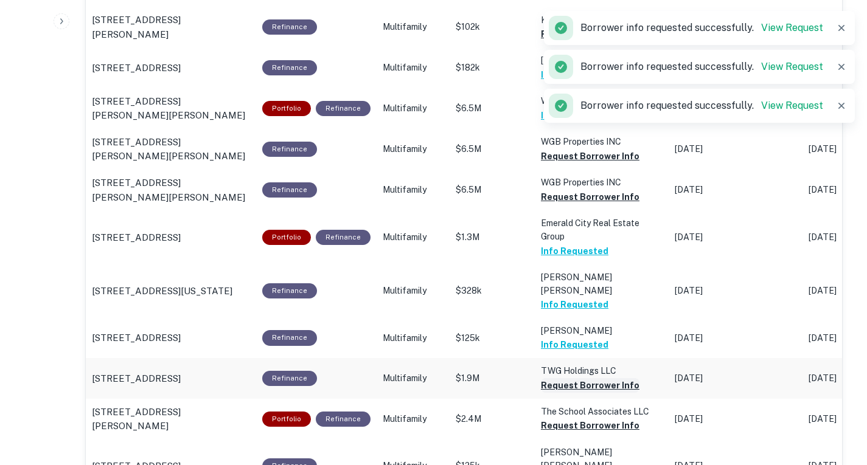
click at [571, 378] on button "Request Borrower Info" at bounding box center [590, 385] width 99 height 15
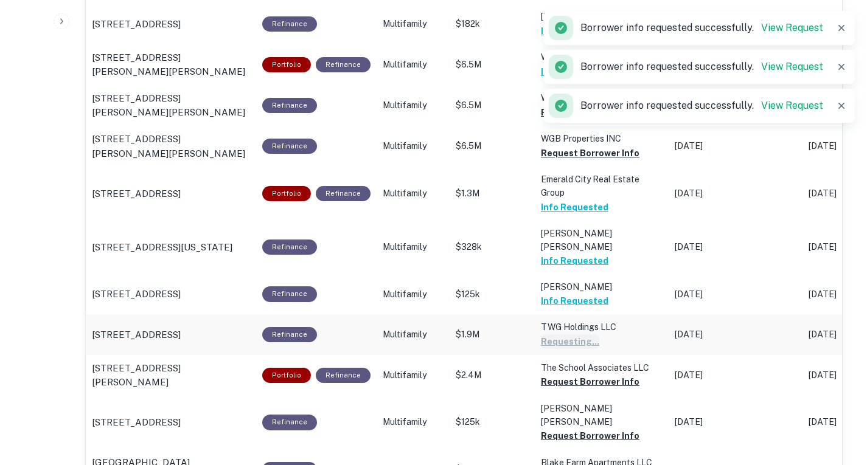
scroll to position [1170, 0]
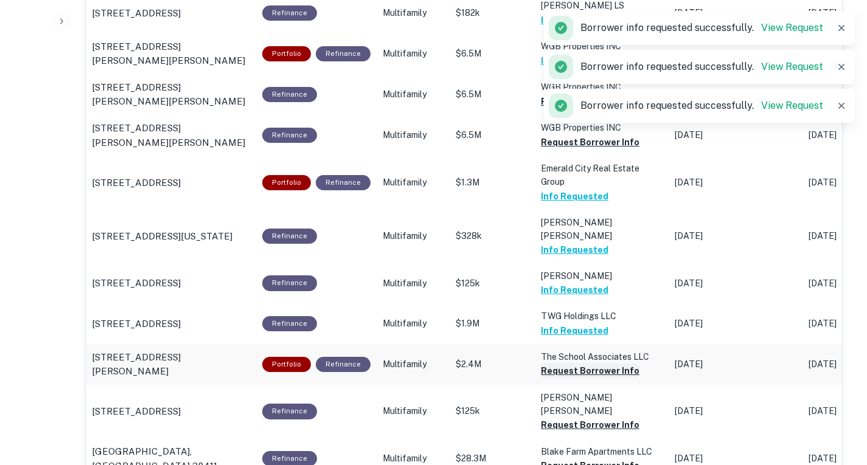
click at [581, 364] on button "Request Borrower Info" at bounding box center [590, 371] width 99 height 15
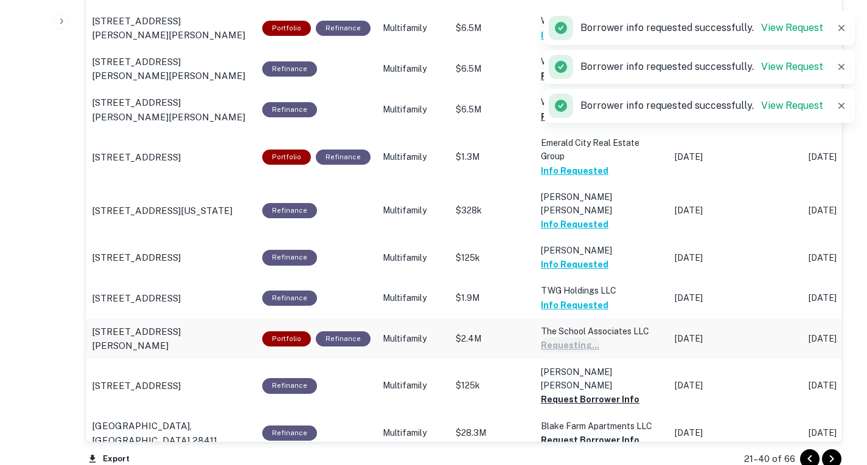
scroll to position [1213, 0]
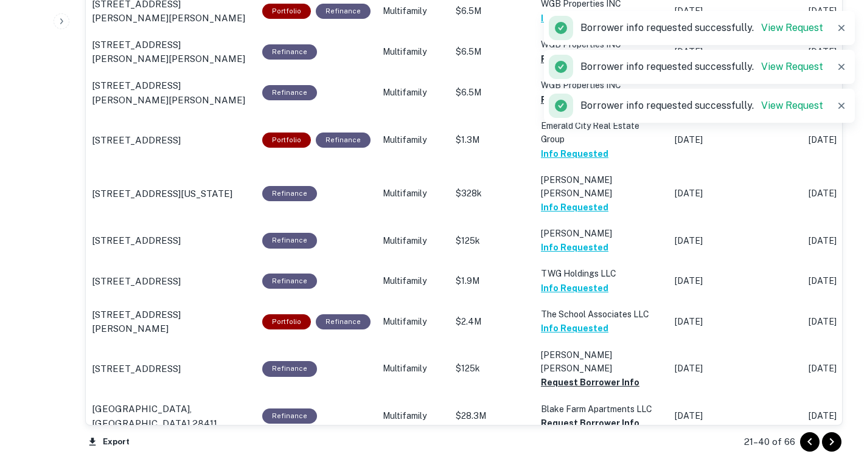
click at [590, 457] on button "Request Borrower Info" at bounding box center [590, 464] width 99 height 15
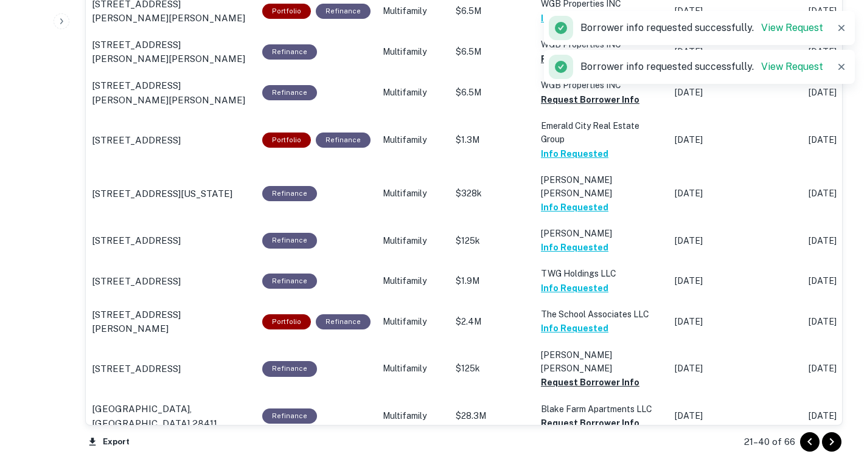
scroll to position [1322, 0]
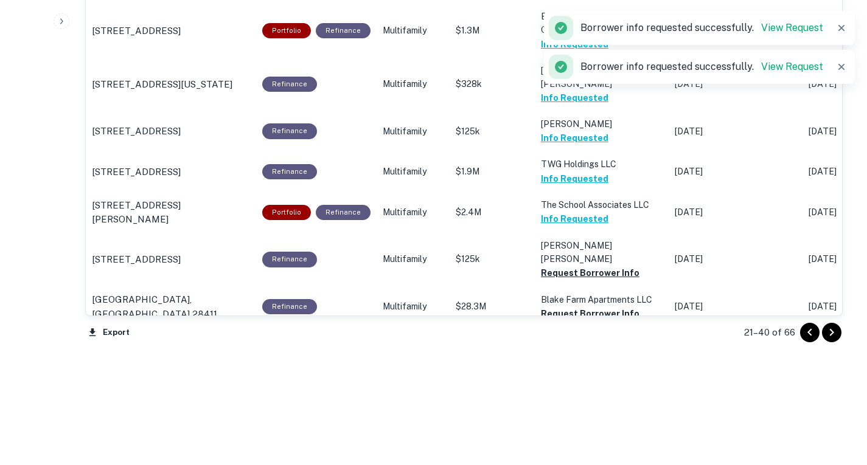
click at [829, 333] on icon "Go to next page" at bounding box center [831, 332] width 15 height 15
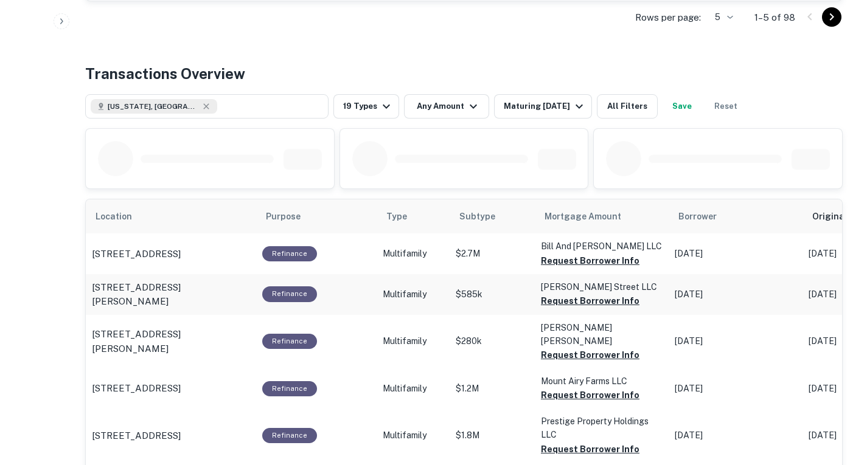
scroll to position [560, 0]
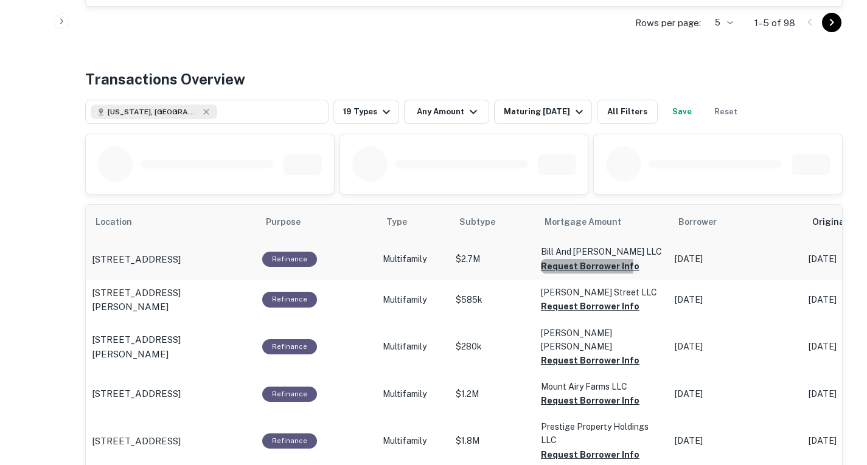
click at [578, 266] on button "Request Borrower Info" at bounding box center [590, 266] width 99 height 15
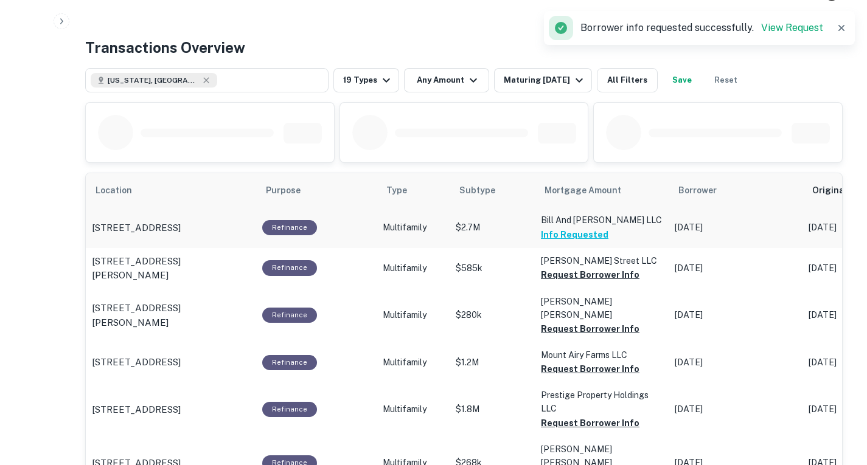
scroll to position [592, 0]
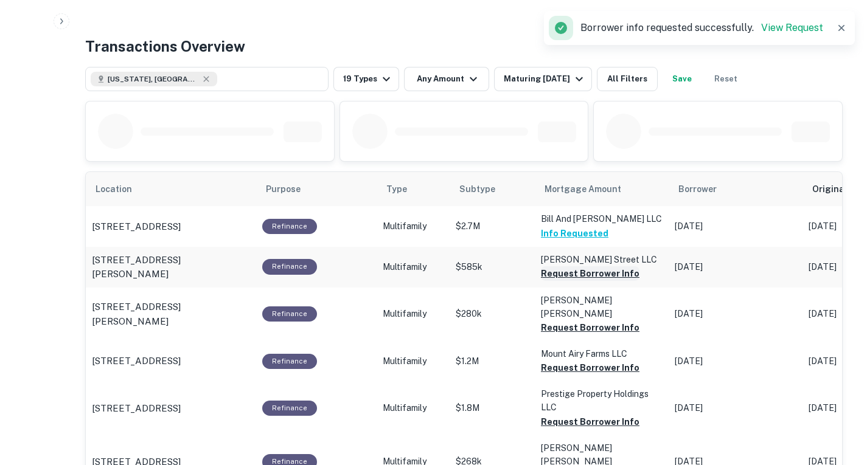
click at [577, 269] on button "Request Borrower Info" at bounding box center [590, 273] width 99 height 15
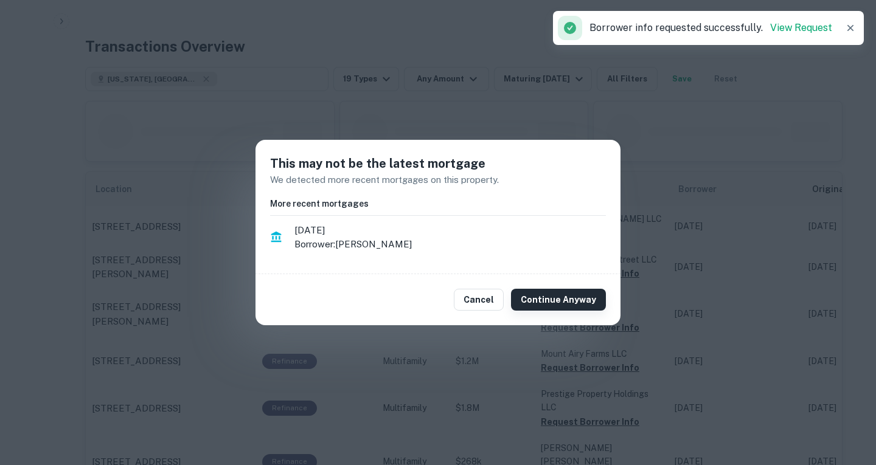
click at [565, 293] on button "Continue Anyway" at bounding box center [558, 300] width 95 height 22
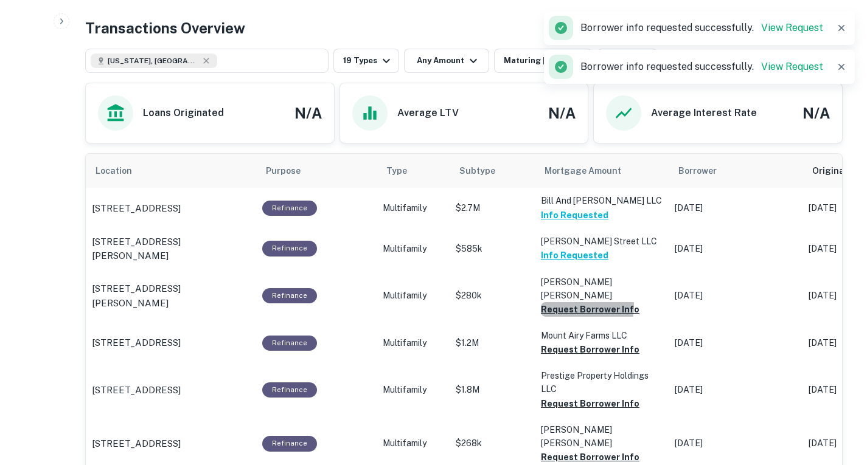
click at [565, 302] on button "Request Borrower Info" at bounding box center [590, 309] width 99 height 15
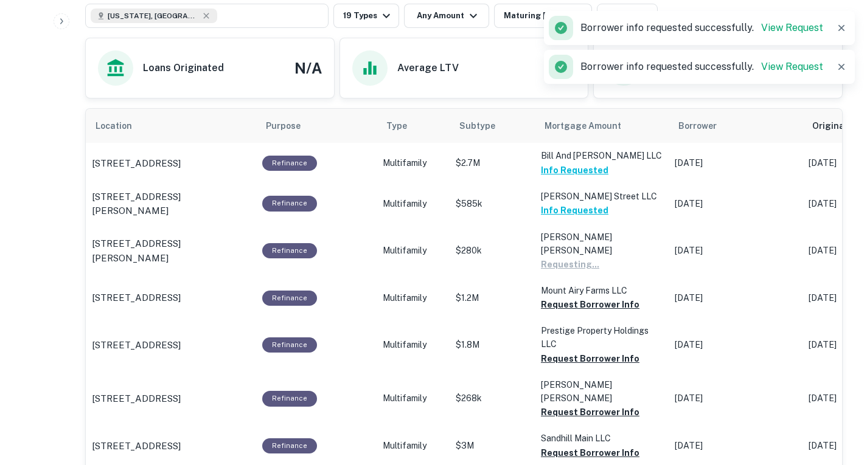
scroll to position [657, 0]
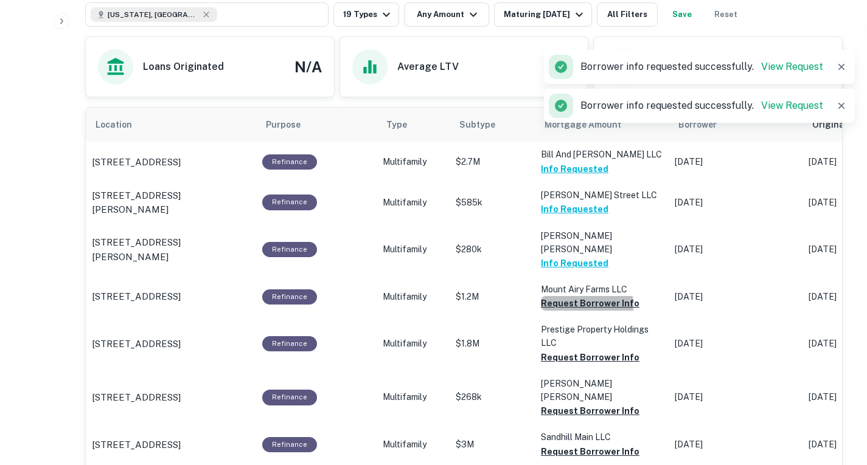
click at [565, 296] on button "Request Borrower Info" at bounding box center [590, 303] width 99 height 15
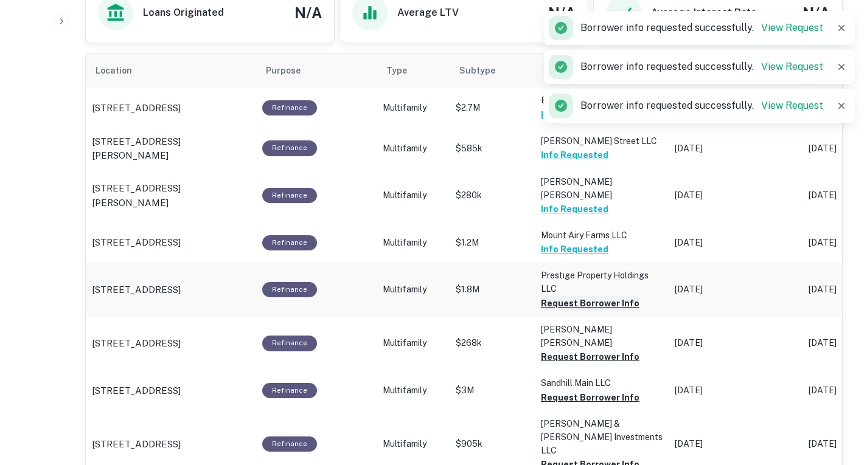
click at [565, 296] on button "Request Borrower Info" at bounding box center [590, 303] width 99 height 15
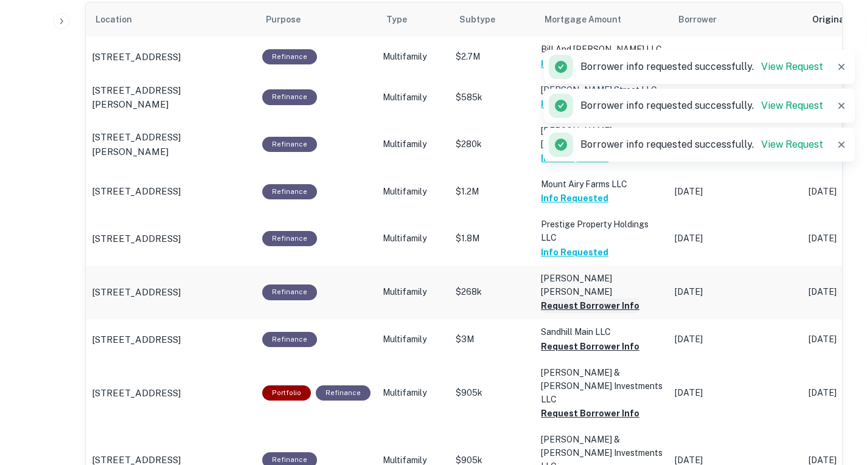
click at [567, 299] on button "Request Borrower Info" at bounding box center [590, 306] width 99 height 15
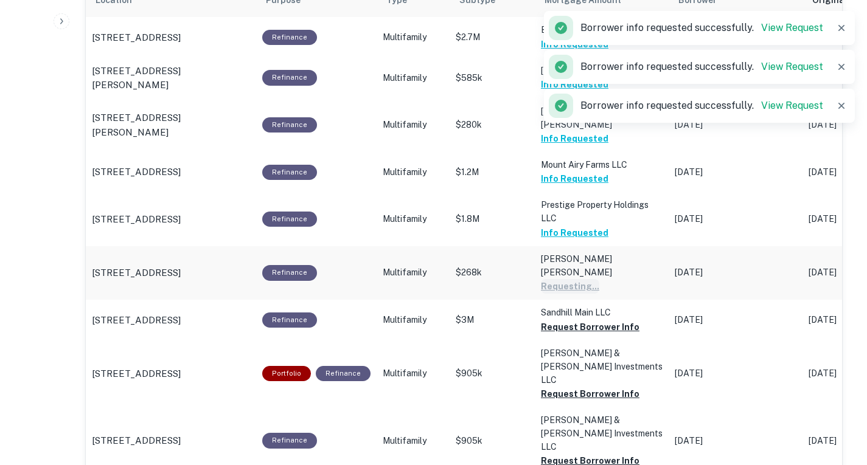
scroll to position [782, 0]
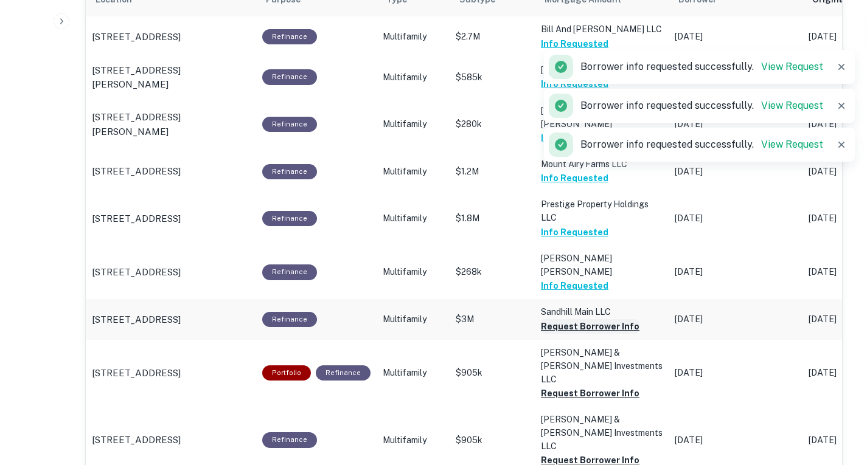
click at [576, 319] on button "Request Borrower Info" at bounding box center [590, 326] width 99 height 15
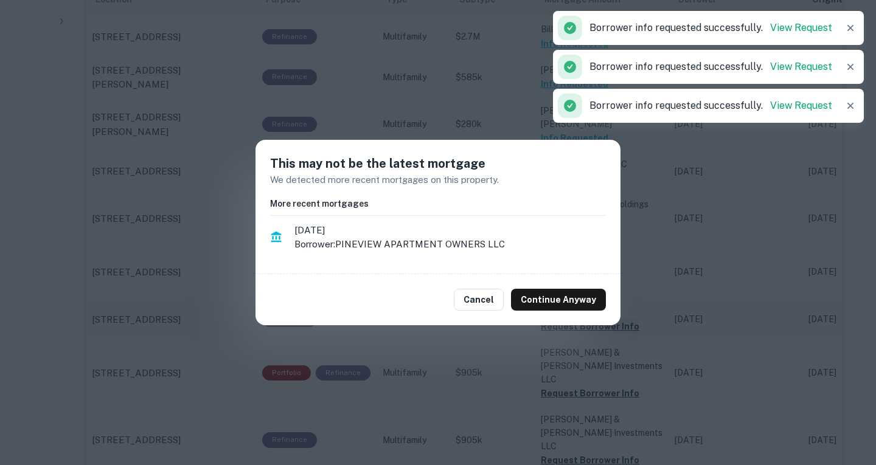
click at [576, 300] on button "Continue Anyway" at bounding box center [558, 300] width 95 height 22
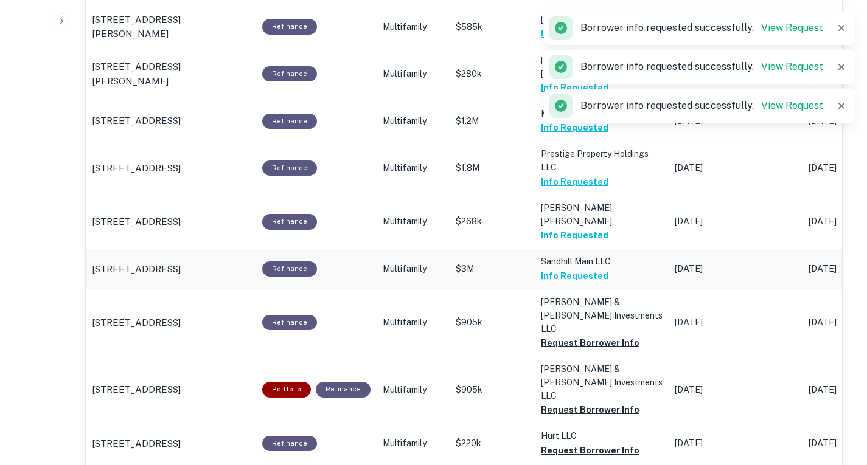
scroll to position [833, 0]
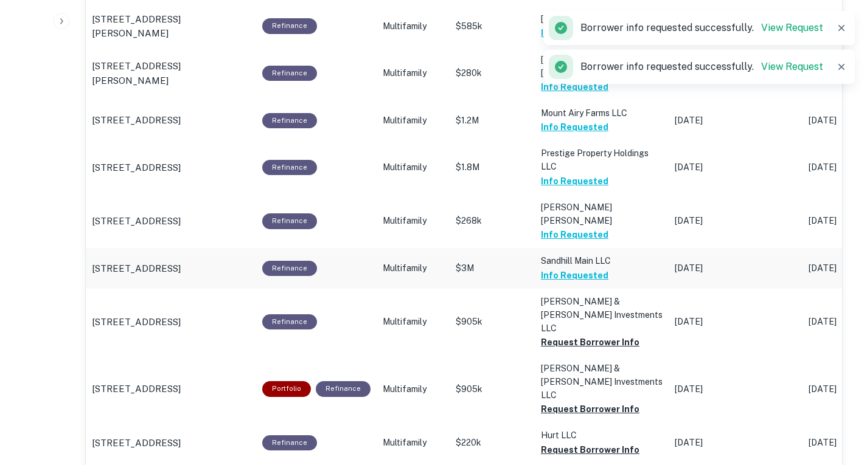
click at [576, 335] on button "Request Borrower Info" at bounding box center [590, 342] width 99 height 15
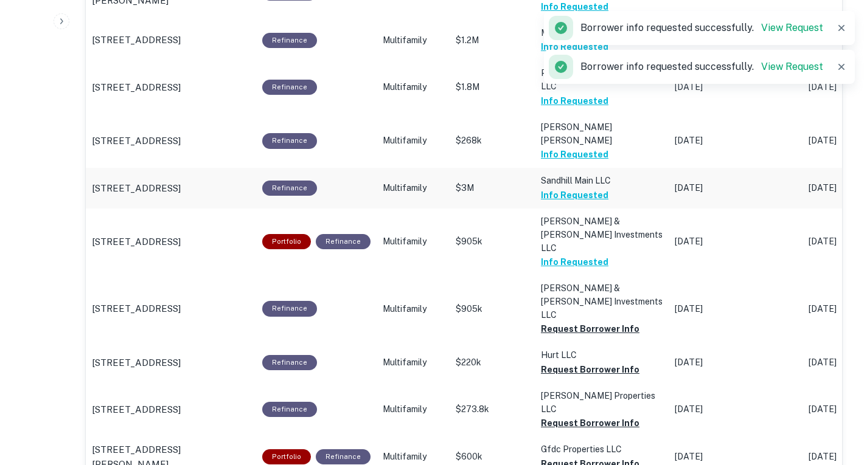
scroll to position [914, 0]
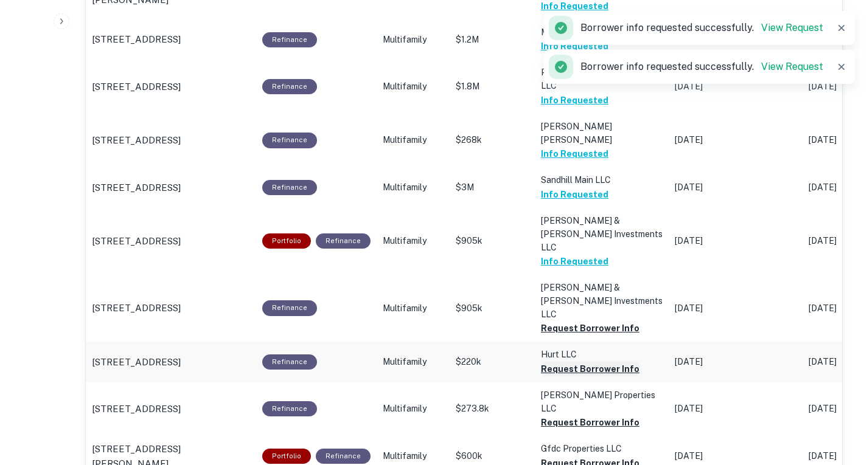
click at [574, 362] on button "Request Borrower Info" at bounding box center [590, 369] width 99 height 15
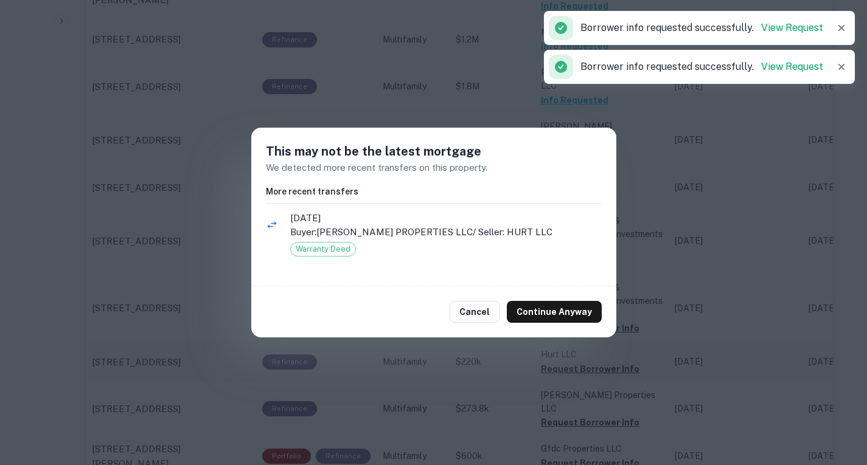
scroll to position [971, 0]
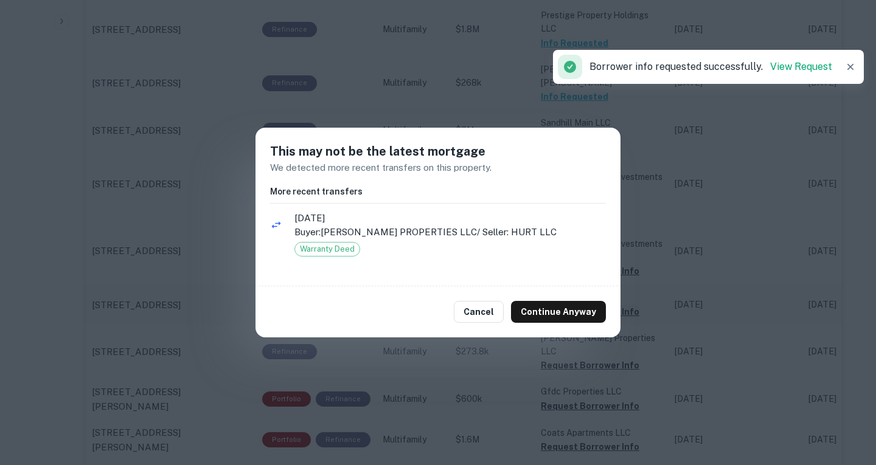
click at [574, 309] on button "Continue Anyway" at bounding box center [558, 312] width 95 height 22
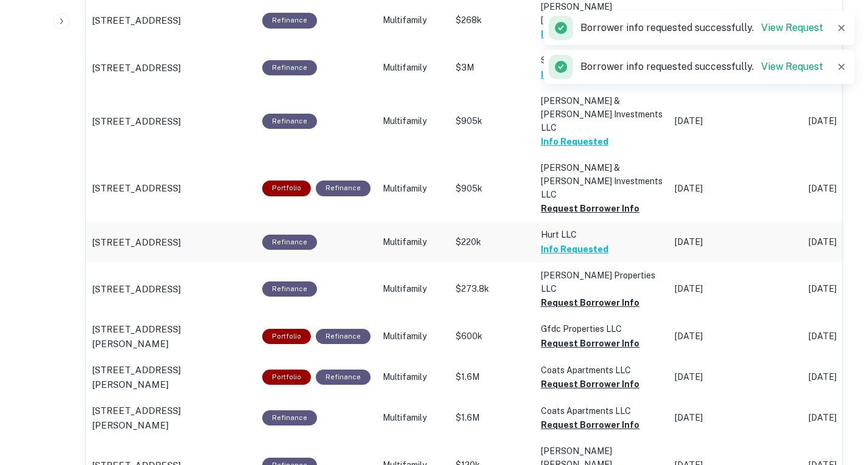
scroll to position [1035, 0]
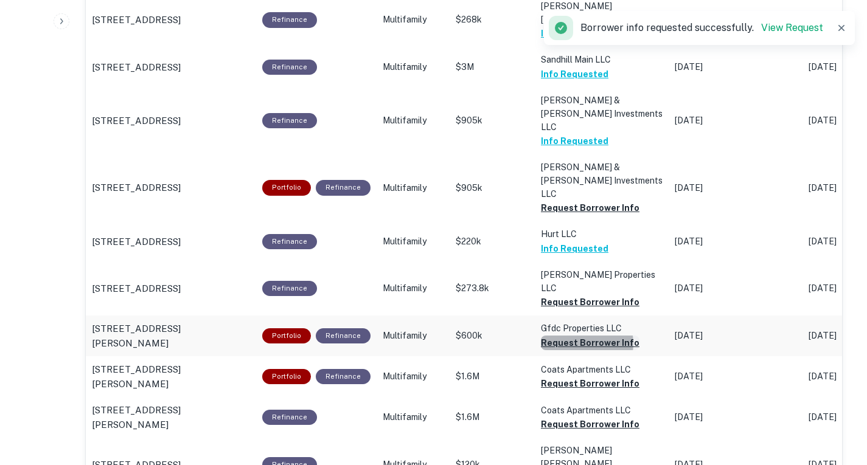
click at [575, 336] on button "Request Borrower Info" at bounding box center [590, 343] width 99 height 15
